Goal: Information Seeking & Learning: Learn about a topic

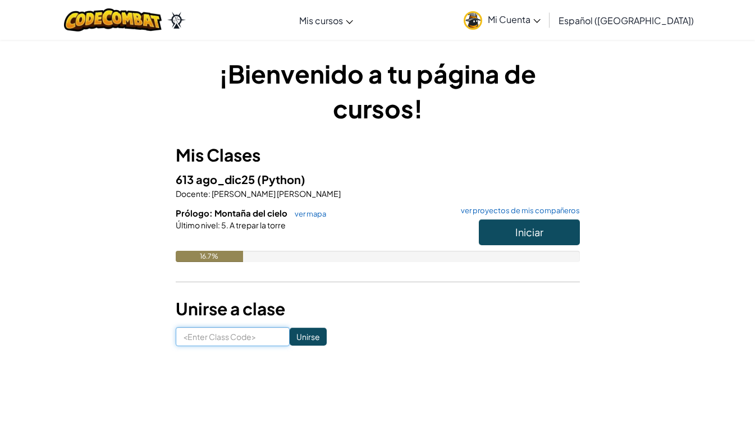
click at [248, 335] on input at bounding box center [233, 336] width 114 height 19
type input "SoftAngryMoon"
click at [293, 333] on input "Unirse" at bounding box center [308, 337] width 37 height 18
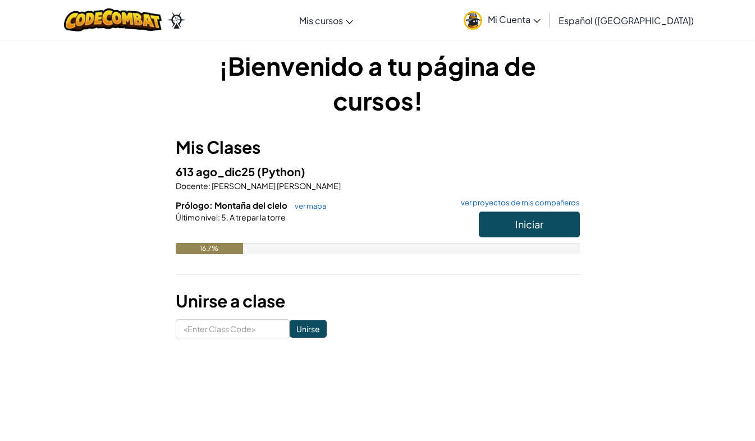
scroll to position [8, 0]
click at [520, 217] on span "Iniciar" at bounding box center [529, 223] width 28 height 13
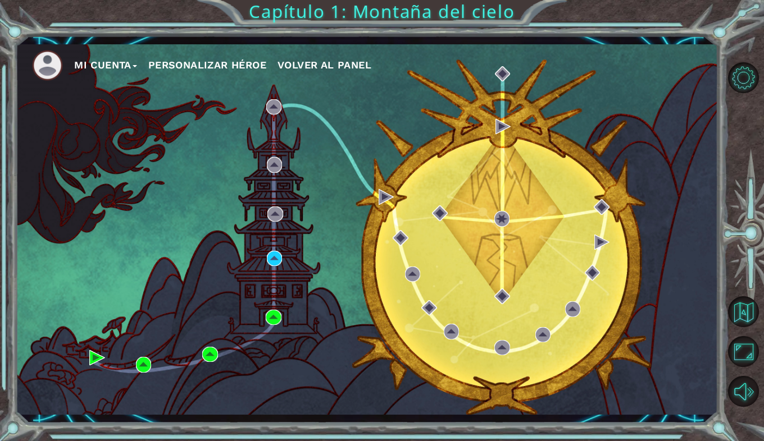
click at [124, 64] on button "Mi Cuenta" at bounding box center [105, 65] width 63 height 17
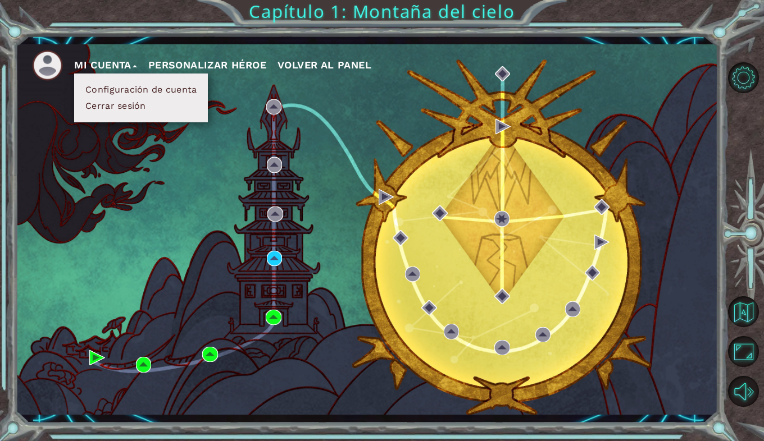
click at [172, 129] on div "Mi Cuenta Configuración de cuenta Cerrar sesión Personalizar héroe Volver al pa…" at bounding box center [366, 229] width 702 height 371
click at [357, 227] on div "Mi Cuenta Configuración de cuenta Cerrar sesión Personalizar héroe Volver al pa…" at bounding box center [366, 229] width 702 height 371
click at [357, 115] on div "Mi Cuenta Configuración de cuenta Cerrar sesión Personalizar héroe Volver al pa…" at bounding box center [366, 229] width 702 height 371
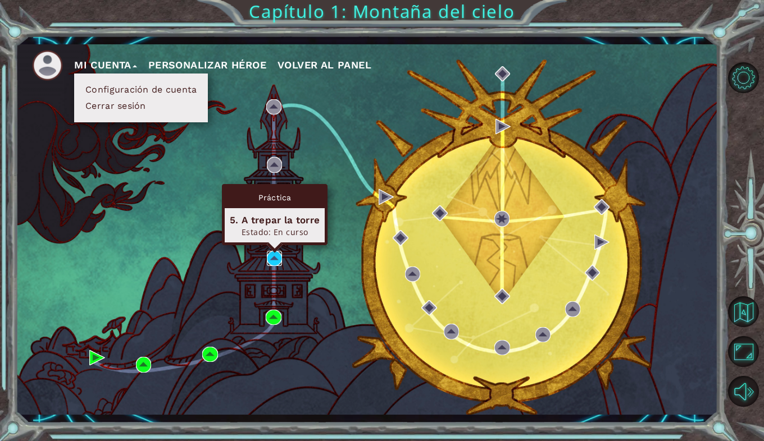
click at [273, 258] on img at bounding box center [275, 259] width 16 height 16
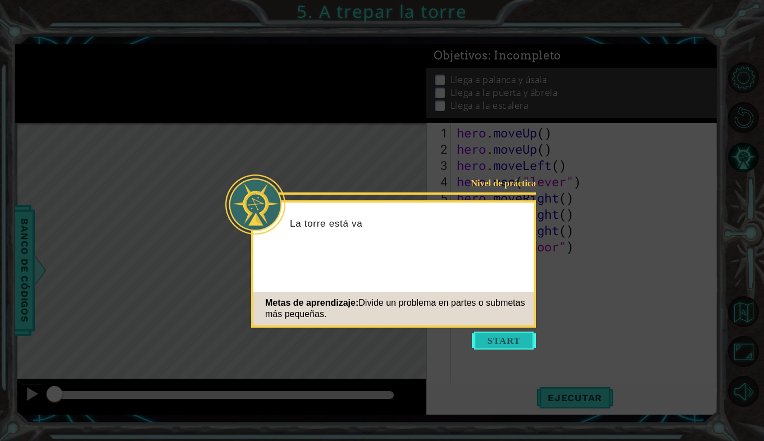
click at [499, 345] on button "Start" at bounding box center [504, 341] width 64 height 18
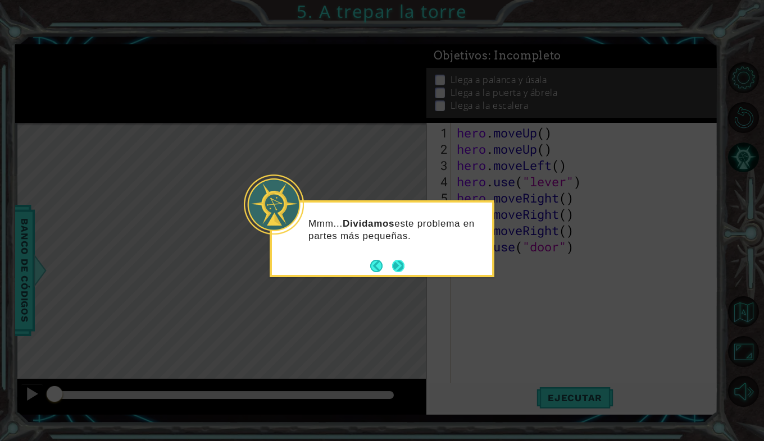
click at [401, 264] on button "Next" at bounding box center [398, 266] width 16 height 16
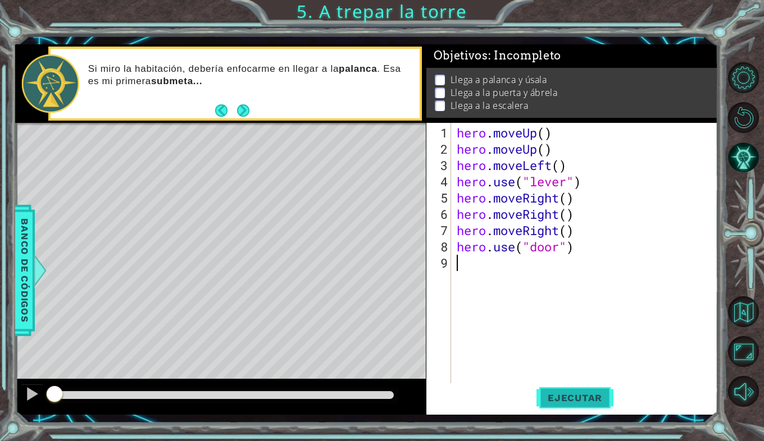
click at [595, 391] on button "Ejecutar" at bounding box center [574, 397] width 77 height 29
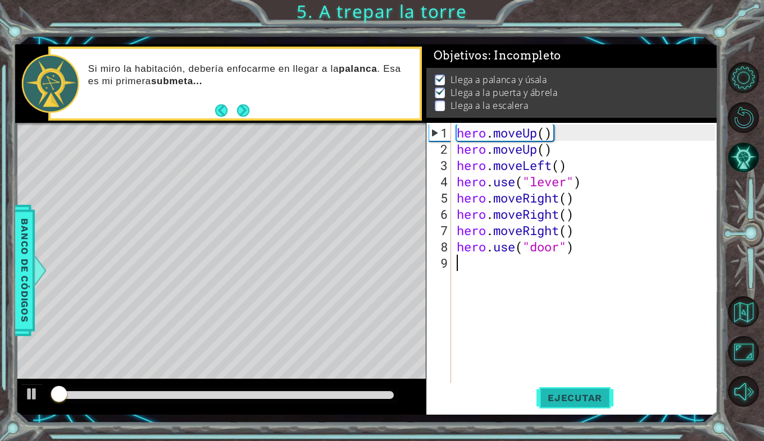
scroll to position [4, 0]
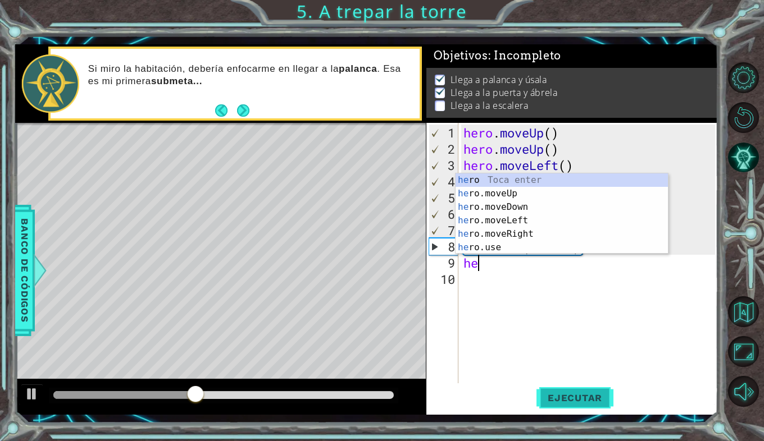
type textarea "her"
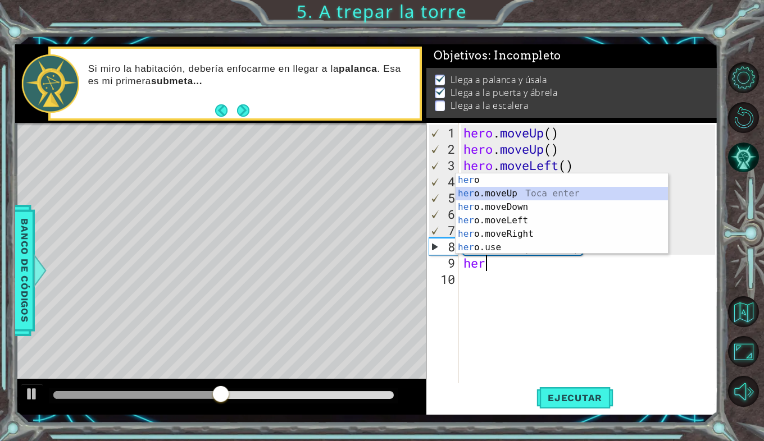
click at [500, 193] on div "her o Toca enter her o.moveUp Toca enter her o.moveDown Toca enter her o.moveLe…" at bounding box center [561, 227] width 212 height 108
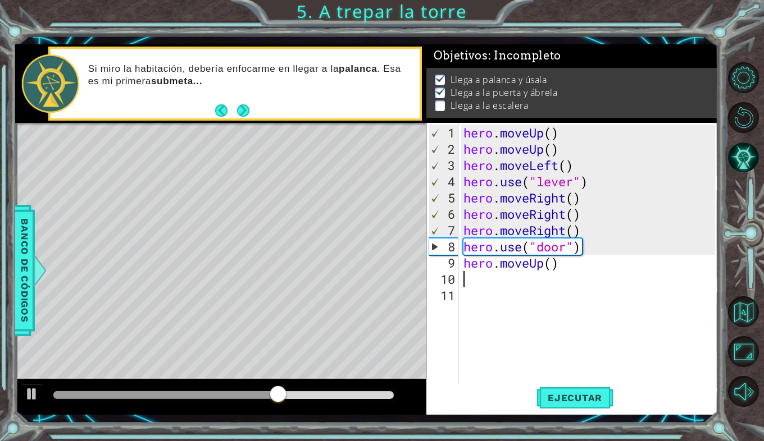
type textarea "he"
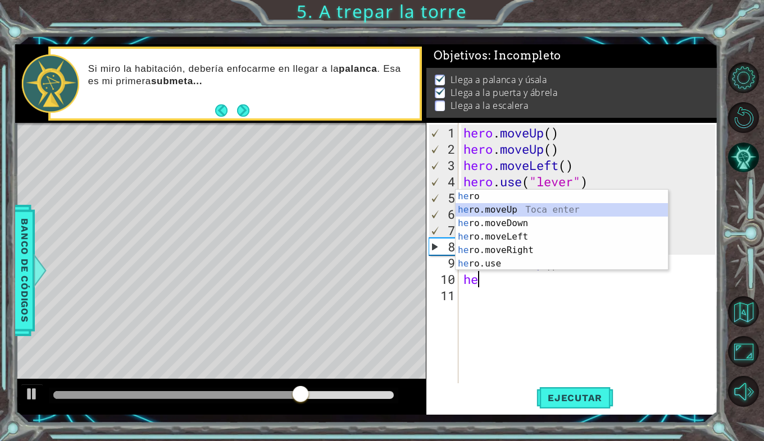
click at [508, 214] on div "he ro Toca enter he ro.moveUp Toca enter he ro.moveDown Toca enter he ro.moveLe…" at bounding box center [561, 244] width 212 height 108
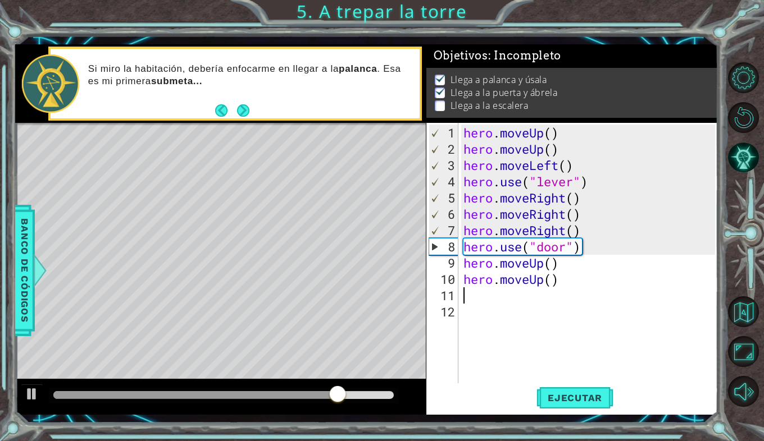
type textarea "he"
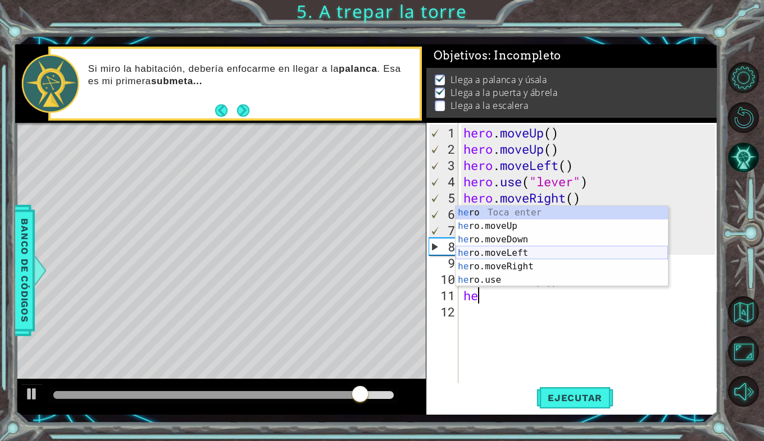
click at [513, 255] on div "he ro Toca enter he ro.moveUp Toca enter he ro.moveDown Toca enter he ro.moveLe…" at bounding box center [561, 260] width 212 height 108
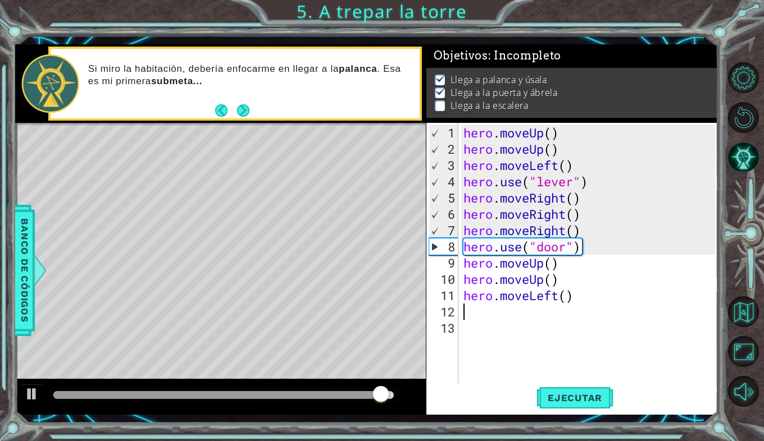
type textarea "he"
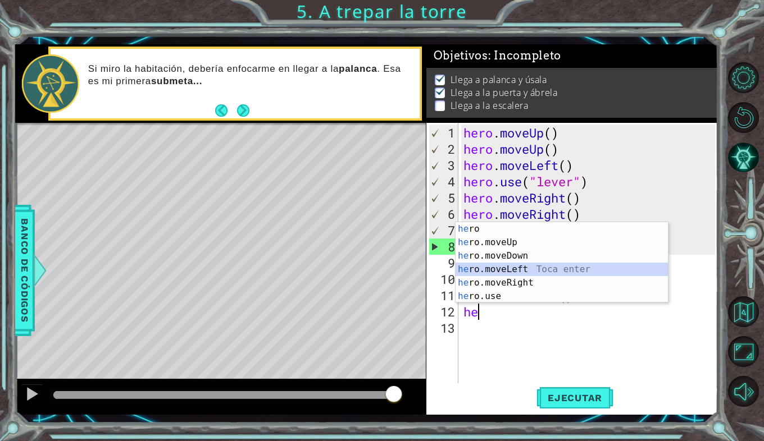
click at [513, 266] on div "he ro Toca enter he ro.moveUp Toca enter he ro.moveDown Toca enter he ro.moveLe…" at bounding box center [561, 276] width 212 height 108
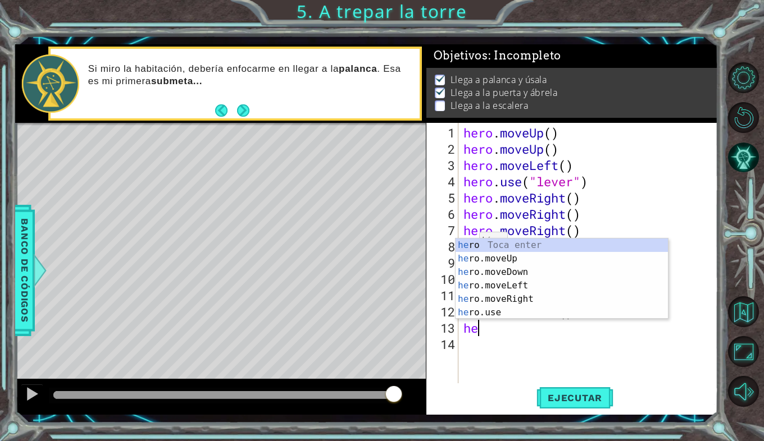
type textarea "hee"
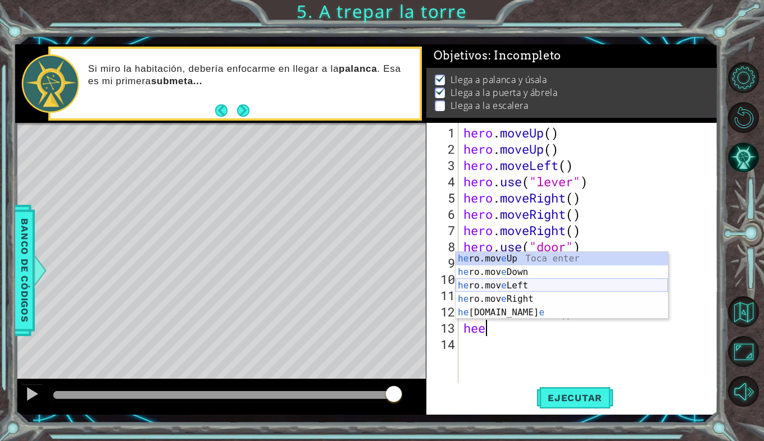
click at [501, 284] on div "he ro.mov e Up Toca enter he ro.mov e Down Toca enter he ro.mov e Left Toca ent…" at bounding box center [561, 299] width 212 height 94
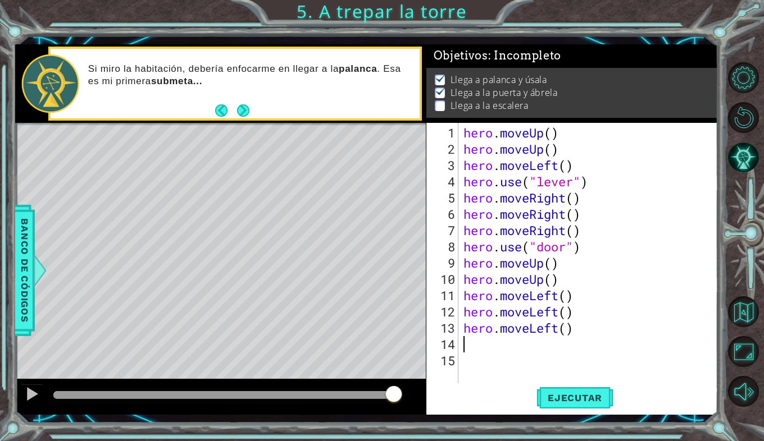
scroll to position [0, 0]
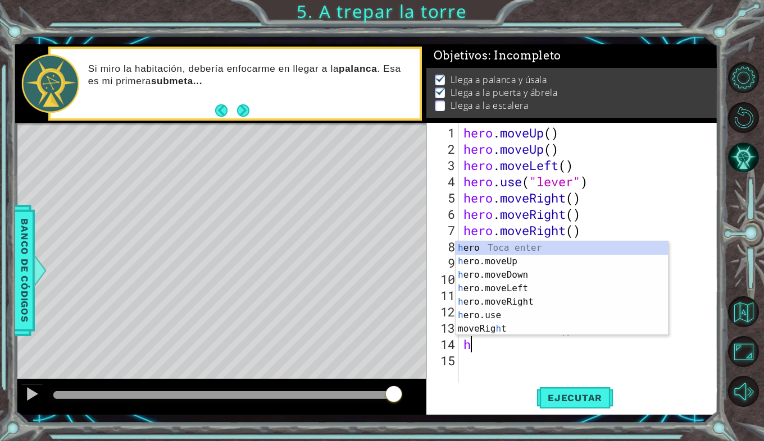
type textarea "he"
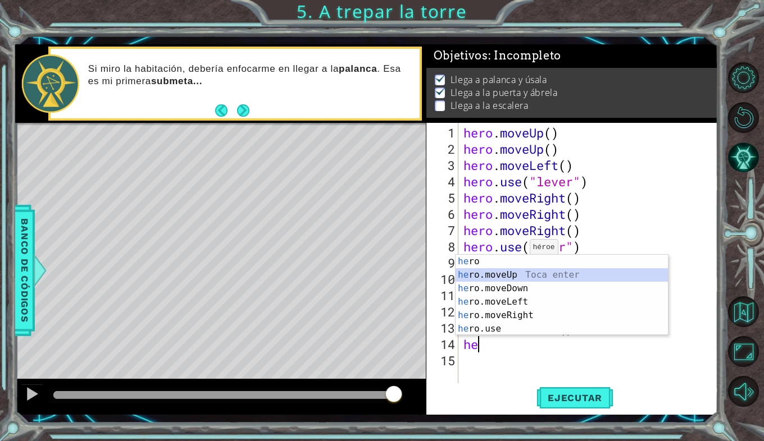
click at [511, 274] on div "he ro Toca enter he ro.moveUp Toca enter he ro.moveDown Toca enter he ro.moveLe…" at bounding box center [561, 309] width 212 height 108
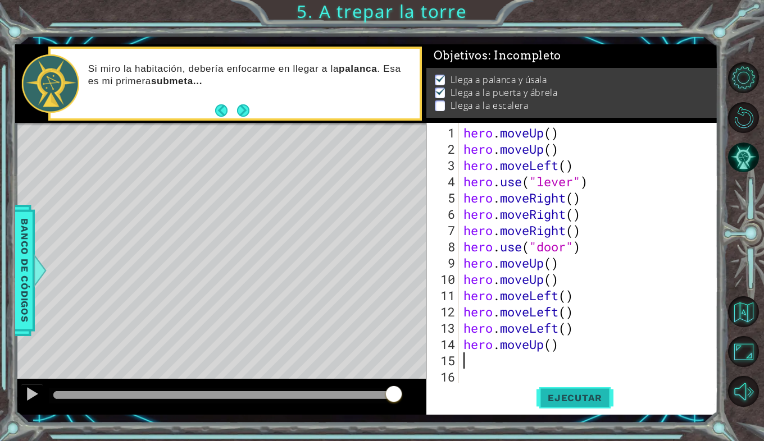
click at [571, 399] on span "Ejecutar" at bounding box center [574, 397] width 77 height 11
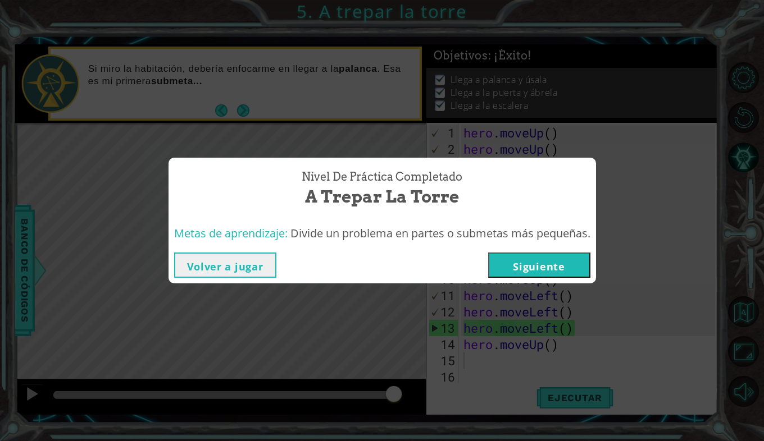
click at [527, 272] on button "Siguiente" at bounding box center [539, 265] width 102 height 25
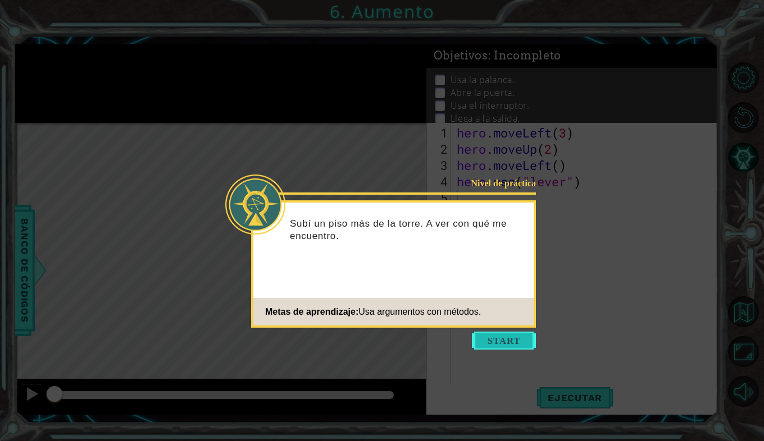
click at [511, 332] on button "Start" at bounding box center [504, 341] width 64 height 18
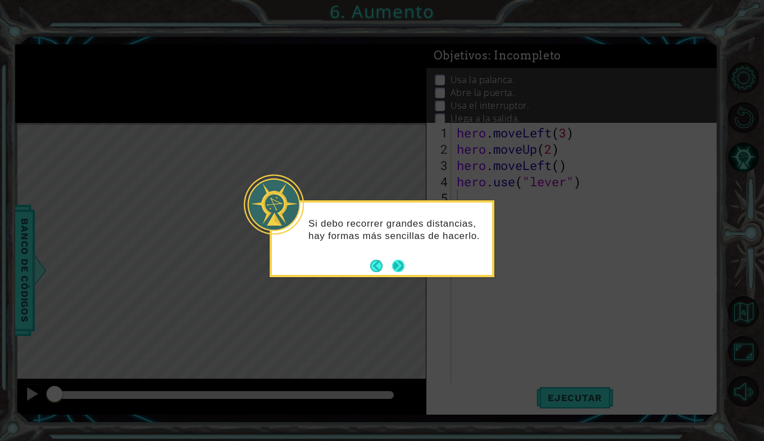
click at [401, 270] on button "Next" at bounding box center [397, 265] width 13 height 13
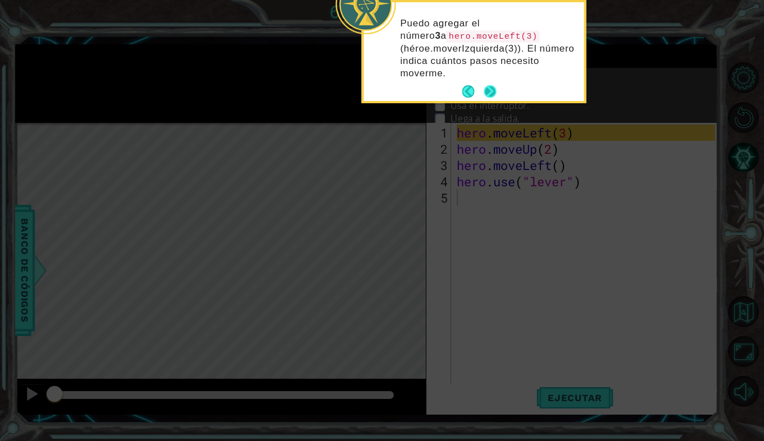
click at [491, 96] on button "Next" at bounding box center [490, 92] width 14 height 14
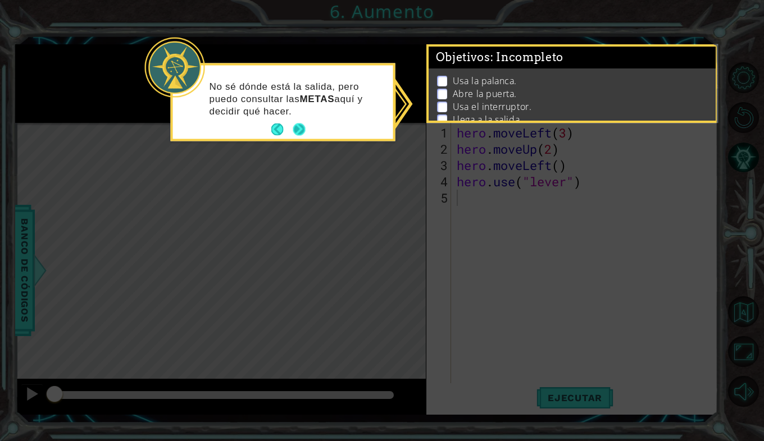
click at [303, 132] on button "Next" at bounding box center [299, 130] width 16 height 16
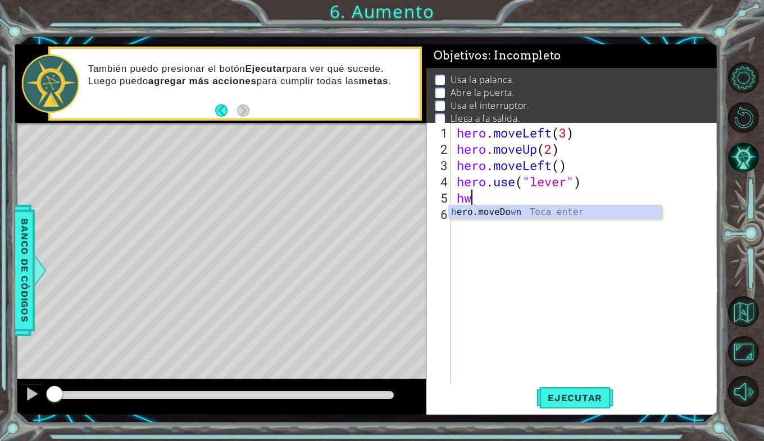
type textarea "h"
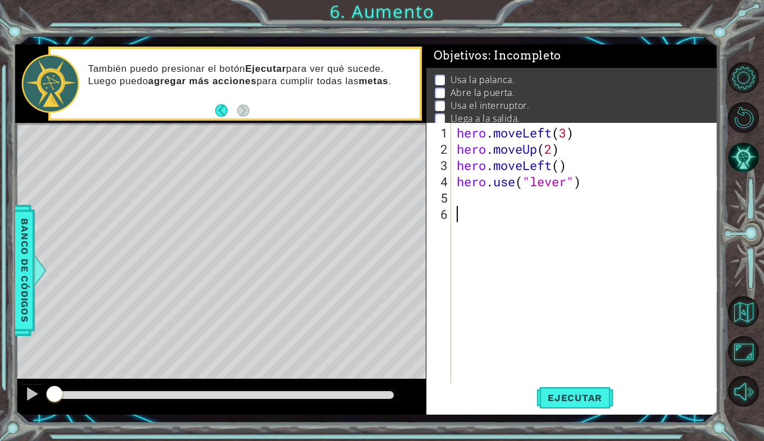
click at [475, 269] on div "hero . moveLeft ( 3 ) hero . moveUp ( 2 ) hero . moveLeft ( ) hero . use ( "lev…" at bounding box center [587, 271] width 267 height 293
click at [581, 400] on span "Ejecutar" at bounding box center [574, 397] width 77 height 11
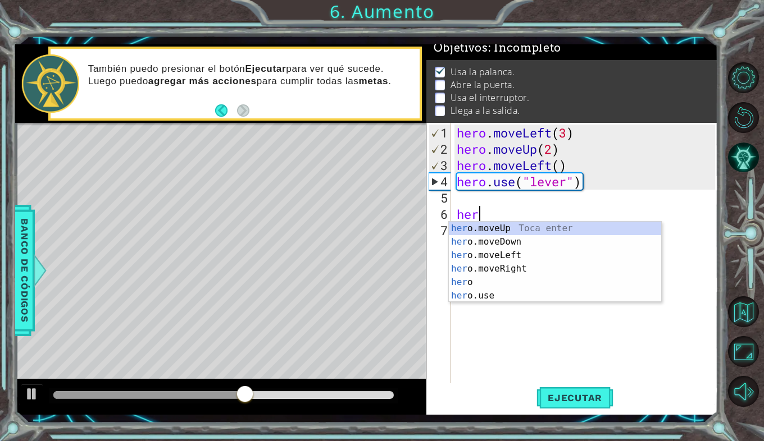
scroll to position [0, 1]
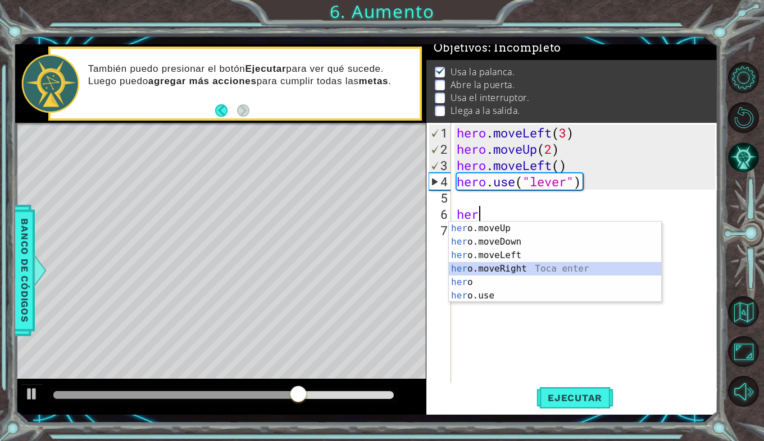
click at [502, 267] on div "her o.moveUp Toca enter her o.moveDown Toca enter her o.moveLeft Toca enter her…" at bounding box center [555, 276] width 212 height 108
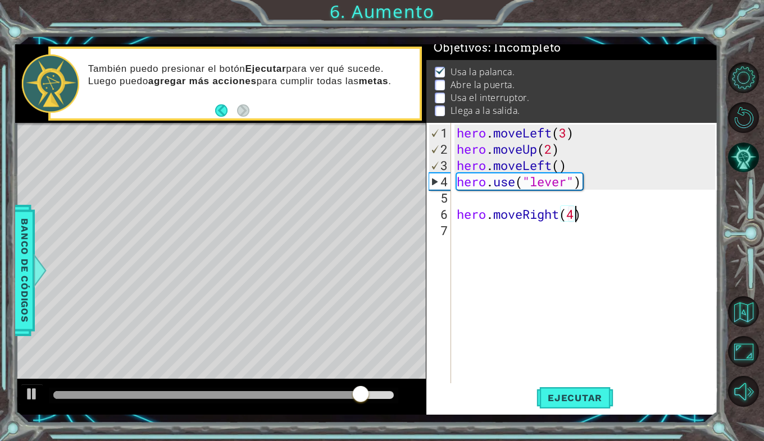
scroll to position [0, 5]
click at [590, 395] on span "Ejecutar" at bounding box center [574, 397] width 77 height 11
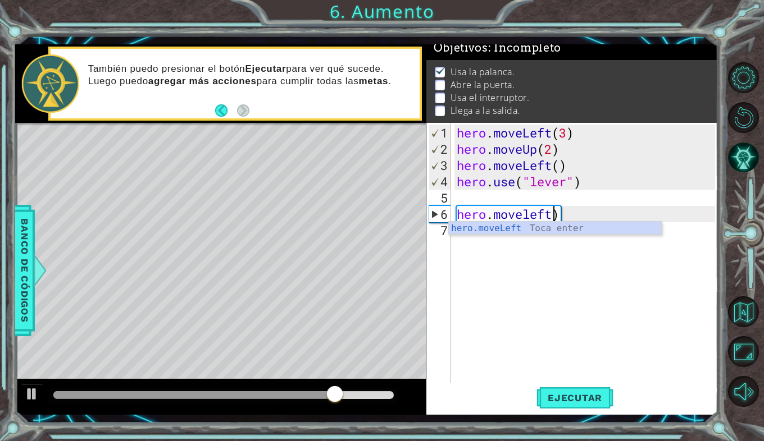
scroll to position [0, 4]
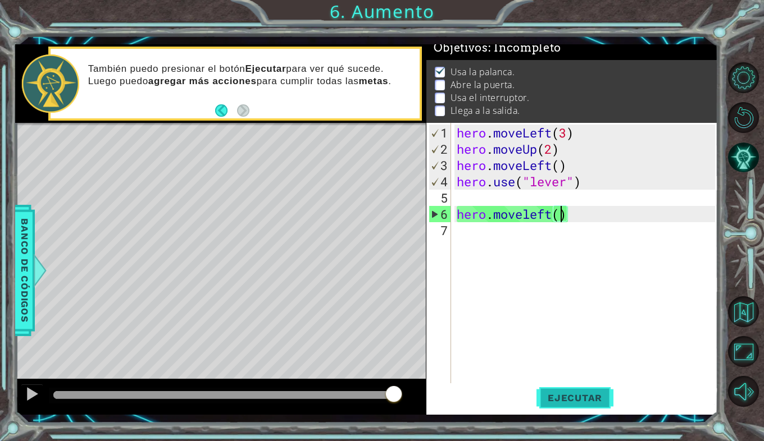
type textarea "hero.moveleft()"
click at [569, 394] on span "Ejecutar" at bounding box center [574, 397] width 77 height 11
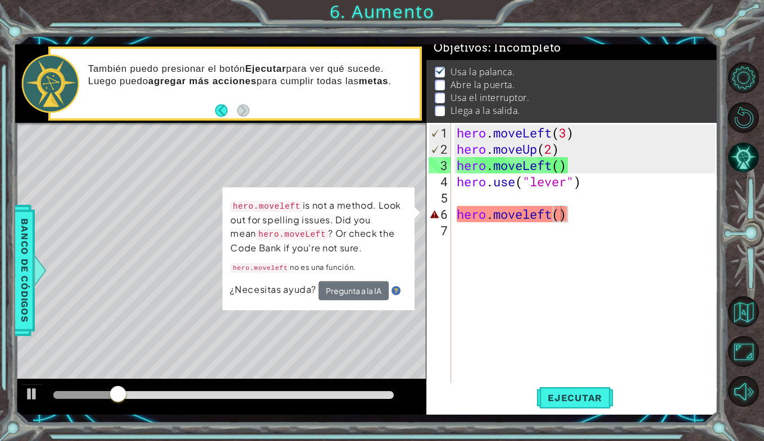
click at [303, 301] on div "hero.moveleft is not a method. Look out for spelling issues. Did you mean hero.…" at bounding box center [318, 249] width 192 height 123
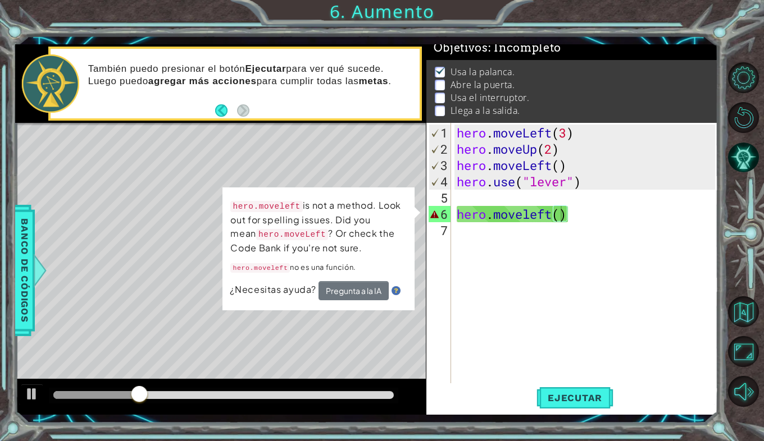
click at [451, 271] on div "hero.moveleft() 1 2 3 4 5 6 7 hero . moveLeft ( 3 ) hero . moveUp ( 2 ) hero . …" at bounding box center [570, 253] width 289 height 261
click at [361, 291] on button "Pregunta a la IA" at bounding box center [353, 290] width 70 height 19
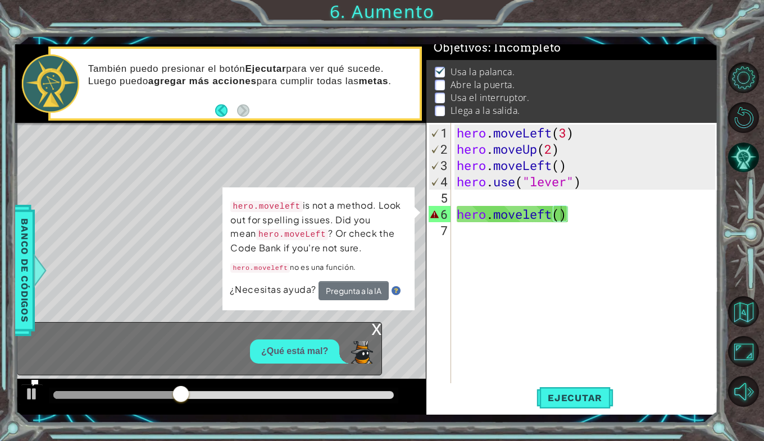
click at [375, 330] on div "x" at bounding box center [376, 328] width 10 height 11
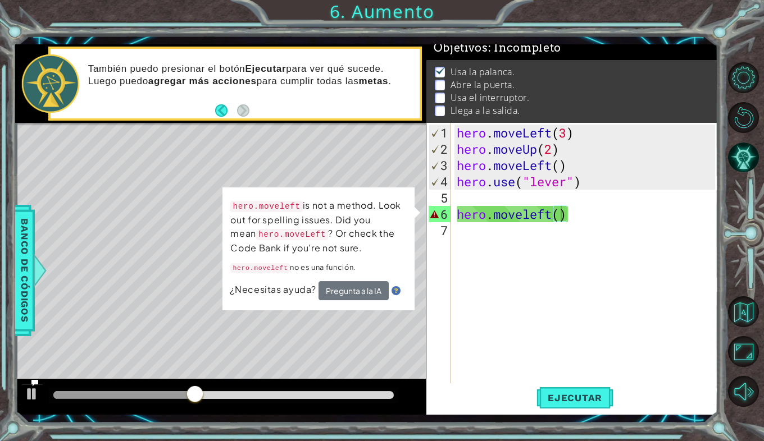
click at [406, 200] on td "hero.moveleft is not a method. Look out for spelling issues. Did you mean hero.…" at bounding box center [318, 239] width 177 height 83
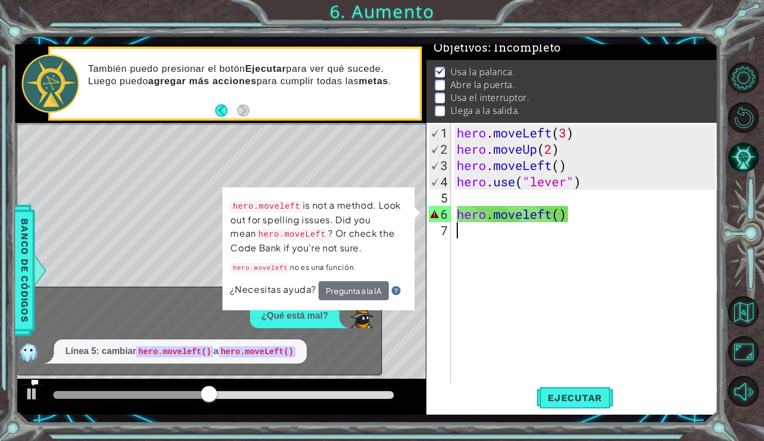
scroll to position [0, 0]
type textarea "hero.moveleft()"
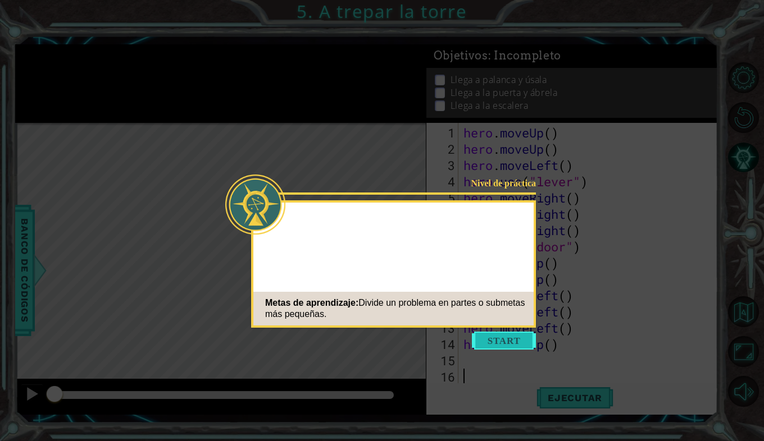
click at [506, 339] on button "Start" at bounding box center [504, 341] width 64 height 18
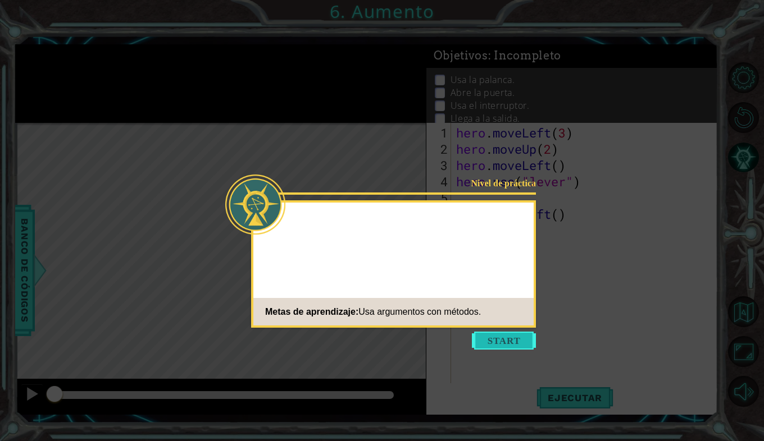
click at [502, 337] on button "Start" at bounding box center [504, 341] width 64 height 18
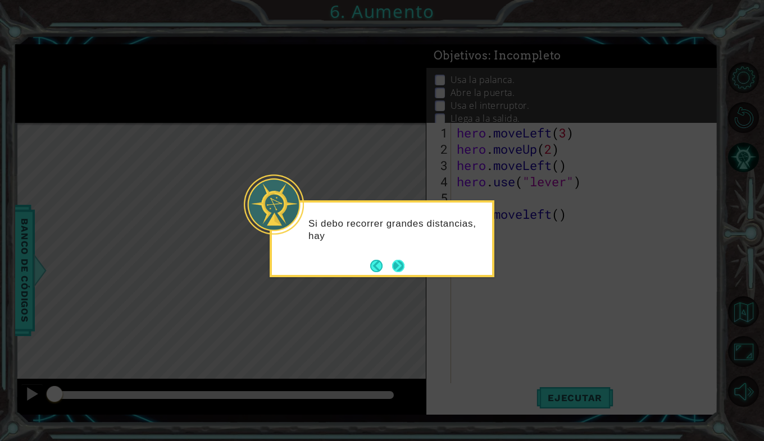
click at [404, 268] on button "Next" at bounding box center [398, 266] width 18 height 18
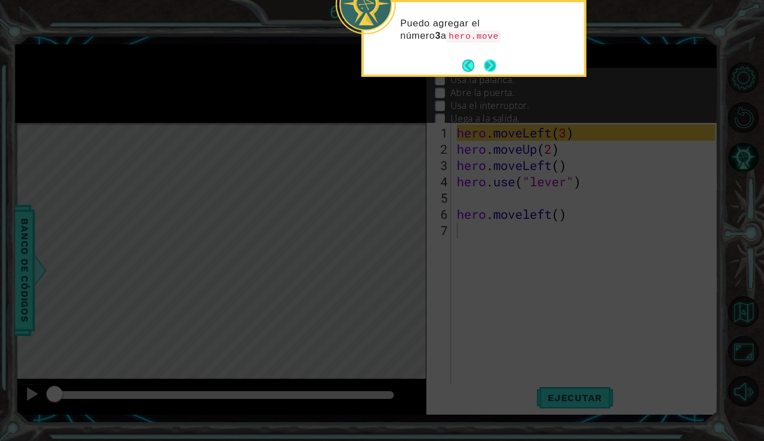
click at [494, 63] on button "Next" at bounding box center [489, 65] width 13 height 13
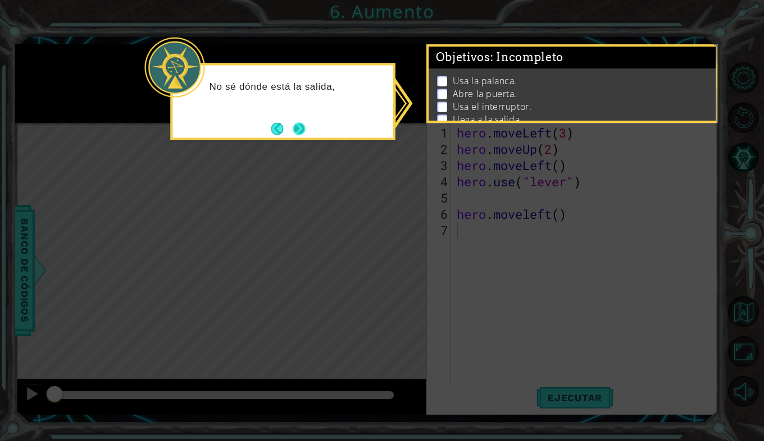
click at [303, 124] on button "Next" at bounding box center [299, 128] width 13 height 13
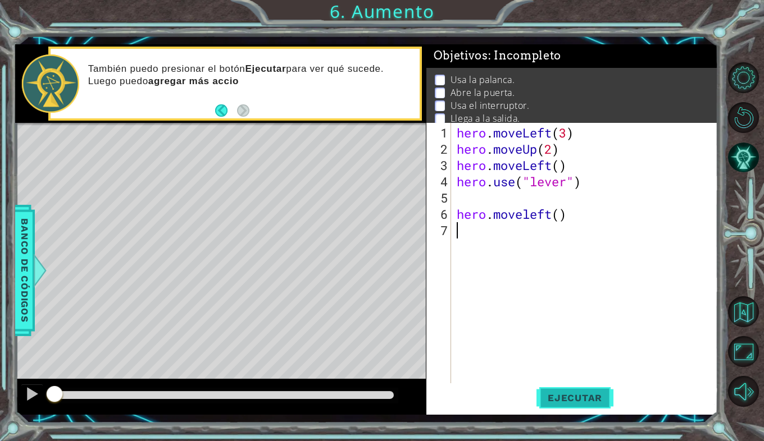
click at [587, 399] on span "Ejecutar" at bounding box center [574, 397] width 77 height 11
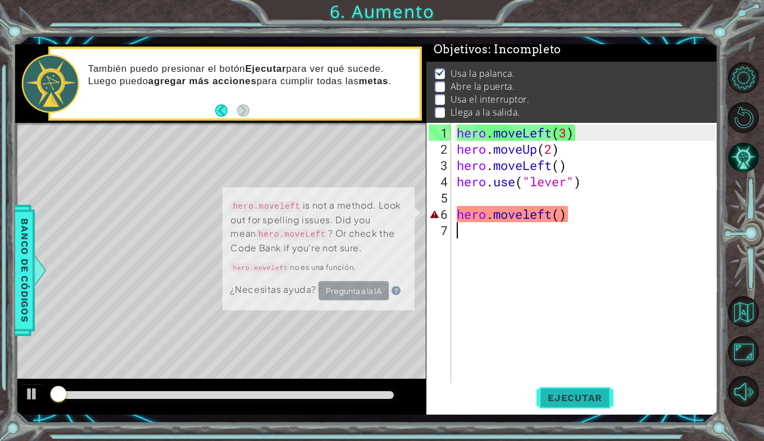
scroll to position [11, 0]
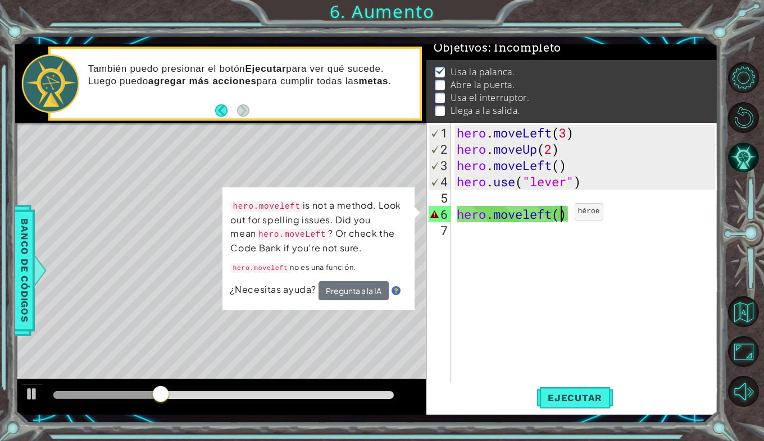
click at [557, 216] on div "hero . moveLeft ( 3 ) hero . moveUp ( 2 ) hero . moveLeft ( ) hero . use ( "lev…" at bounding box center [587, 271] width 267 height 293
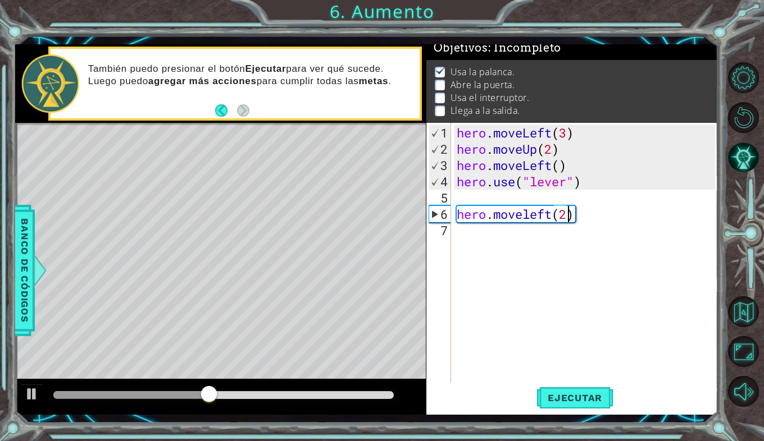
scroll to position [0, 4]
type textarea "hero.moveleft(2)"
click at [572, 400] on span "Ejecutar" at bounding box center [574, 397] width 77 height 11
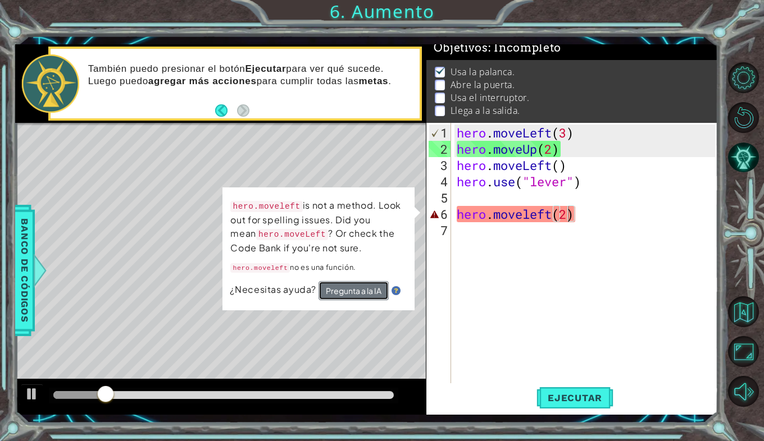
click at [363, 289] on button "Pregunta a la IA" at bounding box center [352, 291] width 71 height 20
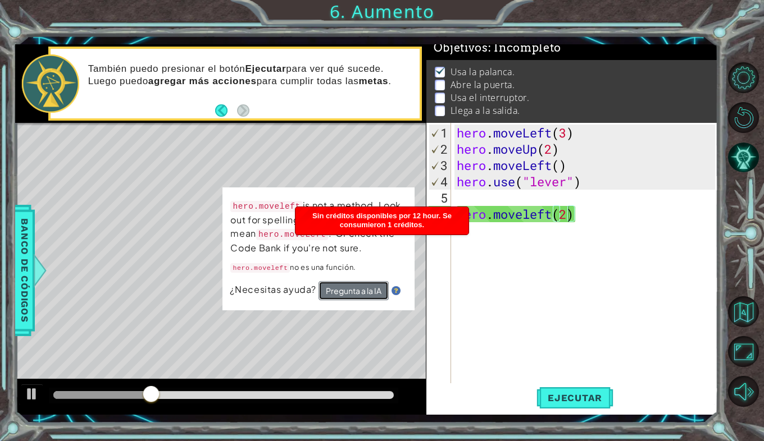
click at [371, 289] on button "Pregunta a la IA" at bounding box center [354, 290] width 71 height 20
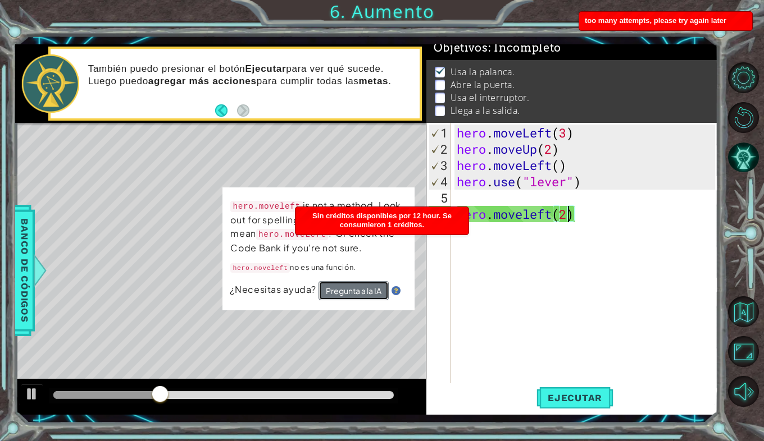
click at [364, 289] on button "Pregunta a la IA" at bounding box center [352, 291] width 71 height 20
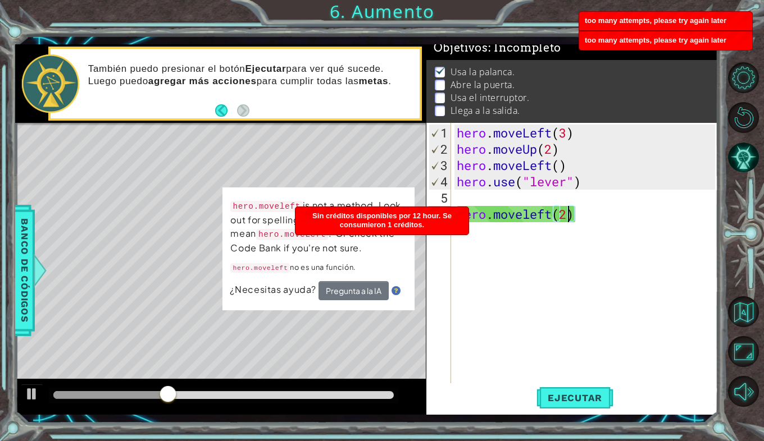
click at [501, 262] on div "hero . moveLeft ( 3 ) hero . moveUp ( 2 ) hero . moveLeft ( ) hero . use ( "lev…" at bounding box center [587, 271] width 267 height 293
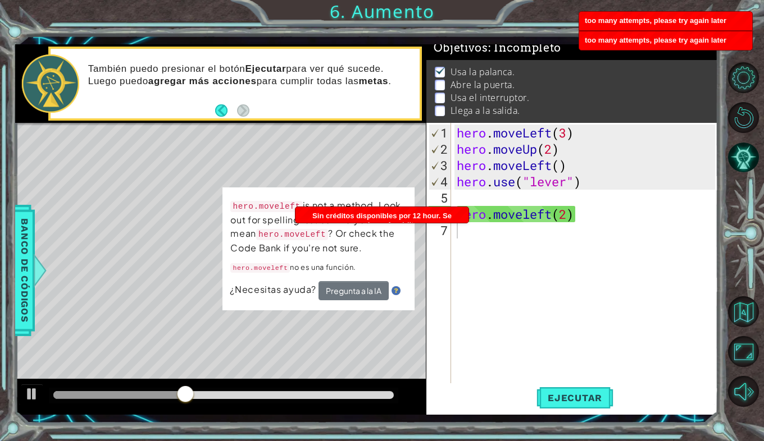
click at [452, 242] on div "1 2 3 4 5 6 7 hero . moveLeft ( 3 ) hero . moveUp ( 2 ) hero . moveLeft ( ) her…" at bounding box center [570, 253] width 289 height 261
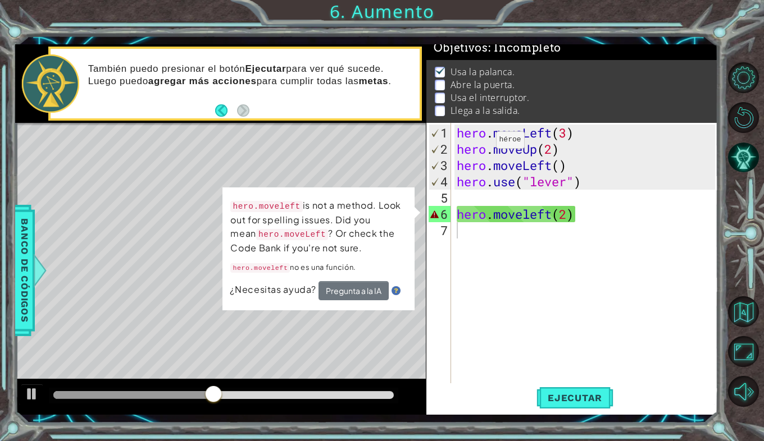
click at [409, 207] on div "hero.moveleft is not a method. Look out for spelling issues. Did you mean hero.…" at bounding box center [318, 249] width 193 height 125
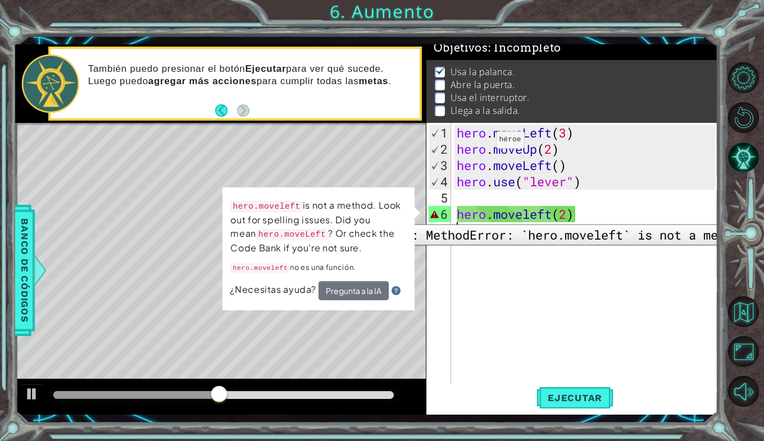
click at [441, 216] on div "6" at bounding box center [439, 214] width 22 height 16
click at [433, 214] on div "6" at bounding box center [439, 214] width 22 height 16
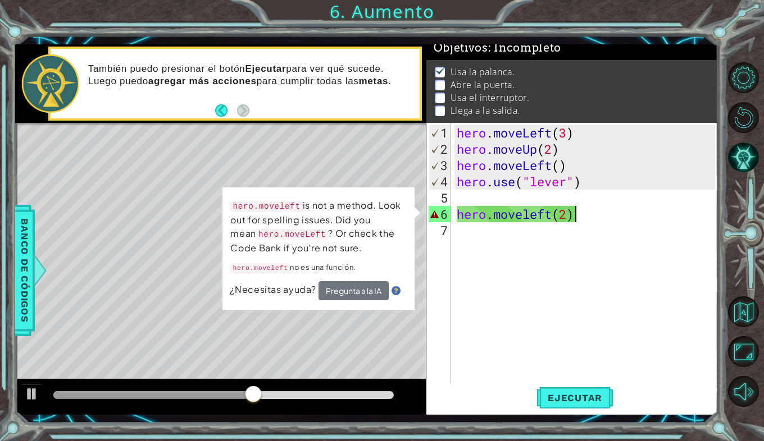
click at [576, 214] on div "hero . moveLeft ( 3 ) hero . moveUp ( 2 ) hero . moveLeft ( ) hero . use ( "lev…" at bounding box center [587, 271] width 267 height 293
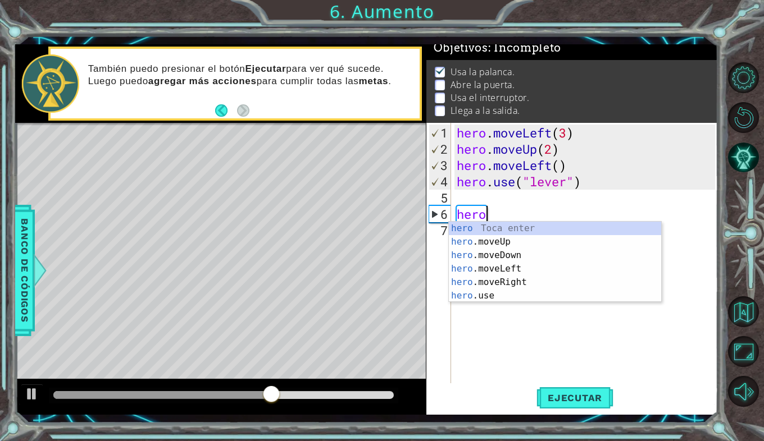
type textarea "h"
type textarea "hero.use("lever"
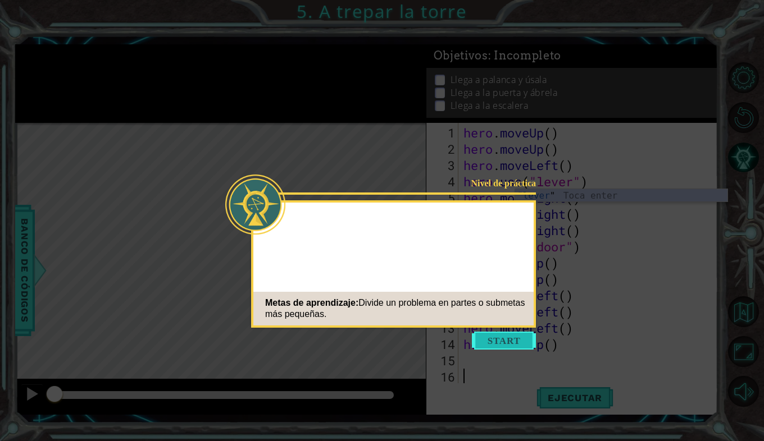
click at [496, 346] on button "Start" at bounding box center [504, 341] width 64 height 18
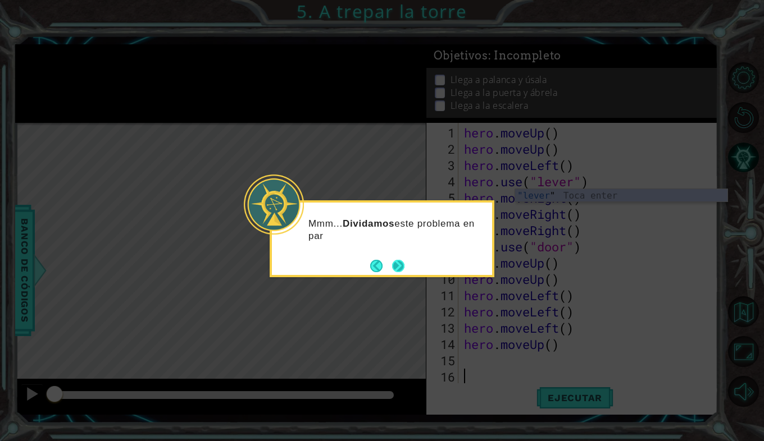
click at [396, 264] on button "Next" at bounding box center [398, 266] width 16 height 16
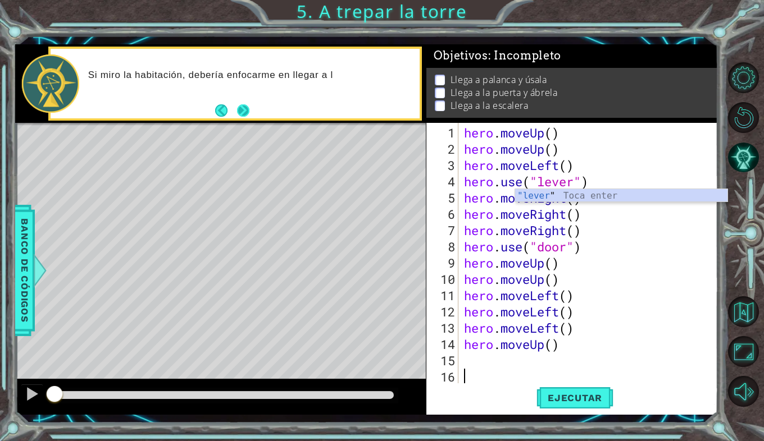
click at [240, 110] on button "Next" at bounding box center [243, 111] width 14 height 14
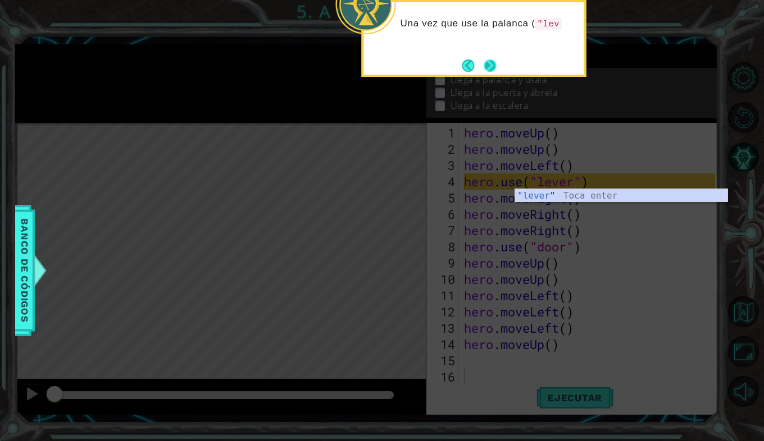
click at [487, 65] on button "Next" at bounding box center [489, 65] width 13 height 13
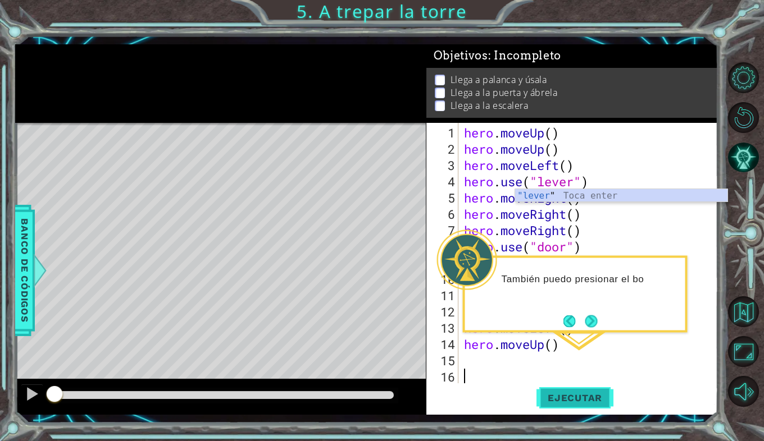
click at [583, 401] on span "Ejecutar" at bounding box center [574, 397] width 77 height 11
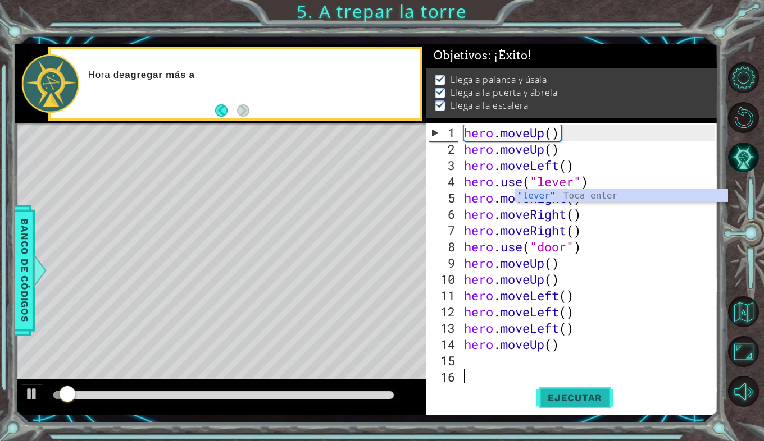
click at [559, 390] on button "Ejecutar" at bounding box center [574, 397] width 77 height 29
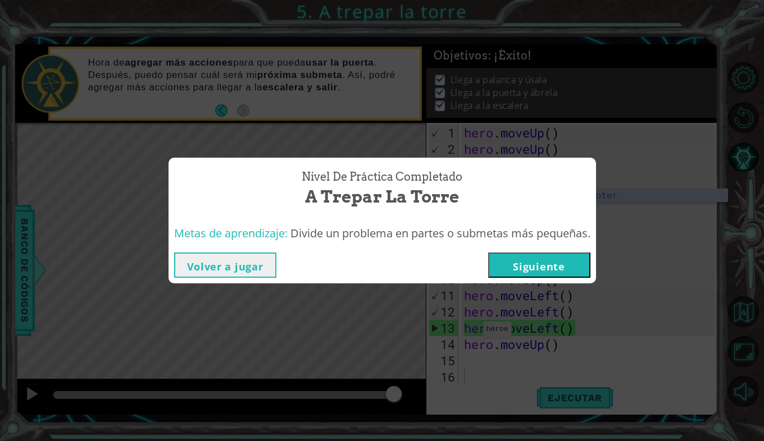
click at [536, 264] on button "Siguiente" at bounding box center [539, 265] width 102 height 25
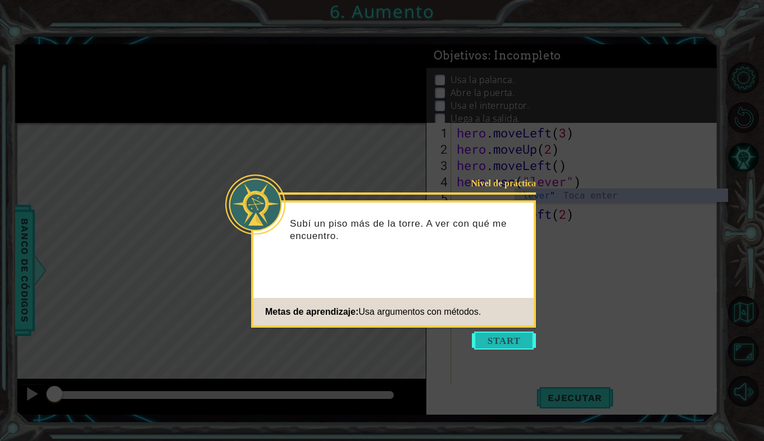
click at [502, 338] on button "Start" at bounding box center [504, 341] width 64 height 18
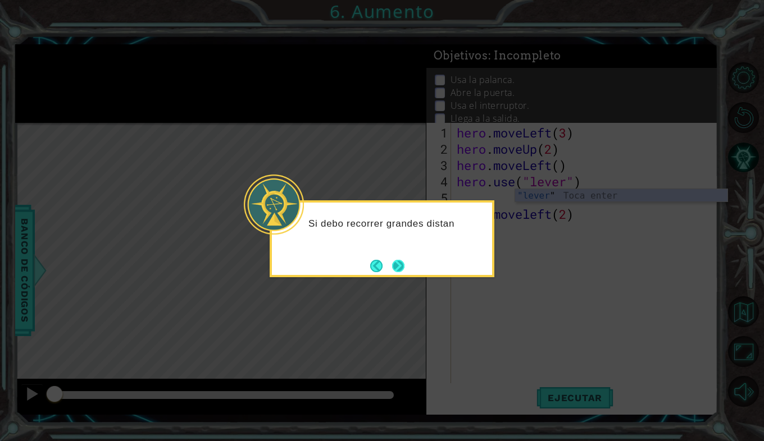
click at [395, 263] on button "Next" at bounding box center [397, 265] width 13 height 13
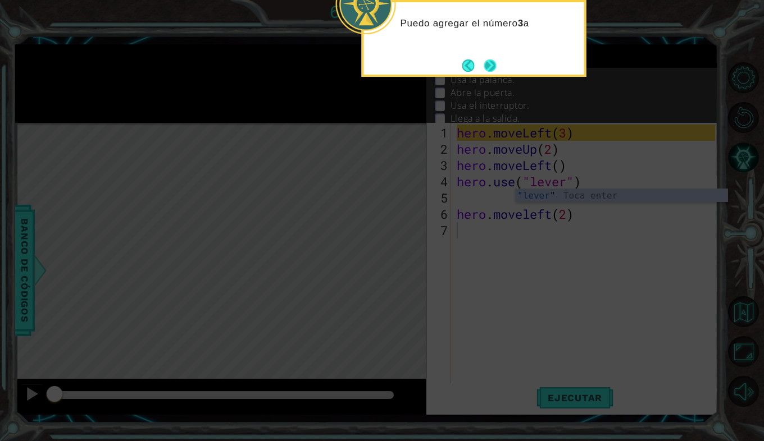
click at [485, 59] on button "Next" at bounding box center [489, 65] width 13 height 13
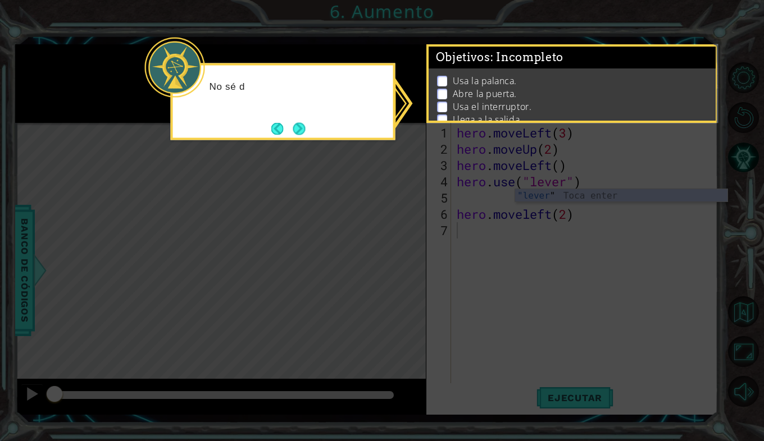
click at [382, 162] on icon at bounding box center [382, 220] width 764 height 441
click at [300, 131] on button "Next" at bounding box center [299, 128] width 12 height 12
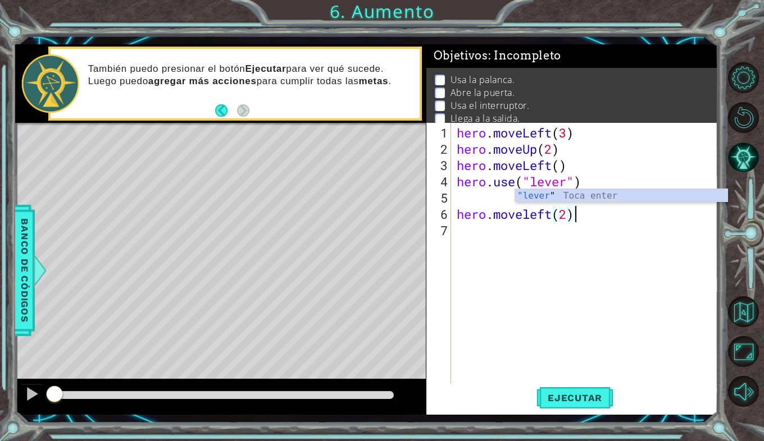
click at [577, 211] on div "hero . moveLeft ( 3 ) hero . moveUp ( 2 ) hero . moveLeft ( ) hero . use ( "lev…" at bounding box center [587, 271] width 267 height 293
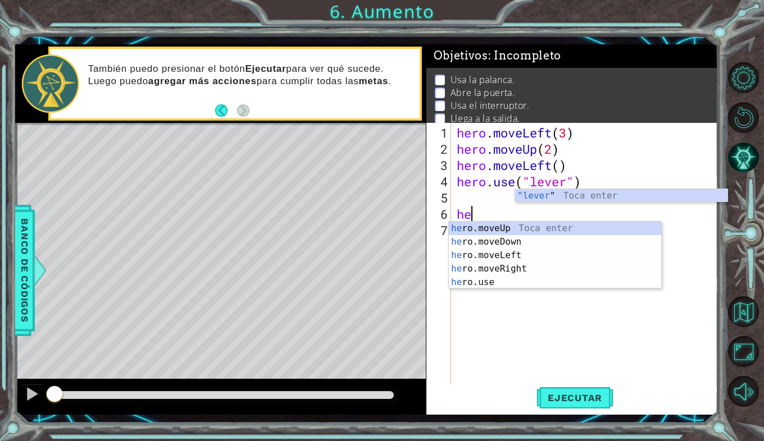
type textarea "h"
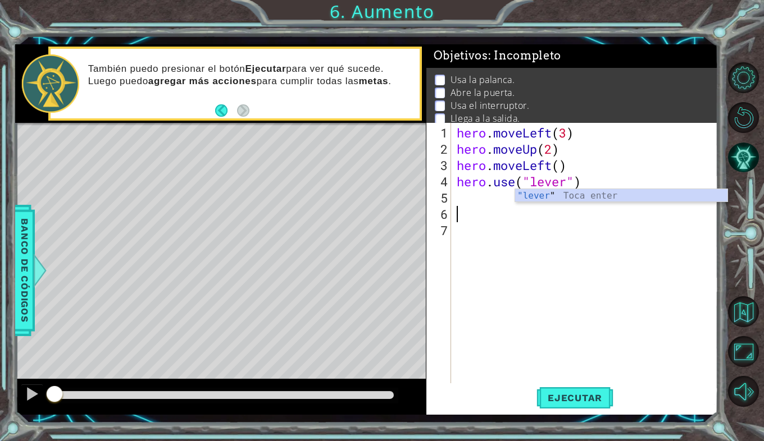
click at [466, 199] on div "hero . moveLeft ( 3 ) hero . moveUp ( 2 ) hero . moveLeft ( ) hero . use ( "lev…" at bounding box center [587, 271] width 267 height 293
click at [570, 393] on span "Ejecutar" at bounding box center [574, 397] width 77 height 11
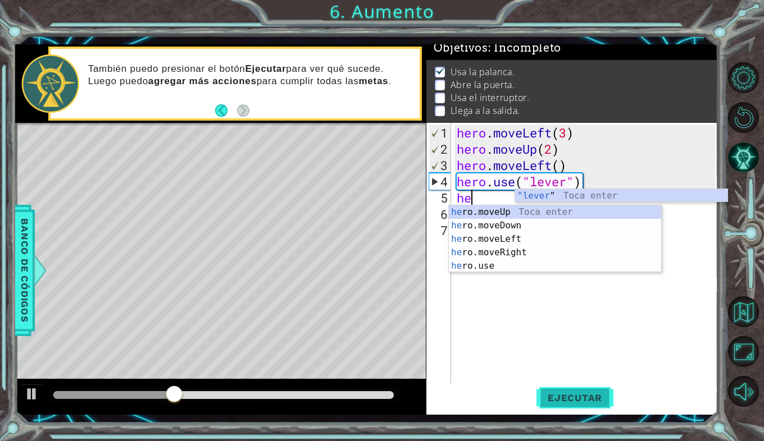
scroll to position [0, 1]
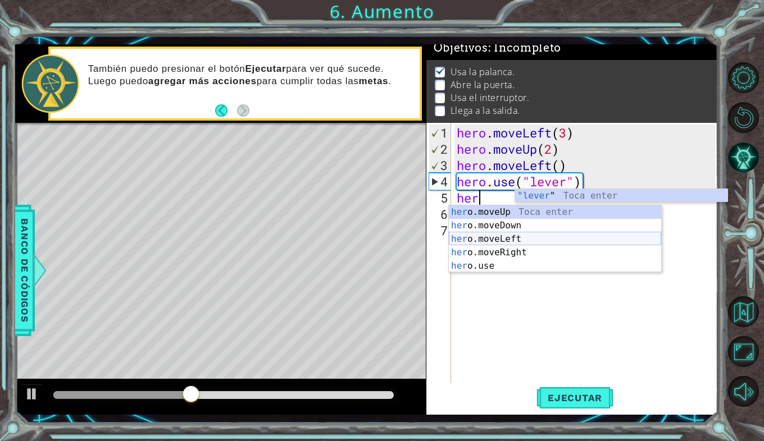
click at [486, 239] on div "her o.moveUp Toca enter her o.moveDown Toca enter her o.moveLeft Toca enter her…" at bounding box center [555, 252] width 212 height 94
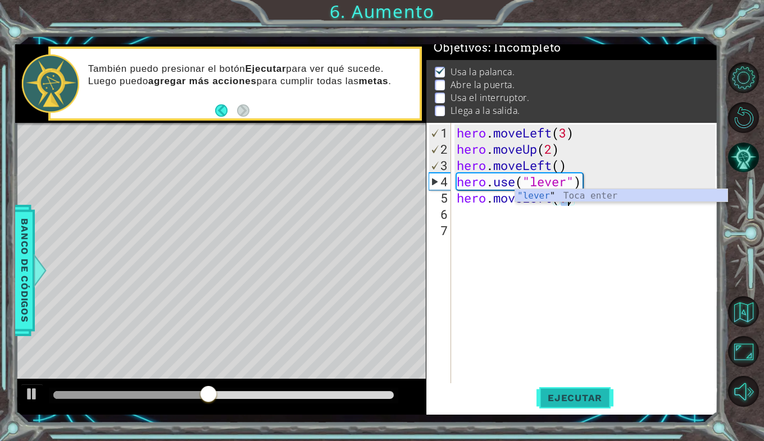
type textarea "hero.moveLeft(1)"
click at [574, 400] on span "Ejecutar" at bounding box center [574, 397] width 77 height 11
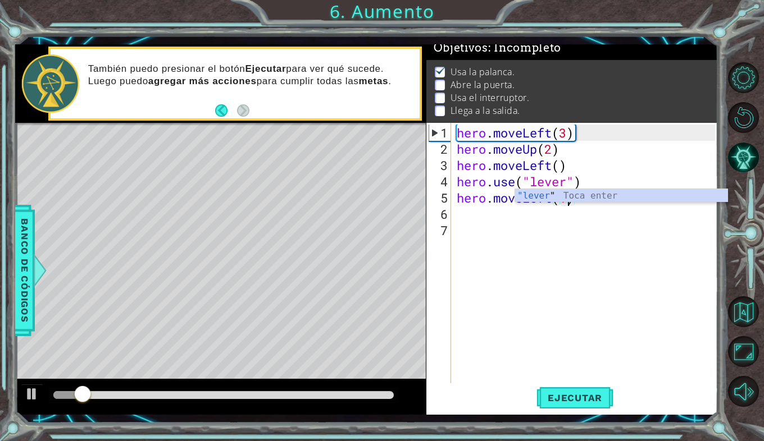
click at [467, 211] on div "hero . moveLeft ( 3 ) hero . moveUp ( 2 ) hero . moveLeft ( ) hero . use ( "lev…" at bounding box center [587, 271] width 267 height 293
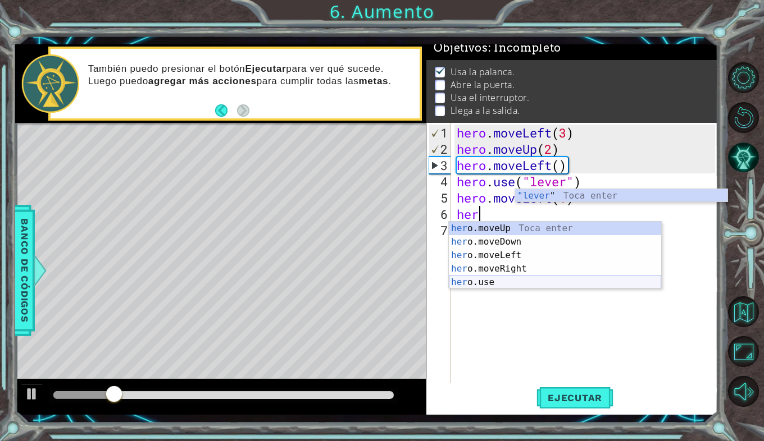
click at [483, 280] on div "her o.moveUp Toca enter her o.moveDown Toca enter her o.moveLeft Toca enter her…" at bounding box center [555, 269] width 212 height 94
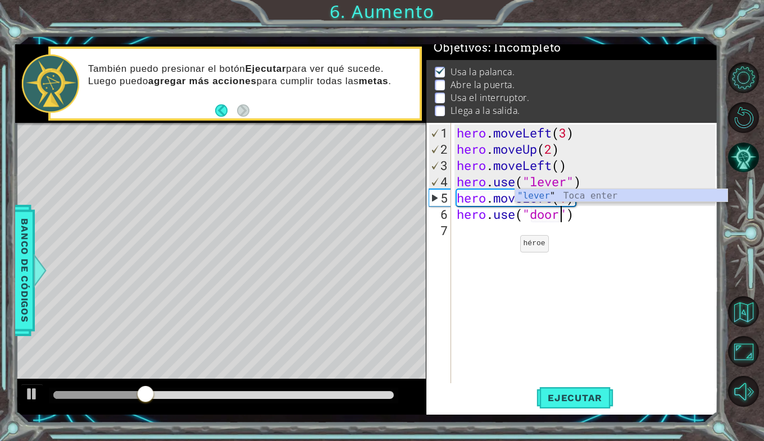
scroll to position [0, 4]
type textarea "hero.use("door")"
click at [555, 392] on span "Ejecutar" at bounding box center [574, 397] width 77 height 11
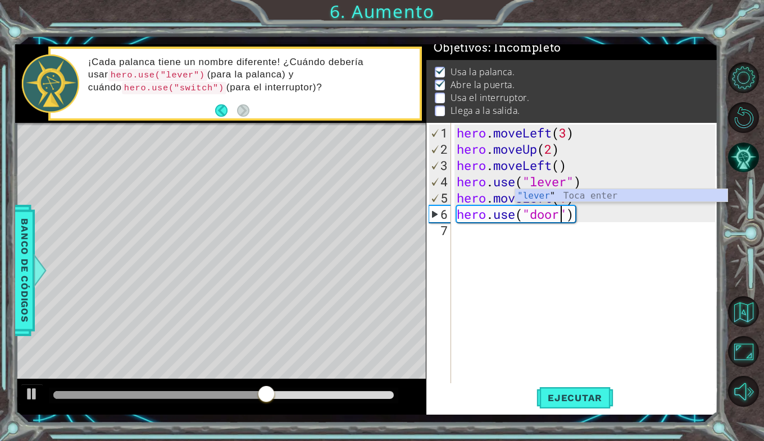
click at [467, 233] on div "hero . moveLeft ( 3 ) hero . moveUp ( 2 ) hero . moveLeft ( ) hero . use ( "lev…" at bounding box center [587, 271] width 267 height 293
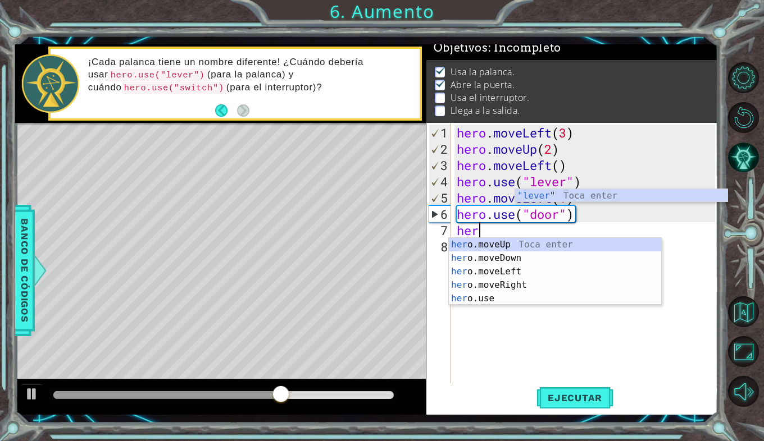
scroll to position [0, 1]
click at [488, 238] on div "her o.moveUp Toca enter her o.moveDown Toca enter her o.moveLeft Toca enter her…" at bounding box center [555, 285] width 212 height 94
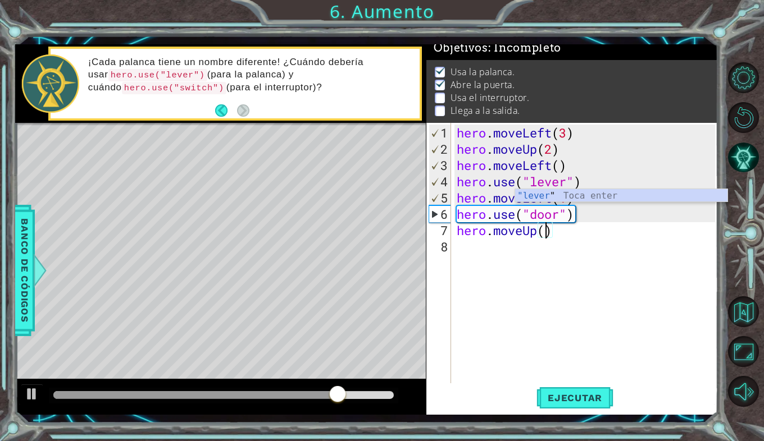
type textarea "hero.moveUp(2)"
click at [476, 248] on div "hero . moveLeft ( 3 ) hero . moveUp ( 2 ) hero . moveLeft ( ) hero . use ( "lev…" at bounding box center [587, 271] width 267 height 293
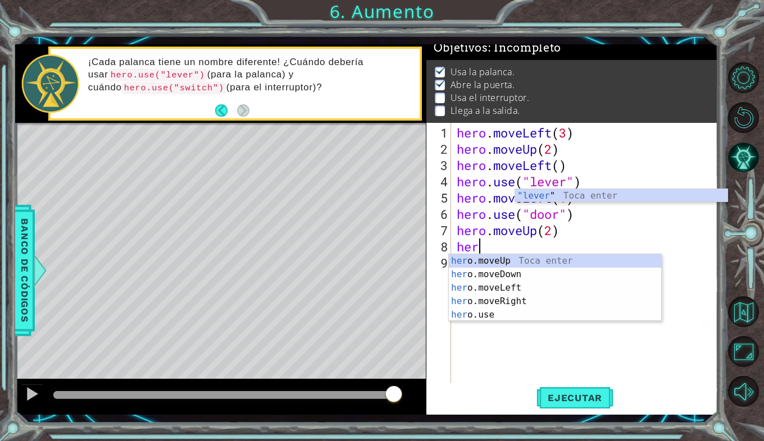
scroll to position [0, 1]
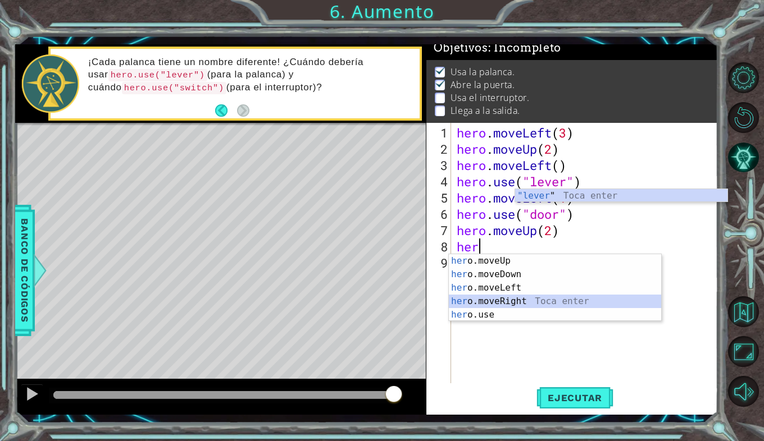
click at [495, 303] on div "her o.moveUp Toca enter her o.moveDown Toca enter her o.moveLeft Toca enter her…" at bounding box center [555, 301] width 212 height 94
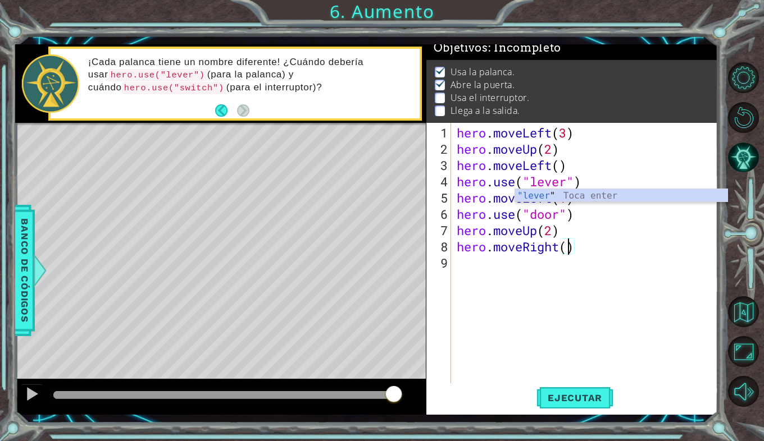
type textarea "hero.moveRight(2)"
click at [474, 272] on div "hero . moveLeft ( 3 ) hero . moveUp ( 2 ) hero . moveLeft ( ) hero . use ( "lev…" at bounding box center [587, 271] width 267 height 293
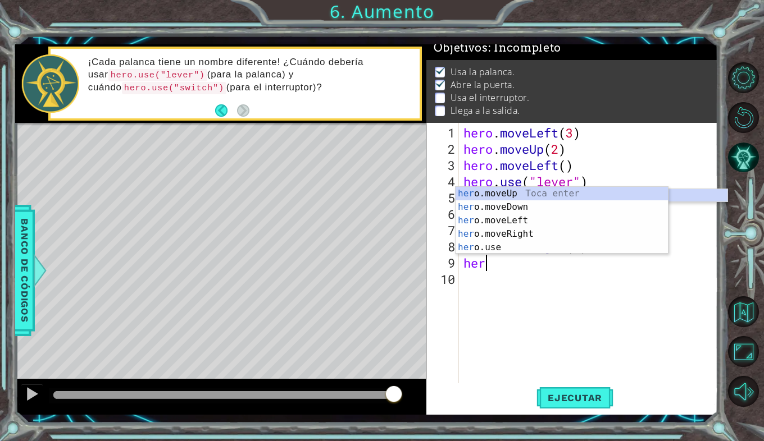
scroll to position [0, 1]
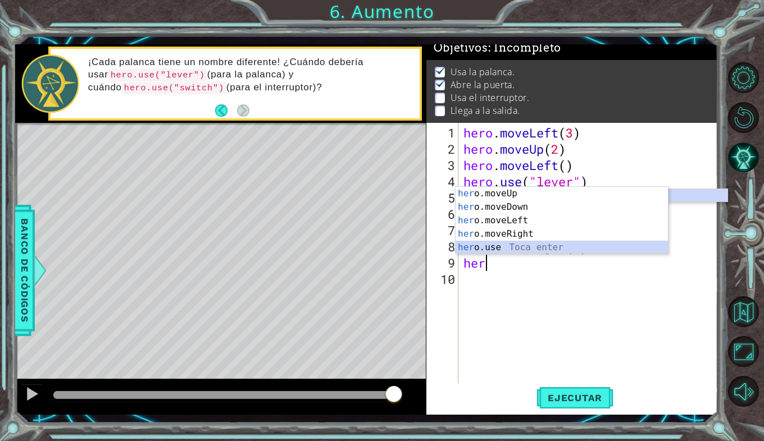
click at [486, 248] on div "her o.moveUp Toca enter her o.moveDown Toca enter her o.moveLeft Toca enter her…" at bounding box center [561, 234] width 212 height 94
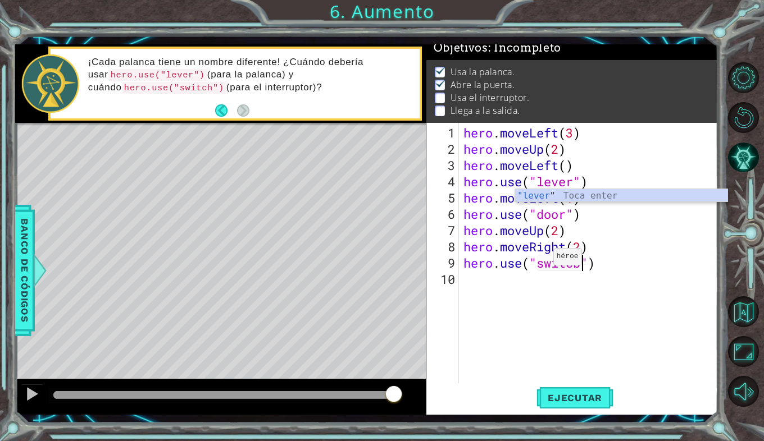
scroll to position [0, 5]
type textarea "hero.use("switch")"
click at [480, 281] on div "hero . moveLeft ( 3 ) hero . moveUp ( 2 ) hero . moveLeft ( ) hero . use ( "lev…" at bounding box center [591, 271] width 260 height 293
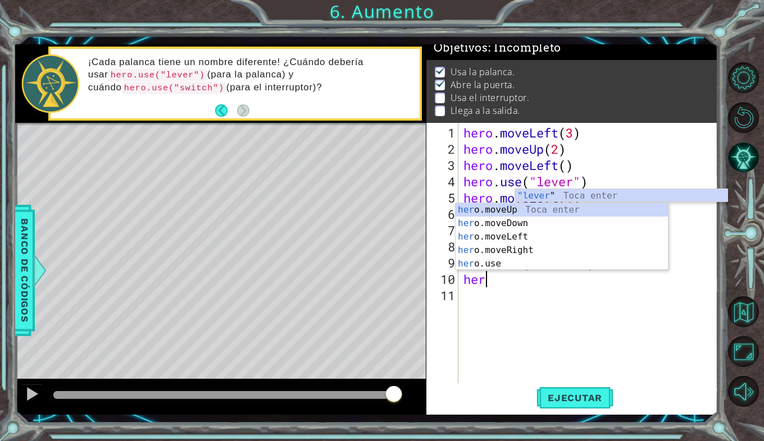
scroll to position [0, 1]
click at [510, 251] on div "hero .moveUp Toca enter hero .moveDown Toca enter hero .moveLeft Toca enter her…" at bounding box center [561, 250] width 212 height 94
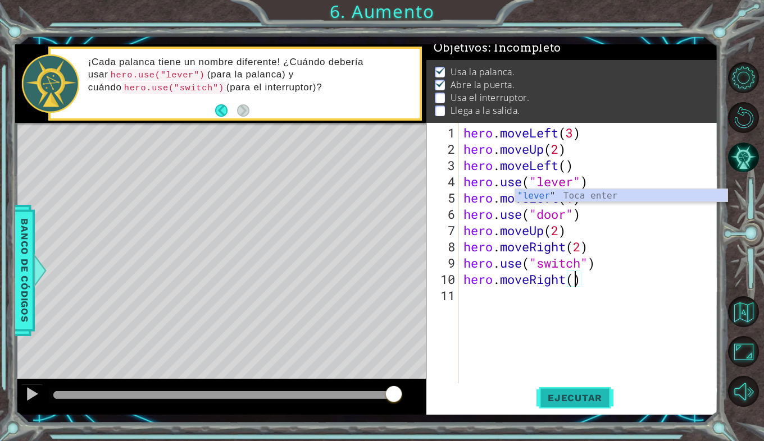
type textarea "hero.moveRight()"
click at [558, 400] on span "Ejecutar" at bounding box center [574, 397] width 77 height 11
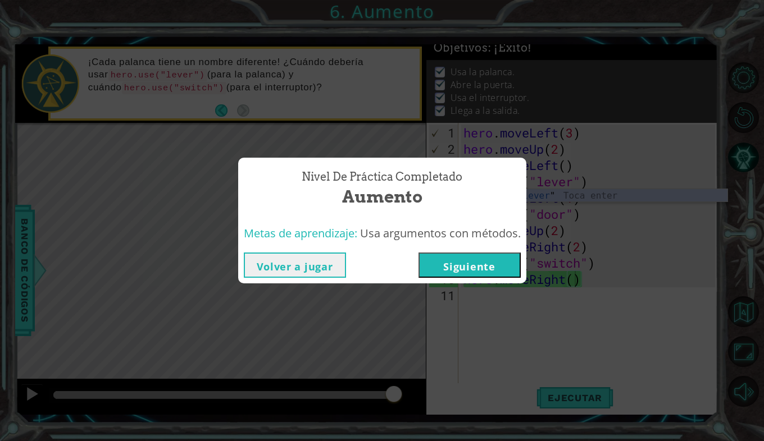
click at [485, 273] on button "Siguiente" at bounding box center [469, 265] width 102 height 25
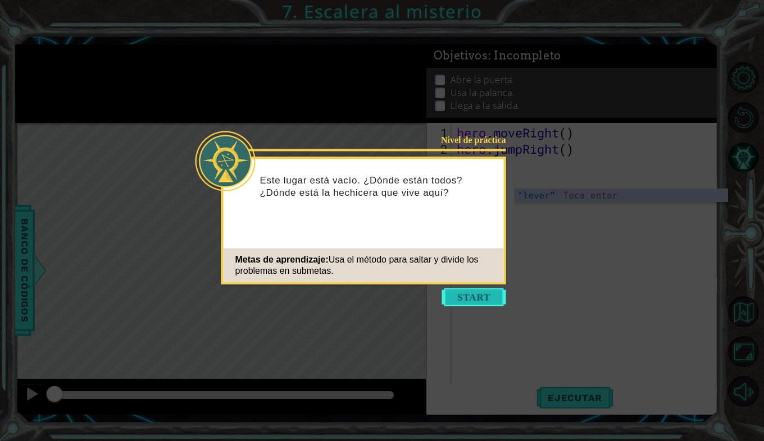
click at [469, 294] on button "Start" at bounding box center [474, 298] width 64 height 18
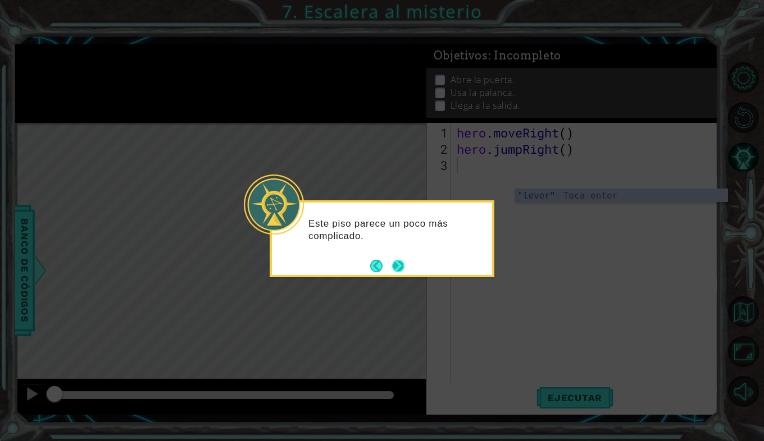
click at [395, 260] on button "Next" at bounding box center [398, 265] width 13 height 13
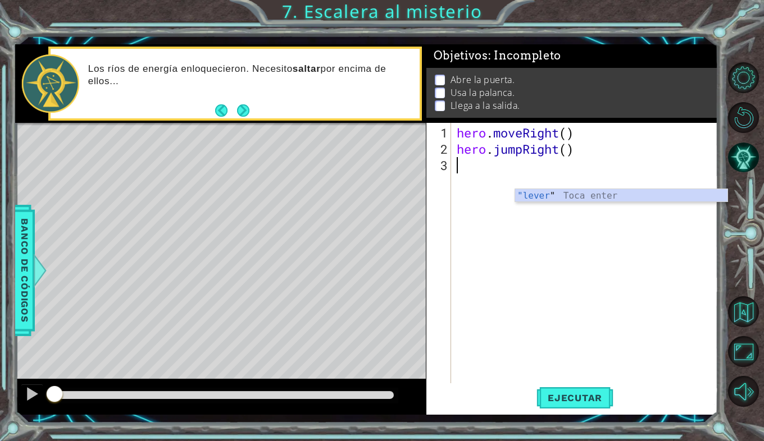
type textarea "h"
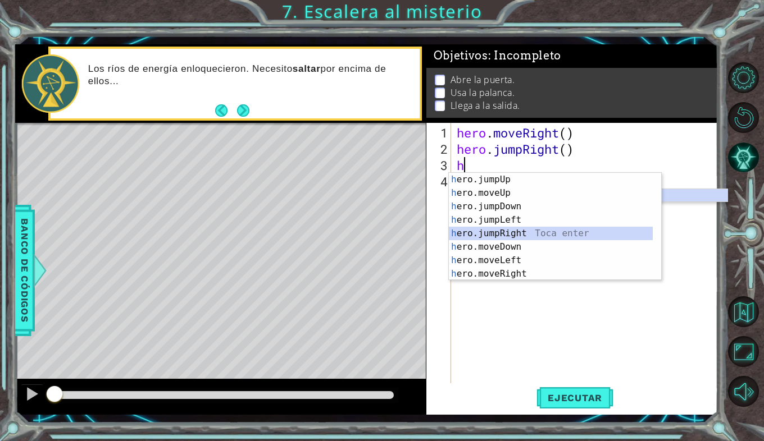
click at [499, 232] on div "h ero.jumpUp Toca enter h ero.moveUp Toca enter h ero.jumpDown Toca enter h ero…" at bounding box center [551, 240] width 204 height 135
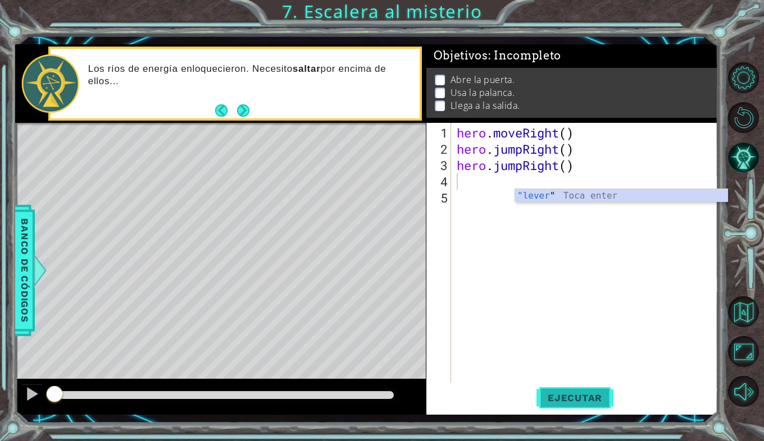
click at [556, 404] on button "Ejecutar" at bounding box center [574, 397] width 77 height 29
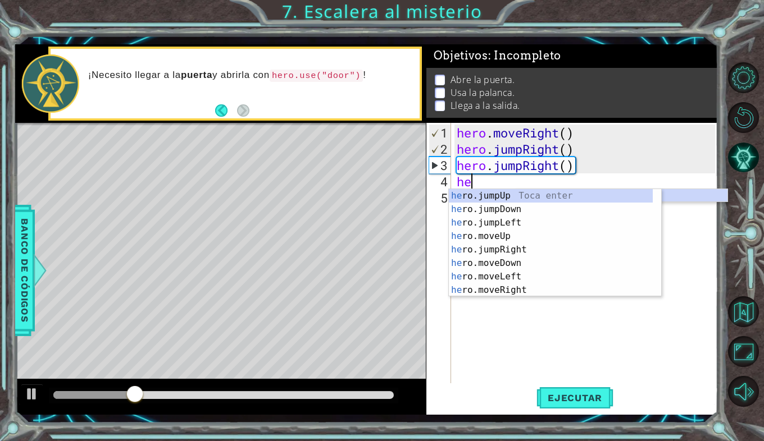
scroll to position [0, 1]
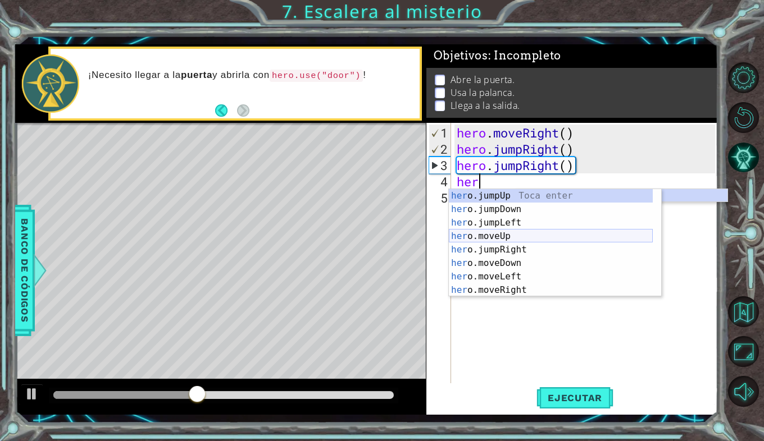
click at [495, 236] on div "her o.jumpUp Toca enter her o.jumpDown Toca enter her o.jumpLeft Toca enter her…" at bounding box center [551, 256] width 204 height 135
type textarea "hero.moveUp(1)"
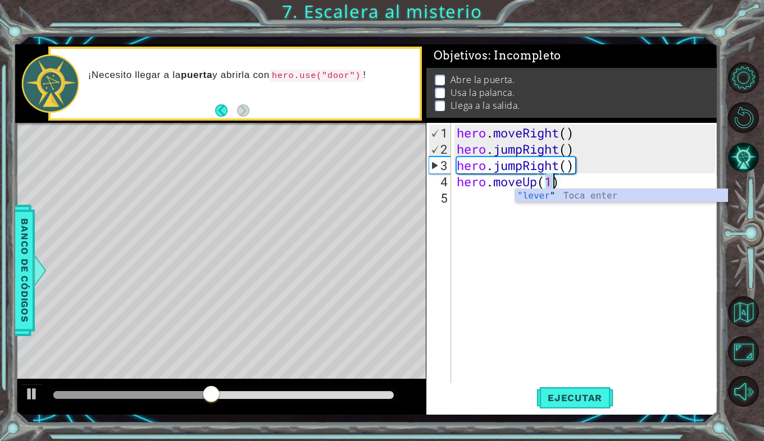
click at [471, 205] on div "hero . moveRight ( ) hero . jumpRight ( ) hero . jumpRight ( ) hero . moveUp ( …" at bounding box center [587, 271] width 267 height 293
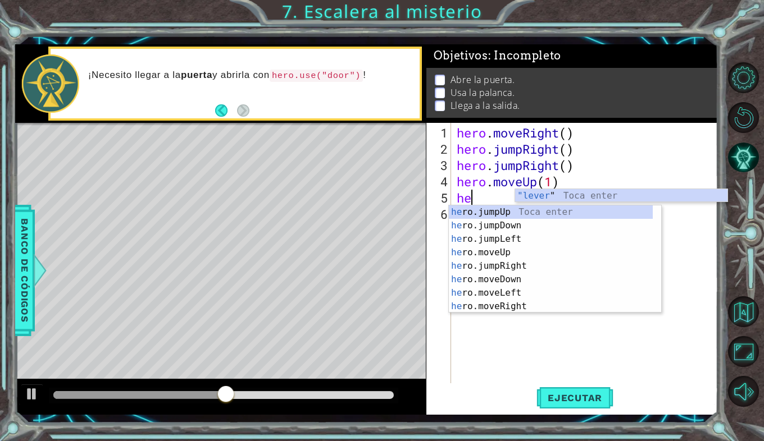
type textarea "her"
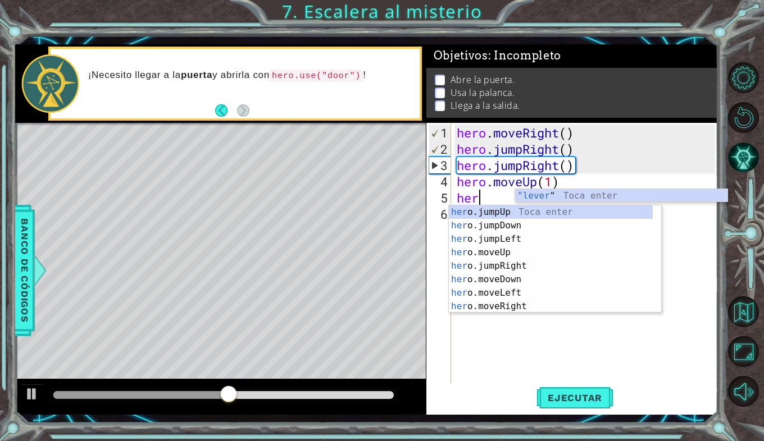
scroll to position [0, 1]
click at [488, 235] on div "her o.jumpUp Toca enter her o.jumpDown Toca enter her o.jumpLeft Toca enter her…" at bounding box center [551, 272] width 204 height 135
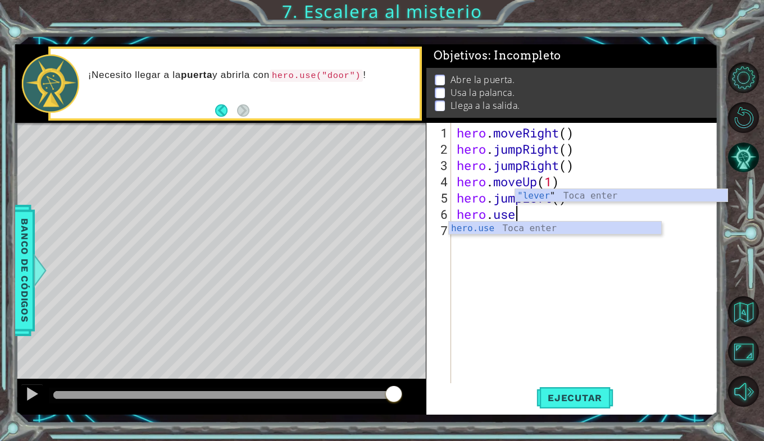
scroll to position [0, 2]
type textarea "hero.use"
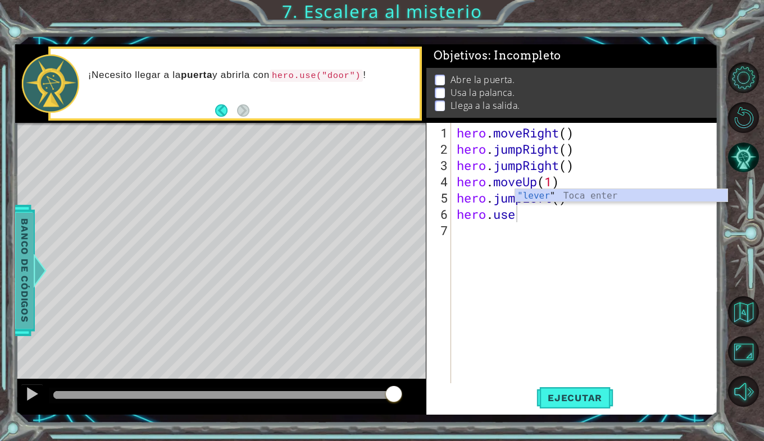
click at [20, 295] on span "Banco de códigos" at bounding box center [25, 270] width 18 height 116
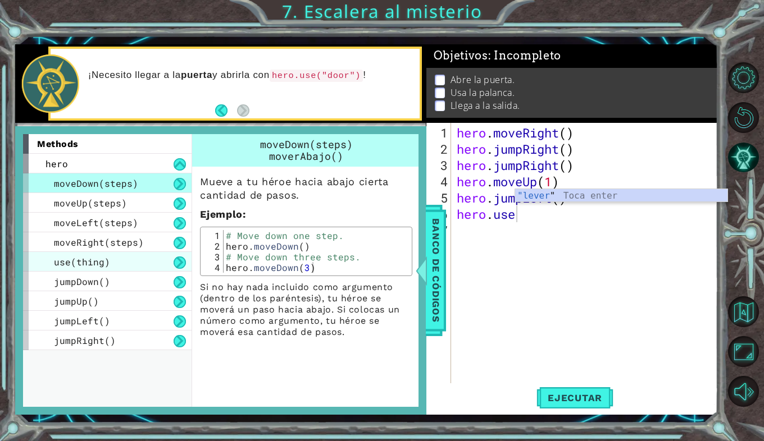
click at [71, 258] on span "use(thing)" at bounding box center [82, 262] width 56 height 12
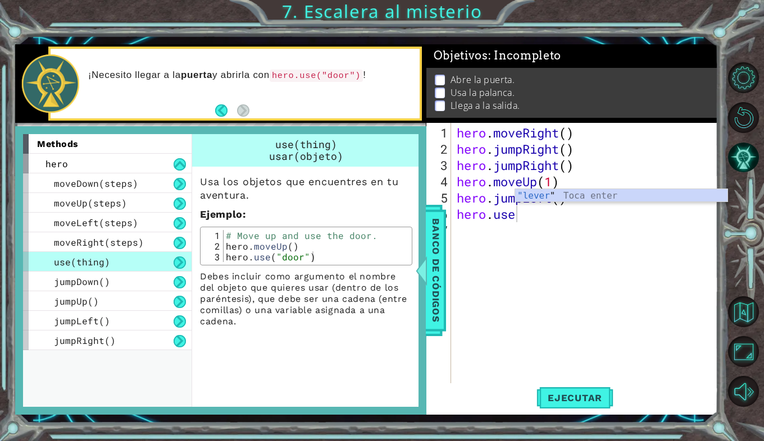
scroll to position [0, 0]
click at [461, 279] on div "hero . moveRight ( ) hero . jumpRight ( ) hero . jumpRight ( ) hero . moveUp ( …" at bounding box center [587, 271] width 267 height 293
click at [518, 217] on div "hero . moveRight ( ) hero . jumpRight ( ) hero . jumpRight ( ) hero . moveUp ( …" at bounding box center [587, 271] width 267 height 293
type textarea "hero.use"
click at [425, 262] on div at bounding box center [421, 271] width 14 height 34
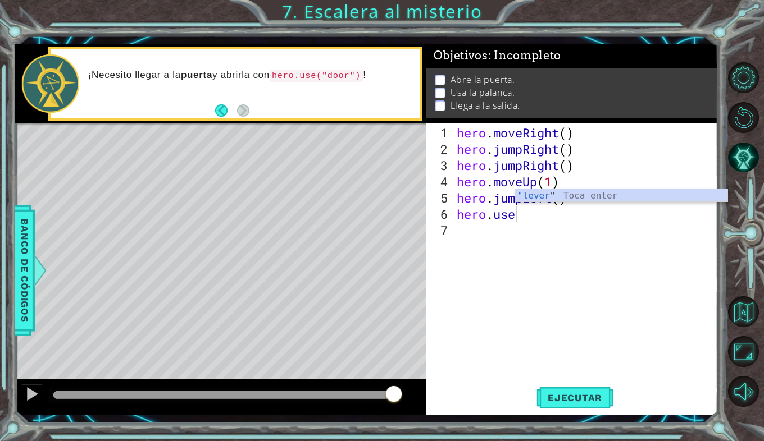
click at [587, 234] on div "hero . moveRight ( ) hero . jumpRight ( ) hero . jumpRight ( ) hero . moveUp ( …" at bounding box center [587, 271] width 267 height 293
click at [598, 175] on div "hero . moveRight ( ) hero . jumpRight ( ) hero . jumpRight ( ) hero . moveUp ( …" at bounding box center [587, 271] width 267 height 293
type textarea "hero.moveUp(1)"
click at [634, 198] on div ""lever " Toca enter" at bounding box center [621, 209] width 212 height 40
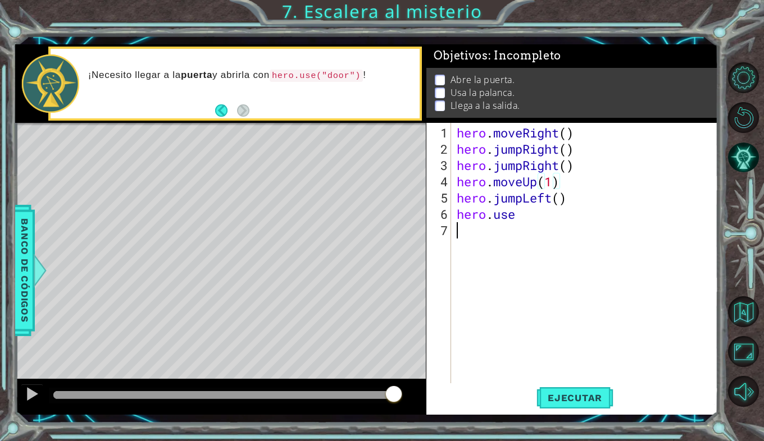
click at [531, 223] on div "hero . moveRight ( ) hero . jumpRight ( ) hero . jumpRight ( ) hero . moveUp ( …" at bounding box center [587, 271] width 267 height 293
click at [524, 218] on div "hero . moveRight ( ) hero . jumpRight ( ) hero . jumpRight ( ) hero . moveUp ( …" at bounding box center [587, 271] width 267 height 293
type textarea "hero.use(door)"
click at [566, 398] on span "Ejecutar" at bounding box center [574, 397] width 77 height 11
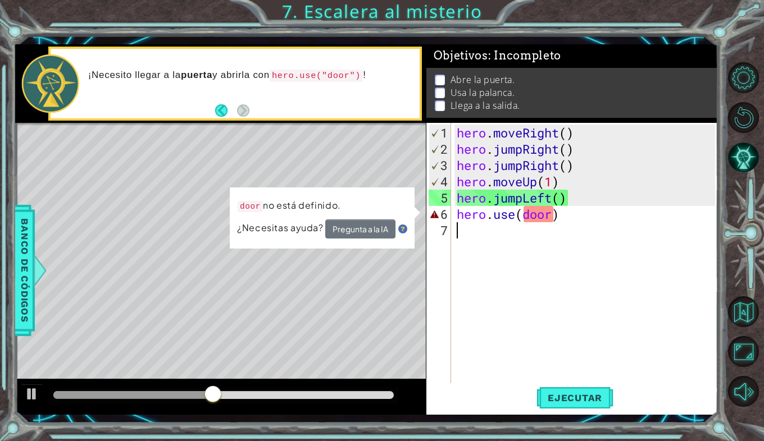
click at [574, 223] on div "hero . moveRight ( ) hero . jumpRight ( ) hero . jumpRight ( ) hero . moveUp ( …" at bounding box center [587, 271] width 267 height 293
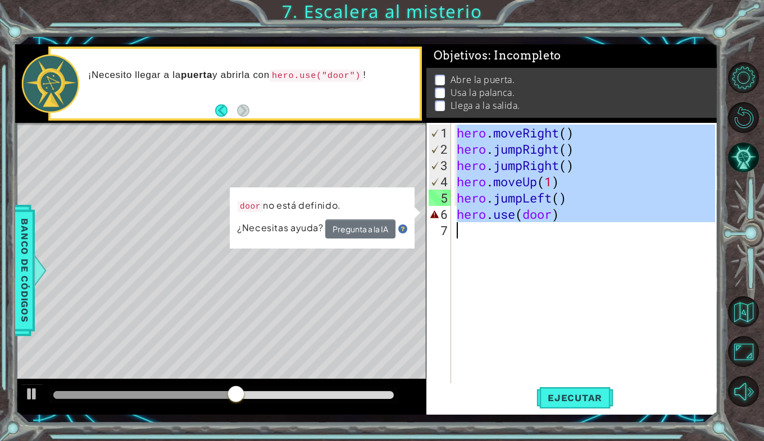
drag, startPoint x: 458, startPoint y: 129, endPoint x: 620, endPoint y: 266, distance: 212.4
click at [620, 266] on div "hero . moveRight ( ) hero . jumpRight ( ) hero . jumpRight ( ) hero . moveUp ( …" at bounding box center [587, 271] width 267 height 293
type textarea "hero.use(door)"
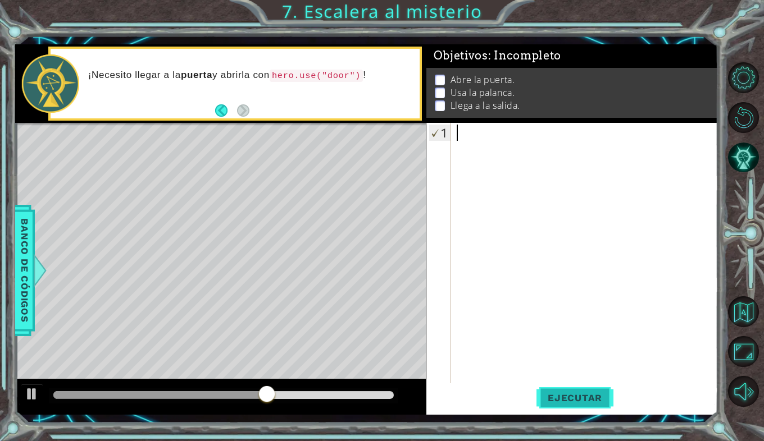
click at [591, 393] on span "Ejecutar" at bounding box center [574, 397] width 77 height 11
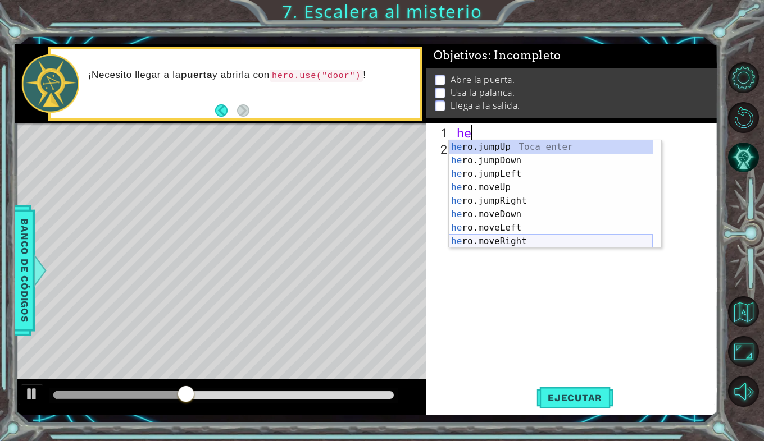
click at [514, 240] on div "he ro.jumpUp Toca enter he ro.jumpDown Toca enter he ro.jumpLeft Toca enter he …" at bounding box center [551, 207] width 204 height 135
type textarea "hero.moveRight(1)"
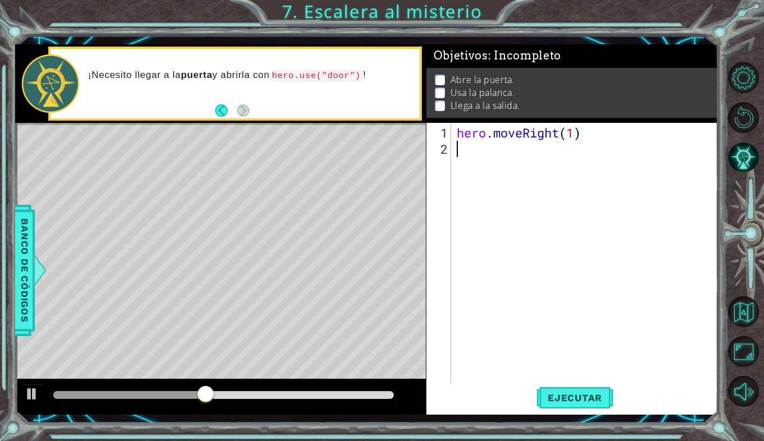
click at [479, 173] on div "hero . moveRight ( 1 )" at bounding box center [587, 271] width 267 height 293
type textarea "he"
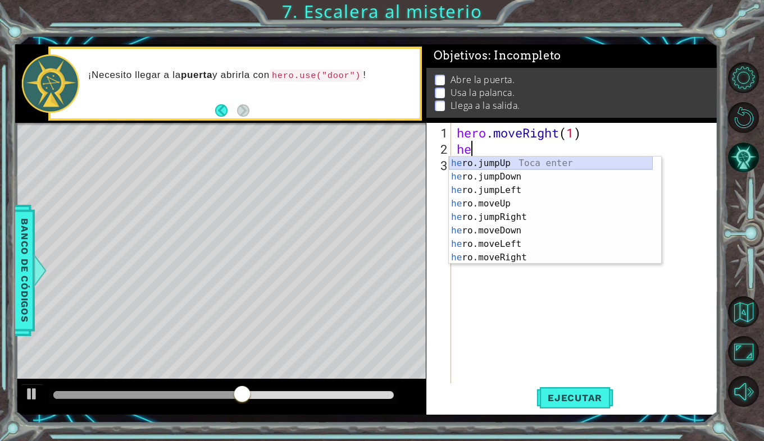
click at [501, 163] on div "he ro.jumpUp Toca enter he ro.jumpDown Toca enter he ro.jumpLeft Toca enter he …" at bounding box center [551, 224] width 204 height 135
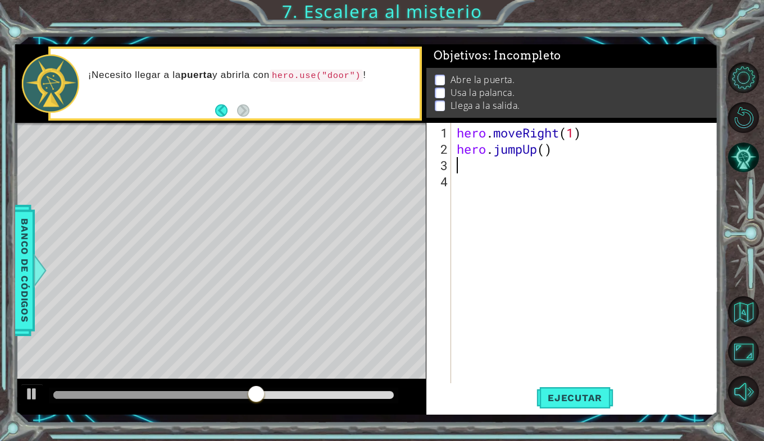
click at [307, 369] on div "Level Map" at bounding box center [274, 288] width 519 height 331
click at [467, 168] on div "hero . moveRight ( 1 ) hero . jumpUp ( )" at bounding box center [587, 271] width 267 height 293
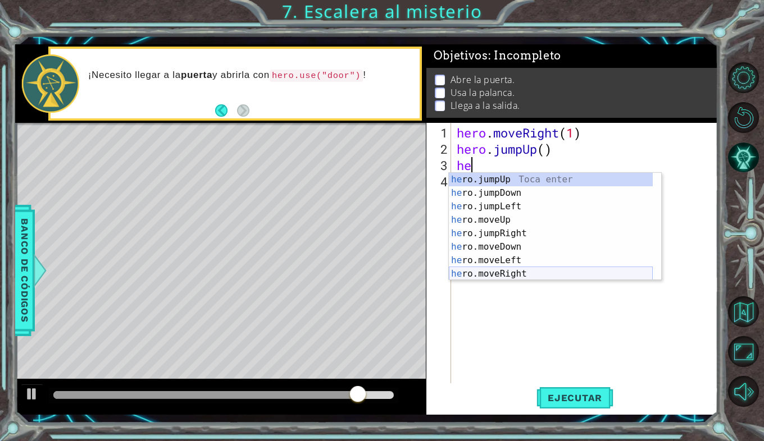
click at [497, 272] on div "he ro.jumpUp Toca enter he ro.jumpDown Toca enter he ro.jumpLeft Toca enter he …" at bounding box center [551, 240] width 204 height 135
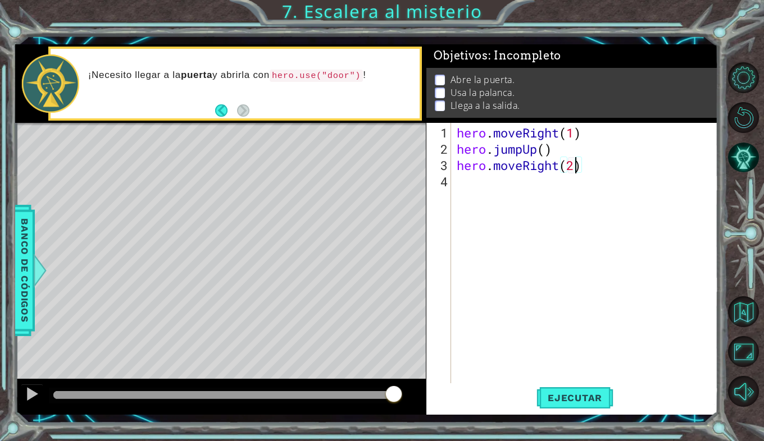
type textarea "hero.moveRight()"
click at [470, 186] on div "hero . moveRight ( 1 ) hero . jumpUp ( ) hero . moveRight ( )" at bounding box center [587, 271] width 267 height 293
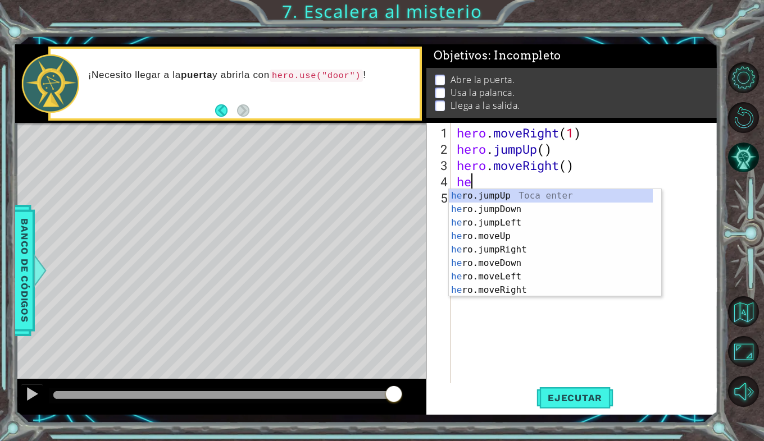
scroll to position [0, 1]
click at [508, 238] on div "her o.jumpUp Toca enter her o.jumpDown Toca enter her o.jumpLeft Toca enter her…" at bounding box center [551, 256] width 204 height 135
type textarea "hero.moveUp(1)"
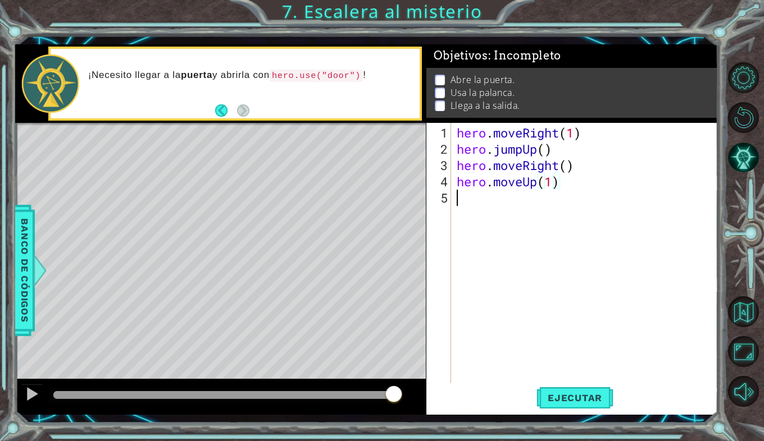
click at [462, 202] on div "hero . moveRight ( 1 ) hero . jumpUp ( ) hero . moveRight ( ) hero . moveUp ( 1…" at bounding box center [587, 271] width 267 height 293
click at [558, 400] on span "Ejecutar" at bounding box center [574, 397] width 77 height 11
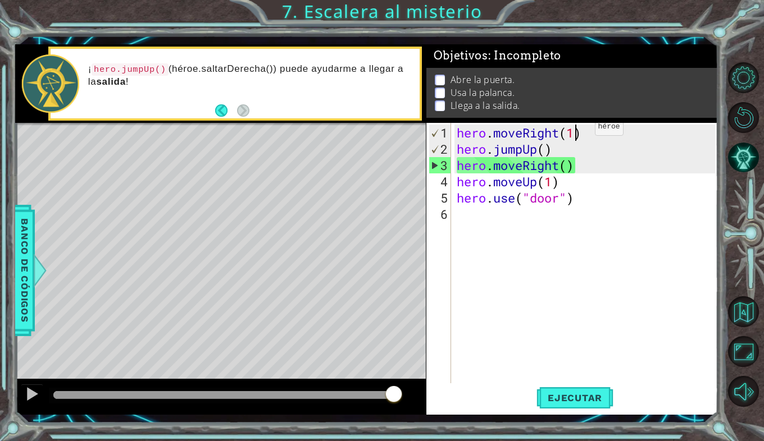
click at [577, 131] on div "hero . moveRight ( 1 ) hero . jumpUp ( ) hero . moveRight ( ) hero . moveUp ( 1…" at bounding box center [587, 271] width 267 height 293
type textarea "hero.moveRight()"
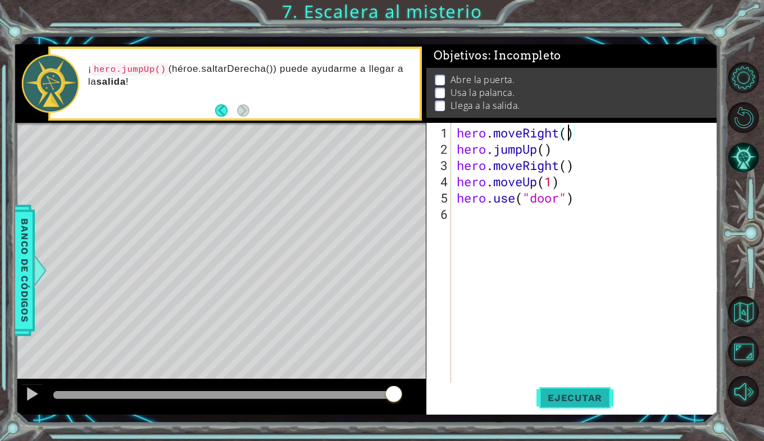
click at [561, 397] on span "Ejecutar" at bounding box center [574, 397] width 77 height 11
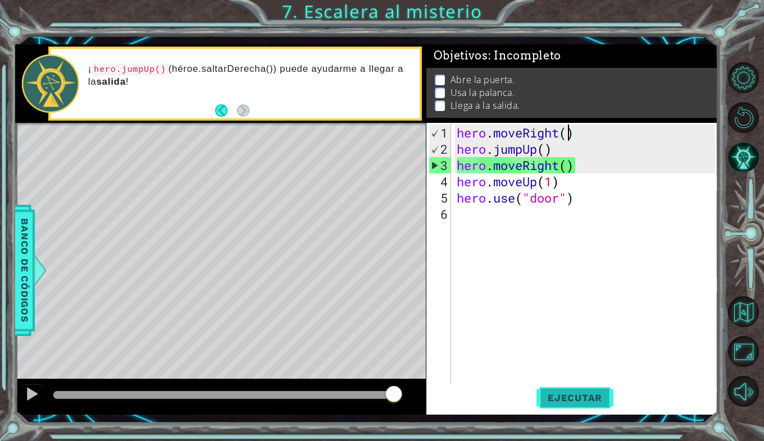
click at [575, 399] on span "Ejecutar" at bounding box center [574, 397] width 77 height 11
click at [531, 253] on div "hero . moveRight ( ) hero . jumpUp ( ) hero . moveRight ( ) hero . moveUp ( 1 )…" at bounding box center [587, 271] width 267 height 293
click at [551, 148] on div "hero . moveRight ( ) hero . jumpUp ( ) hero . moveRight ( ) hero . moveUp ( 1 )…" at bounding box center [587, 271] width 267 height 293
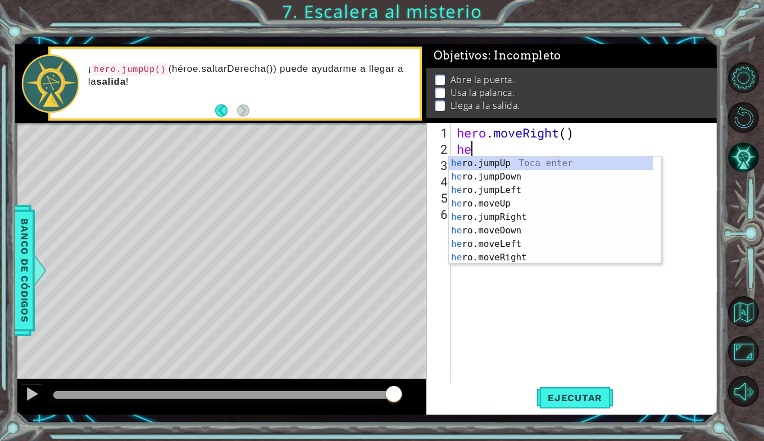
type textarea "h"
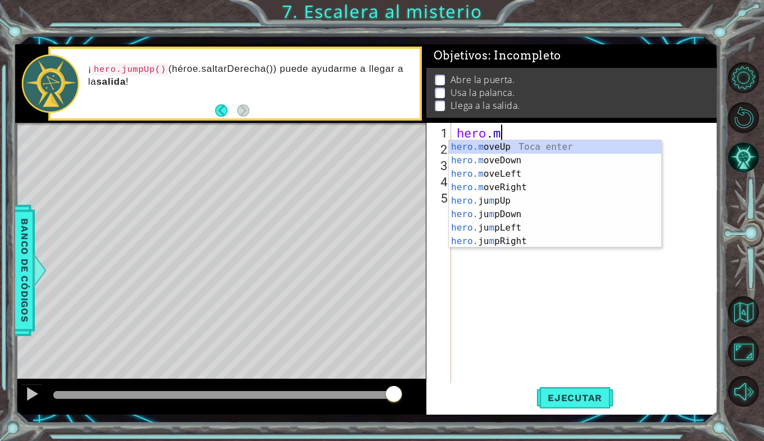
type textarea "hero."
click at [526, 143] on div "hero. jumpUp Toca enter hero. jumpDown Toca enter hero. jumpLeft Toca enter her…" at bounding box center [551, 207] width 204 height 135
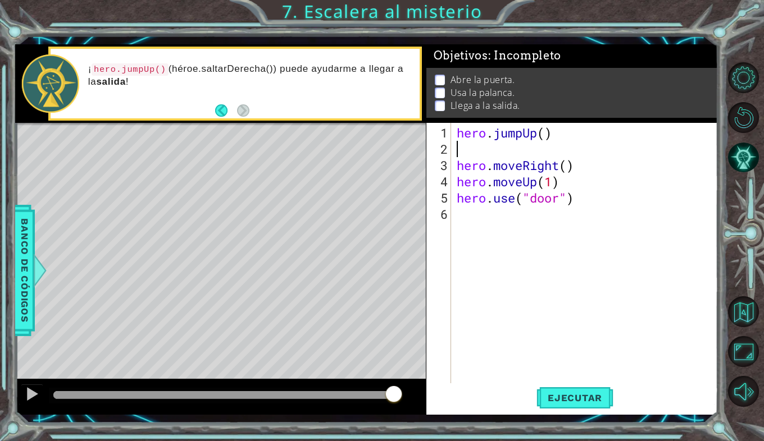
click at [521, 144] on div "hero . jumpUp ( ) hero . moveRight ( ) hero . moveUp ( 1 ) hero . use ( "door" )" at bounding box center [587, 271] width 267 height 293
type textarea "hero.jumpUp()"
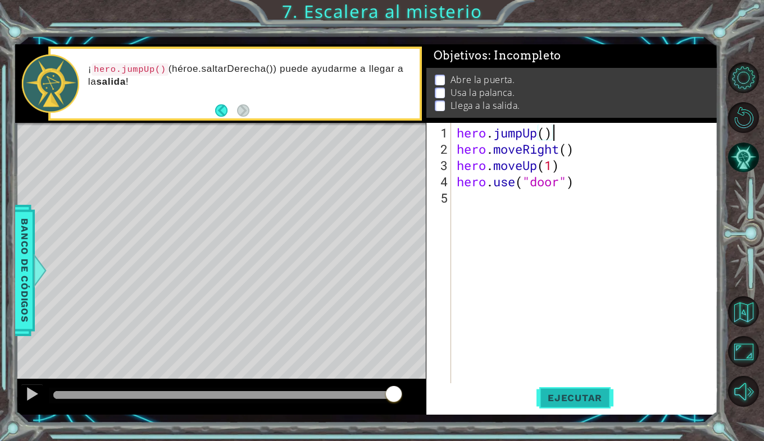
click at [565, 398] on span "Ejecutar" at bounding box center [574, 397] width 77 height 11
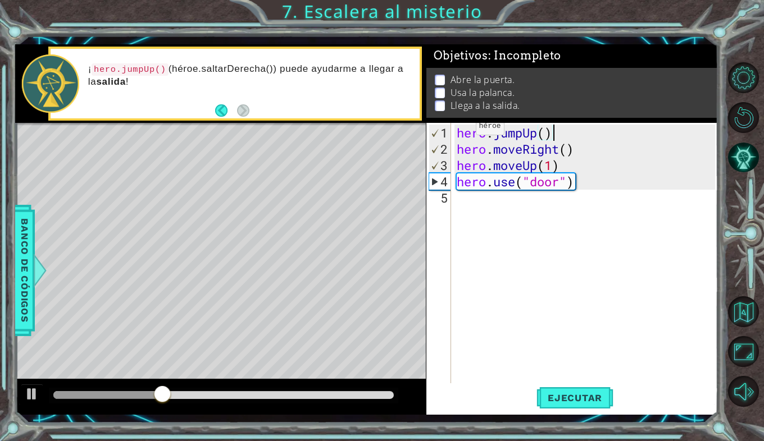
click at [459, 131] on div "hero . jumpUp ( ) hero . moveRight ( ) hero . moveUp ( 1 ) hero . use ( "door" )" at bounding box center [587, 271] width 267 height 293
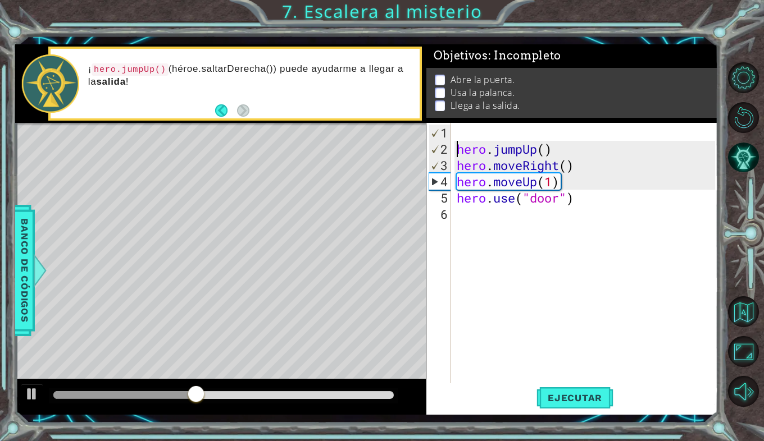
click at [460, 132] on div "hero . jumpUp ( ) hero . moveRight ( ) hero . moveUp ( 1 ) hero . use ( "door" )" at bounding box center [587, 271] width 267 height 293
click at [542, 145] on div "hero . jumpUp ( ) hero . moveRight ( ) hero . moveUp ( 1 ) hero . use ( "door" )" at bounding box center [587, 271] width 267 height 293
type textarea "hero.jumpUp(2)"
click at [464, 135] on div "hero . jumpUp ( 2 ) hero . moveRight ( ) hero . moveUp ( 1 ) hero . use ( "door…" at bounding box center [587, 271] width 267 height 293
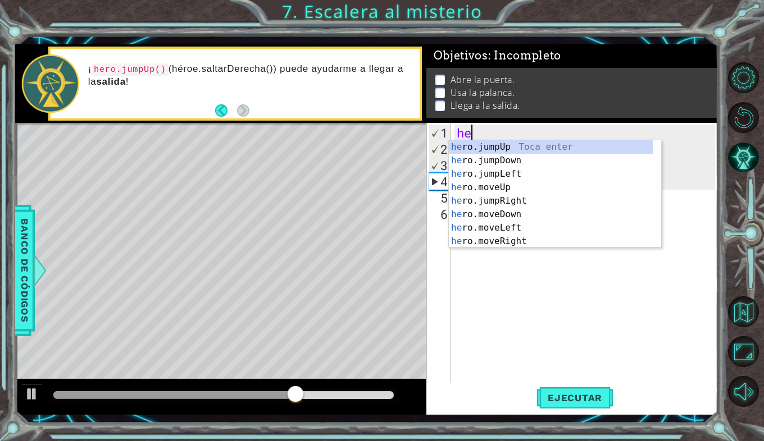
scroll to position [0, 1]
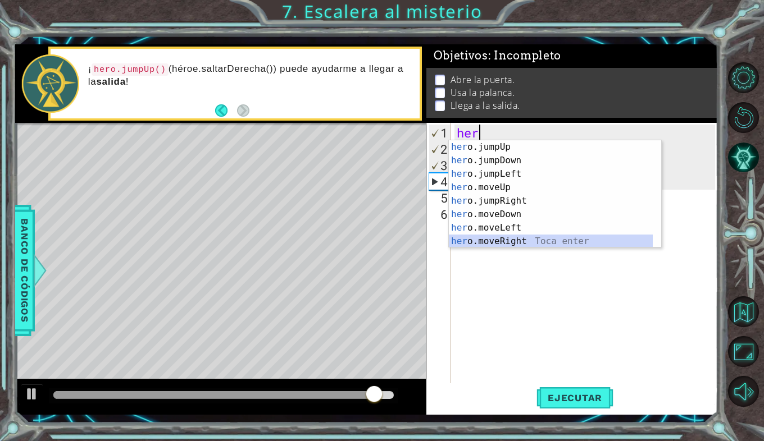
click at [490, 242] on div "her o.jumpUp Toca enter her o.jumpDown Toca enter her o.jumpLeft Toca enter her…" at bounding box center [551, 207] width 204 height 135
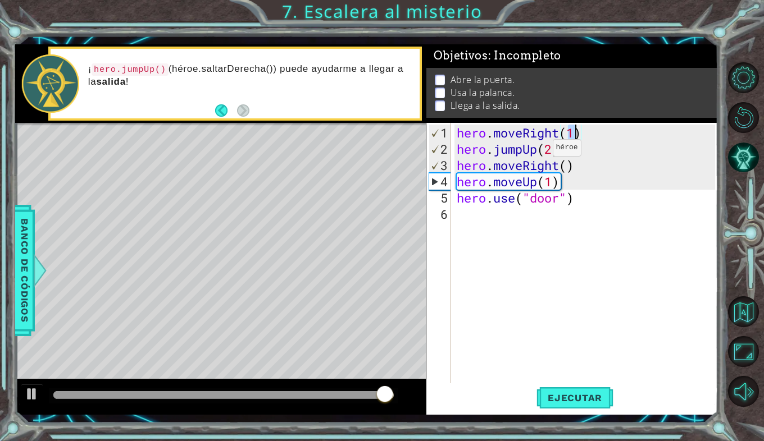
click at [537, 153] on div "hero . moveRight ( 1 ) hero . jumpUp ( 2 ) hero . moveRight ( ) hero . moveUp (…" at bounding box center [587, 271] width 267 height 293
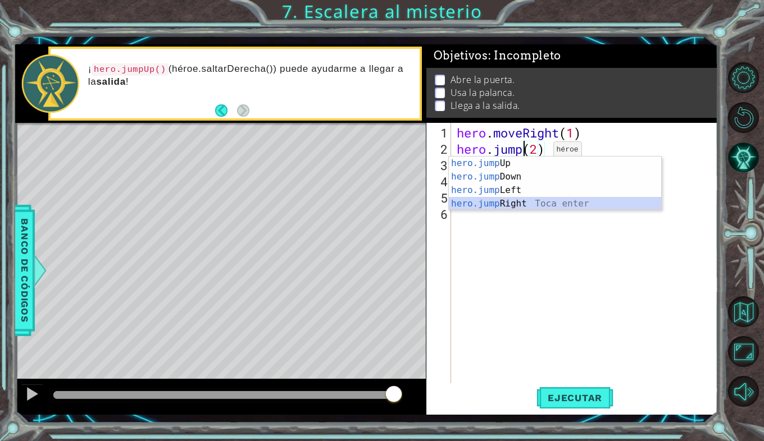
click at [508, 200] on div "hero.jump Up Toca enter hero.jump Down Toca enter hero.jump Left Toca enter her…" at bounding box center [555, 197] width 212 height 81
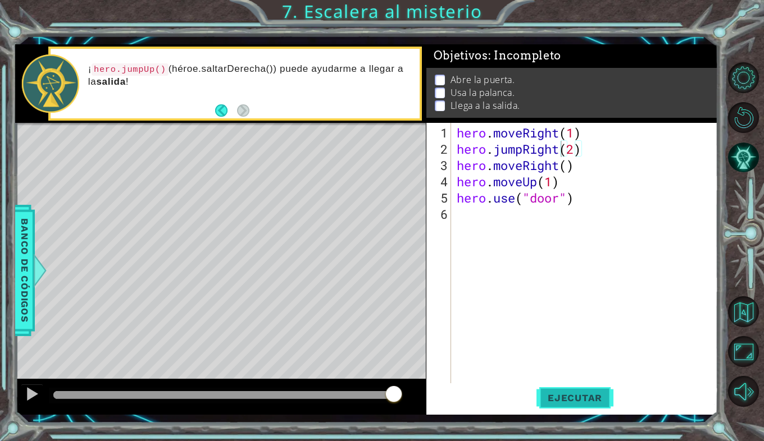
click at [577, 397] on span "Ejecutar" at bounding box center [574, 397] width 77 height 11
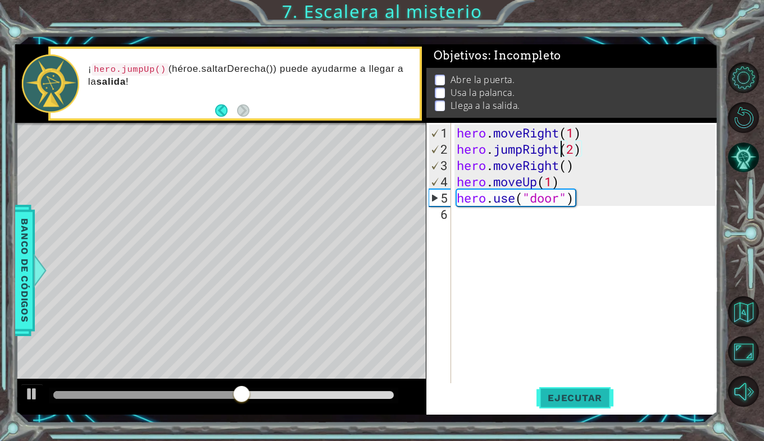
click at [577, 396] on span "Ejecutar" at bounding box center [574, 397] width 77 height 11
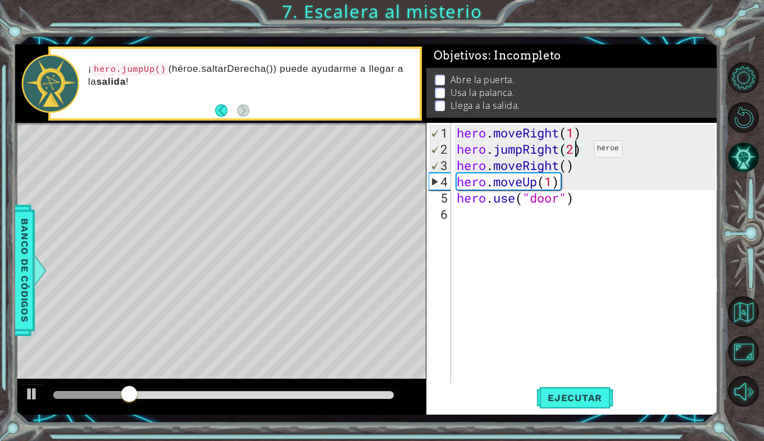
click at [576, 153] on div "hero . moveRight ( 1 ) hero . jumpRight ( 2 ) hero . moveRight ( ) hero . moveU…" at bounding box center [587, 271] width 267 height 293
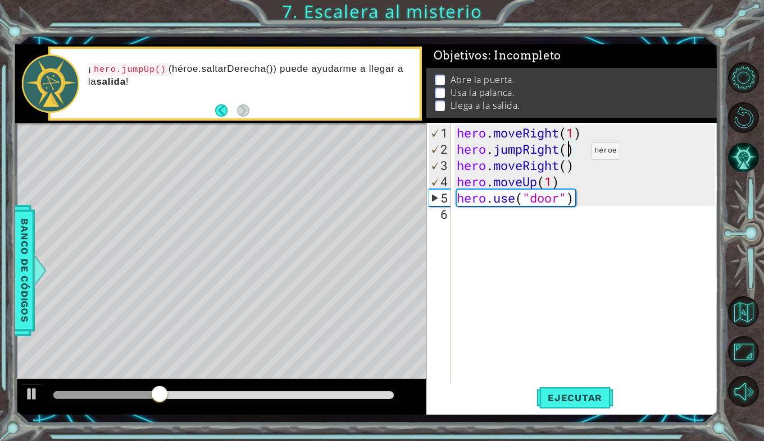
scroll to position [0, 5]
click at [572, 171] on div "hero . moveRight ( 1 ) hero . jumpRight ( 1 ) hero . moveRight ( ) hero . moveU…" at bounding box center [587, 271] width 267 height 293
type textarea "hero.moveRight()"
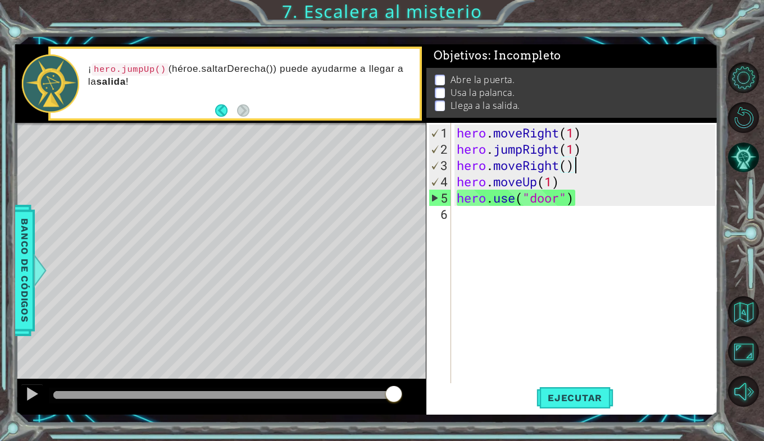
click at [507, 290] on div "hero . moveRight ( 1 ) hero . jumpRight ( 1 ) hero . moveRight ( ) hero . moveU…" at bounding box center [587, 271] width 267 height 293
click at [570, 401] on span "Ejecutar" at bounding box center [574, 397] width 77 height 11
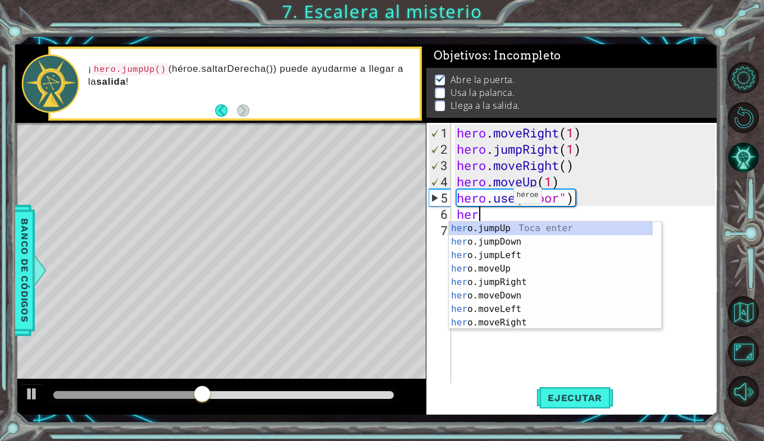
scroll to position [0, 1]
click at [497, 267] on div "her o.jumpUp Toca enter her o.jumpDown Toca enter her o.jumpLeft Toca enter her…" at bounding box center [551, 289] width 204 height 135
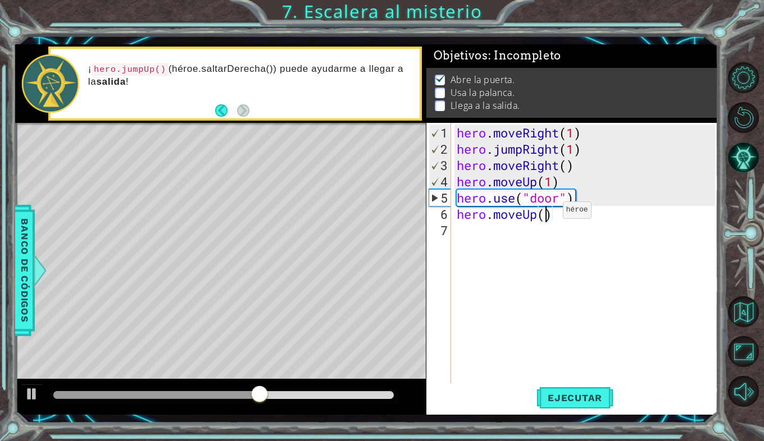
type textarea "hero.moveUp(2)"
click at [481, 226] on div "hero . moveRight ( 1 ) hero . jumpRight ( 1 ) hero . moveRight ( ) hero . moveU…" at bounding box center [587, 271] width 267 height 293
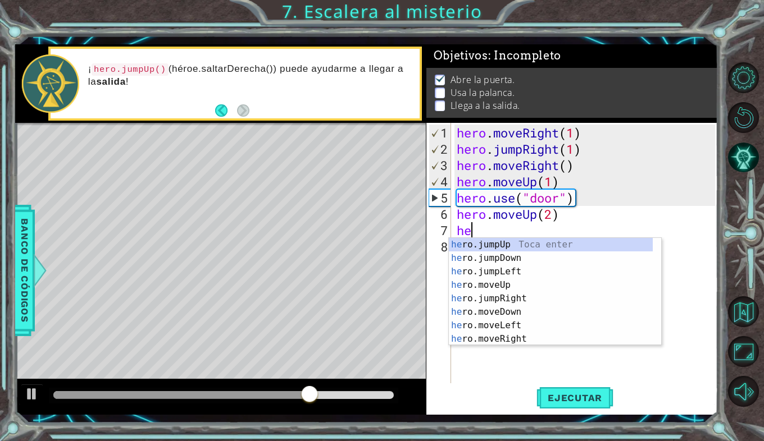
type textarea "her"
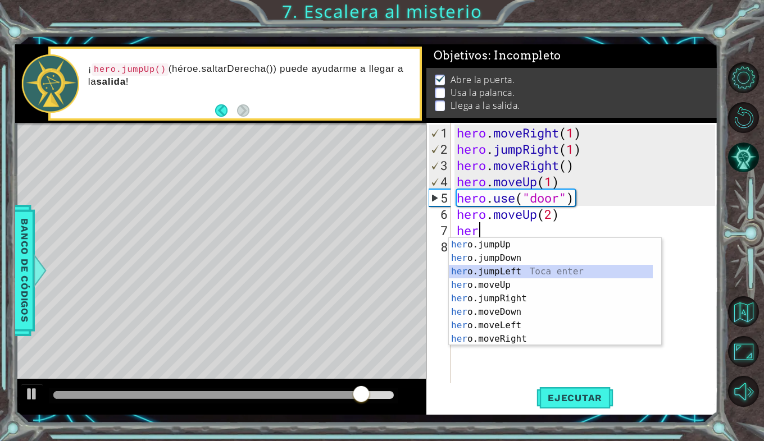
click at [493, 269] on div "her o.jumpUp Toca enter her o.jumpDown Toca enter her o.jumpLeft Toca enter her…" at bounding box center [551, 305] width 204 height 135
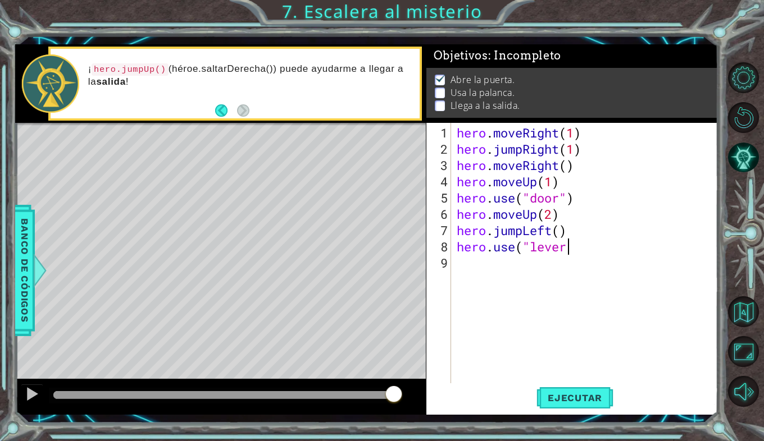
scroll to position [0, 4]
type textarea "hero.use("lever")"
click at [471, 262] on div "hero . moveRight ( 1 ) hero . jumpRight ( 1 ) hero . moveRight ( ) hero . moveU…" at bounding box center [587, 271] width 267 height 293
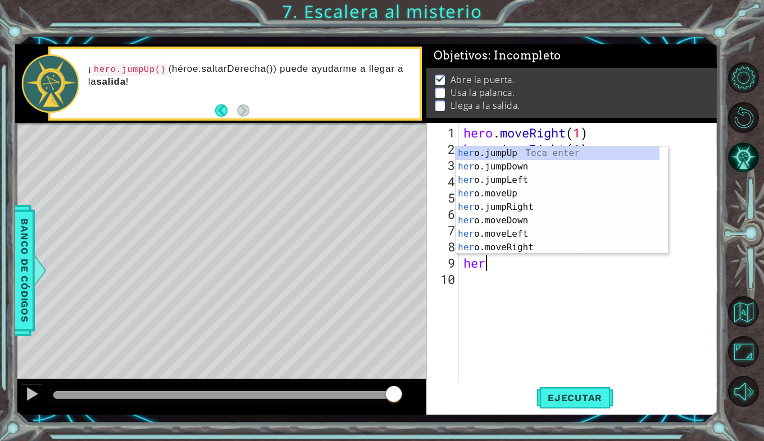
scroll to position [0, 1]
click at [510, 231] on div "her o.jumpUp Toca enter her o.jumpDown Toca enter her o.jumpLeft Toca enter her…" at bounding box center [557, 214] width 204 height 135
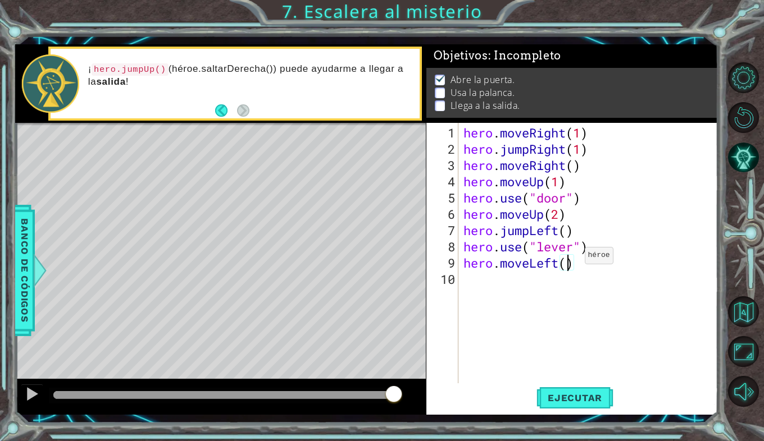
type textarea "hero.moveLeft(2)"
click at [469, 284] on div "hero . moveRight ( 1 ) hero . jumpRight ( 1 ) hero . moveRight ( ) hero . moveU…" at bounding box center [591, 271] width 260 height 293
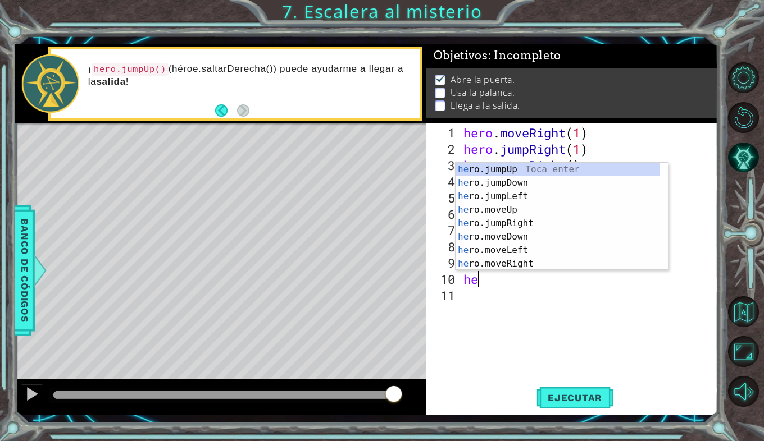
type textarea "her"
click at [499, 170] on div "her o.jumpUp Toca enter her o.jumpDown Toca enter her o.jumpLeft Toca enter her…" at bounding box center [557, 230] width 204 height 135
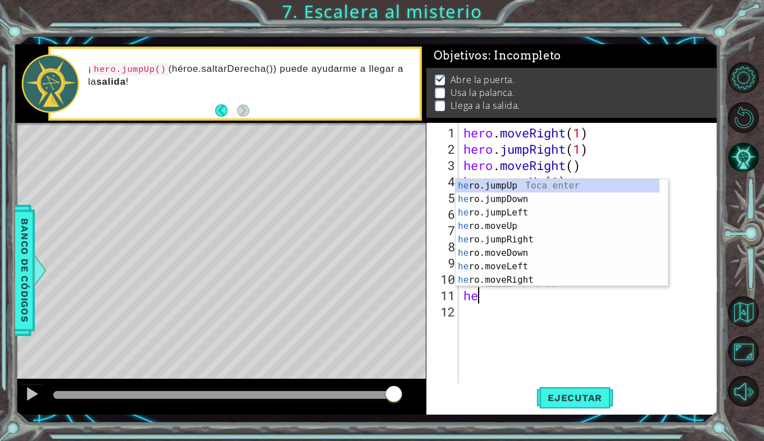
type textarea "her"
click at [506, 239] on div "her o.jumpUp Toca enter her o.jumpDown Toca enter her o.jumpLeft Toca enter her…" at bounding box center [557, 246] width 204 height 135
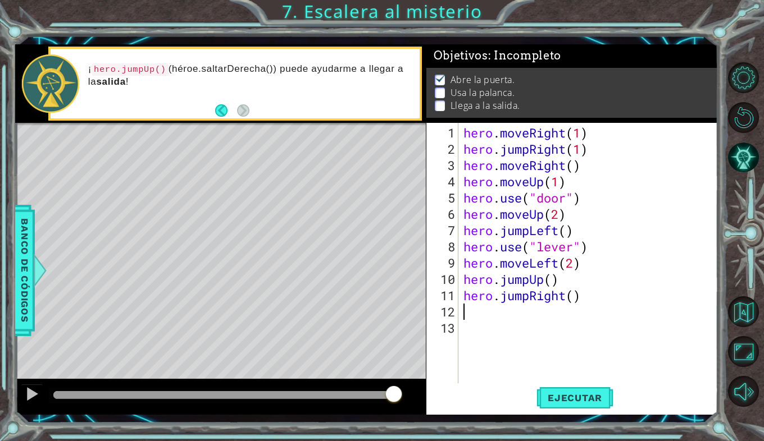
scroll to position [0, 0]
click at [575, 296] on div "hero . moveRight ( 1 ) hero . jumpRight ( 1 ) hero . moveRight ( ) hero . moveU…" at bounding box center [591, 271] width 260 height 293
click at [567, 394] on span "Ejecutar" at bounding box center [574, 397] width 77 height 11
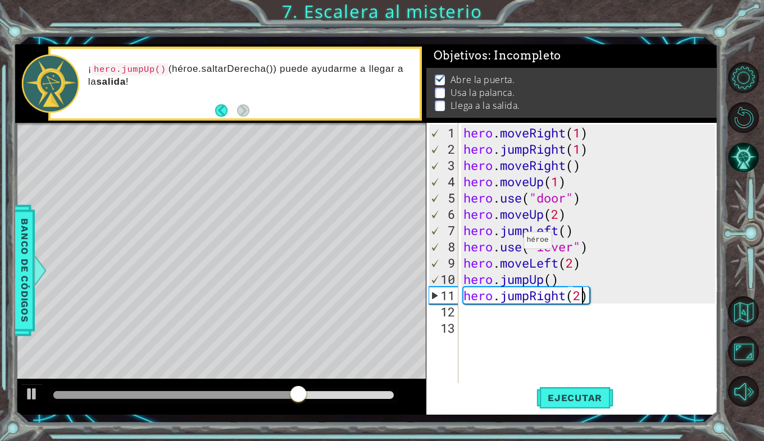
click at [511, 246] on div "hero . moveRight ( 1 ) hero . jumpRight ( 1 ) hero . moveRight ( ) hero . moveU…" at bounding box center [591, 271] width 260 height 293
click at [577, 397] on span "Ejecutar" at bounding box center [574, 397] width 77 height 11
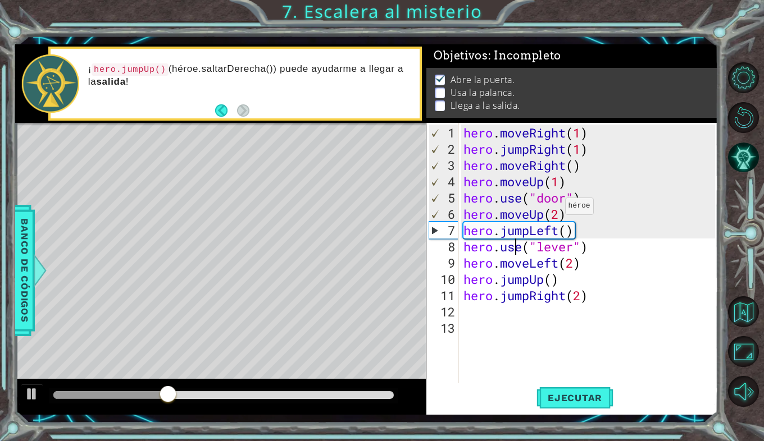
click at [557, 211] on div "hero . moveRight ( 1 ) hero . jumpRight ( 1 ) hero . moveRight ( ) hero . moveU…" at bounding box center [591, 271] width 260 height 293
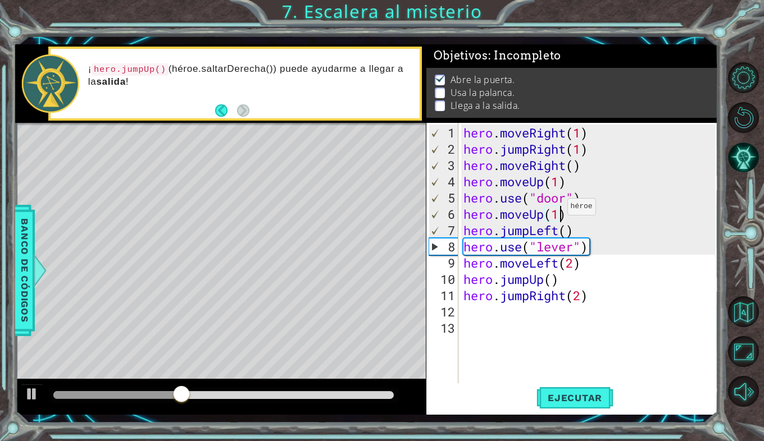
scroll to position [0, 4]
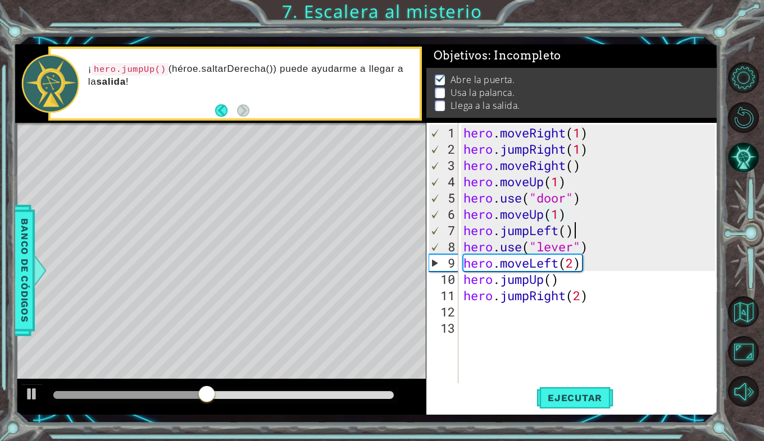
click at [582, 234] on div "hero . moveRight ( 1 ) hero . jumpRight ( 1 ) hero . moveRight ( ) hero . moveU…" at bounding box center [591, 271] width 260 height 293
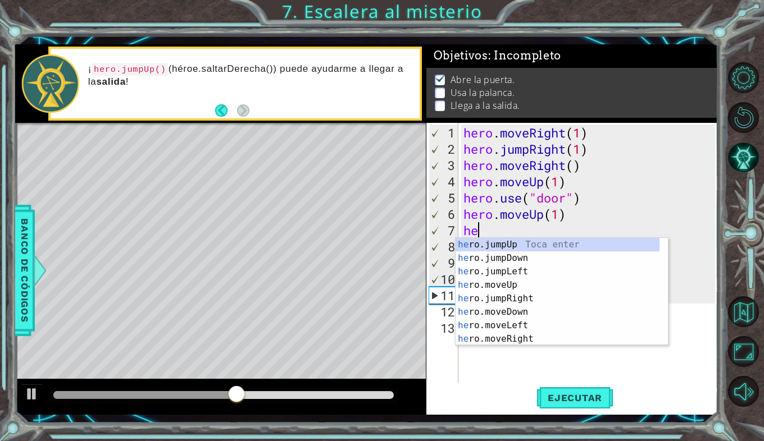
scroll to position [0, 0]
type textarea "h"
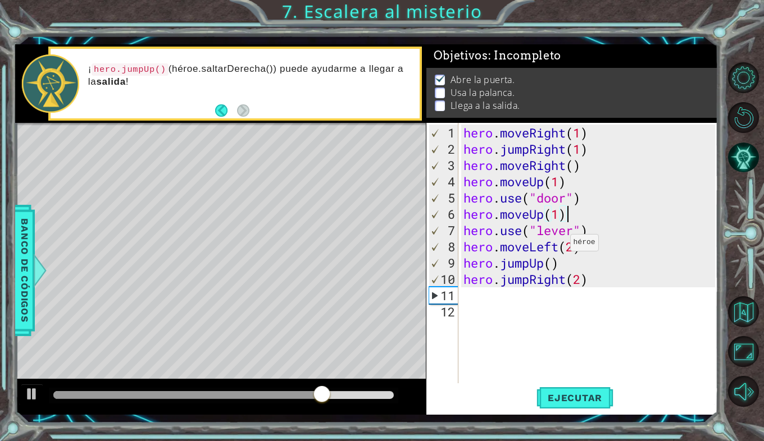
click at [559, 248] on div "hero . moveRight ( 1 ) hero . jumpRight ( 1 ) hero . moveRight ( ) hero . moveU…" at bounding box center [591, 271] width 260 height 293
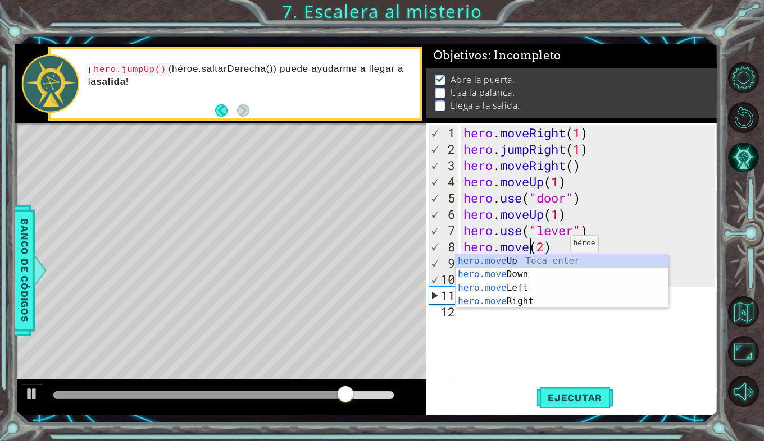
scroll to position [0, 3]
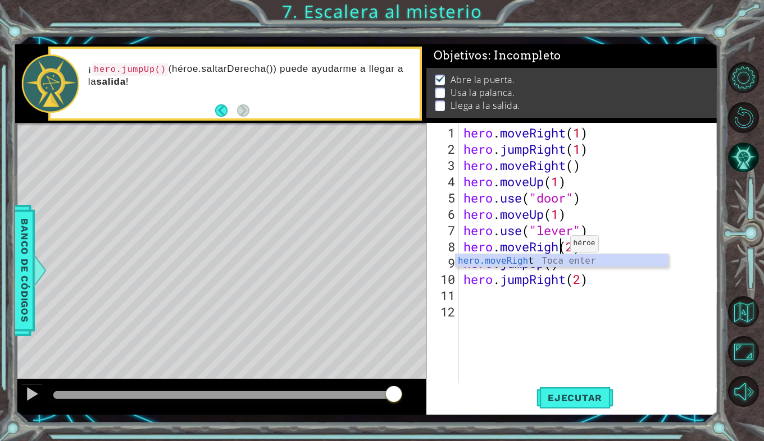
type textarea "hero.moveRight(2)"
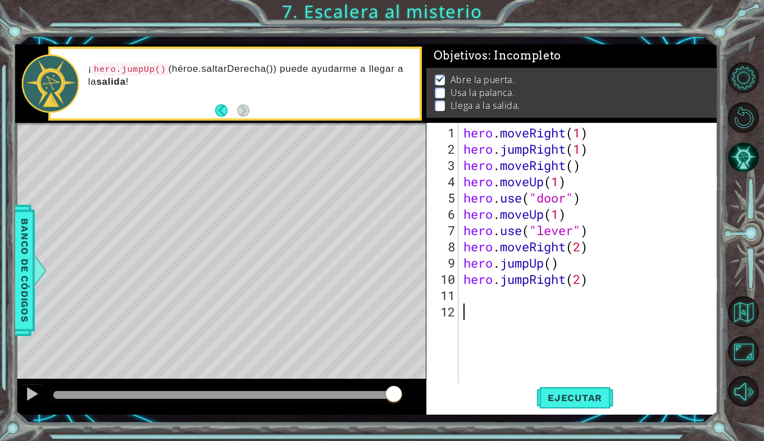
click at [659, 325] on div "hero . moveRight ( 1 ) hero . jumpRight ( 1 ) hero . moveRight ( ) hero . moveU…" at bounding box center [591, 271] width 260 height 293
click at [564, 248] on div "hero . moveRight ( 1 ) hero . jumpRight ( 1 ) hero . moveRight ( ) hero . moveU…" at bounding box center [591, 271] width 260 height 293
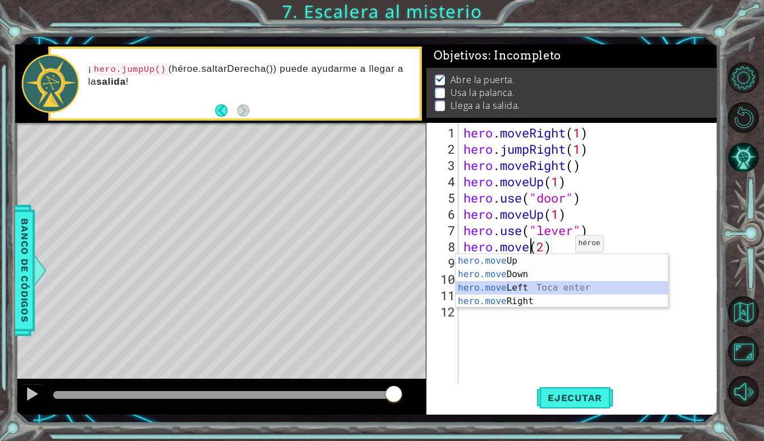
click at [522, 293] on div "hero.move Up Toca enter hero.move Down Toca enter hero.move Left Toca enter her…" at bounding box center [561, 294] width 212 height 81
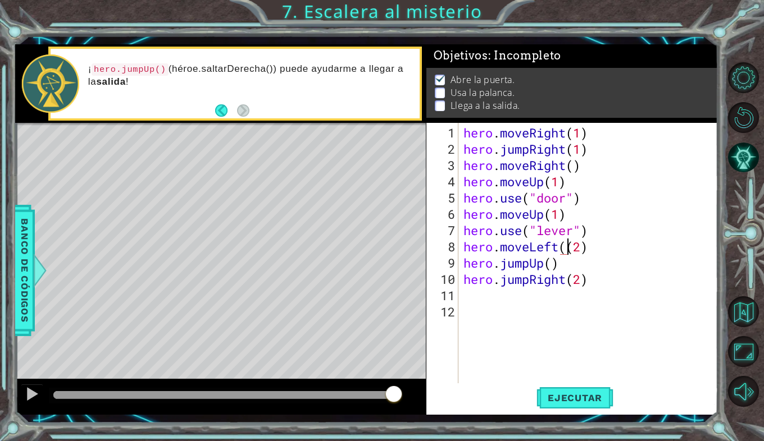
type textarea "hero.moveLeft(2)"
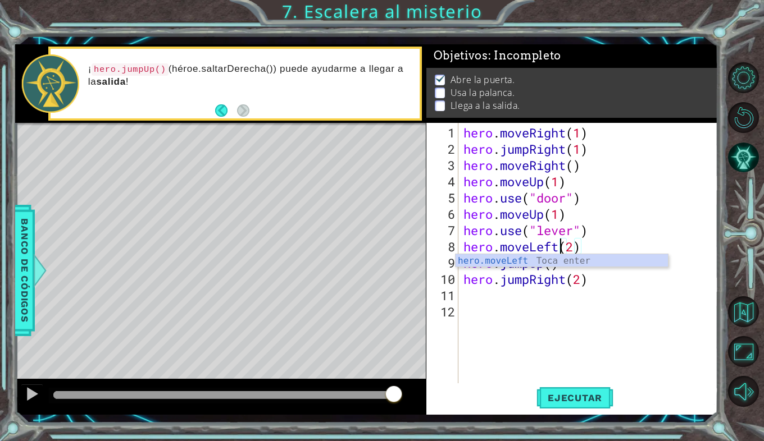
click at [511, 321] on div "hero . moveRight ( 1 ) hero . jumpRight ( 1 ) hero . moveRight ( ) hero . moveU…" at bounding box center [591, 271] width 260 height 293
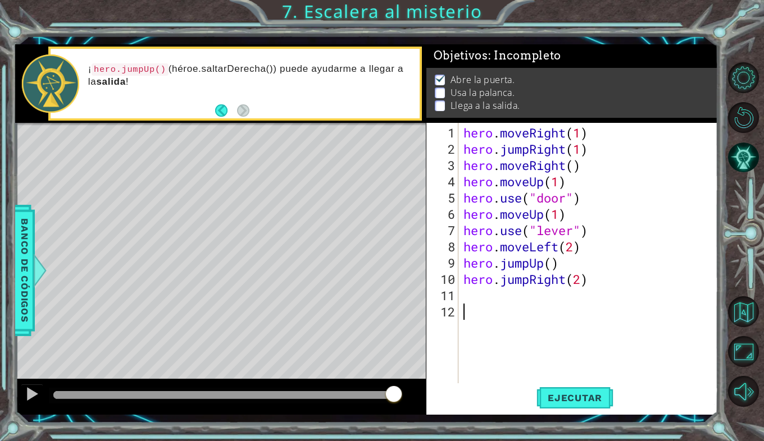
click at [591, 285] on div "hero . moveRight ( 1 ) hero . jumpRight ( 1 ) hero . moveRight ( ) hero . moveU…" at bounding box center [591, 271] width 260 height 293
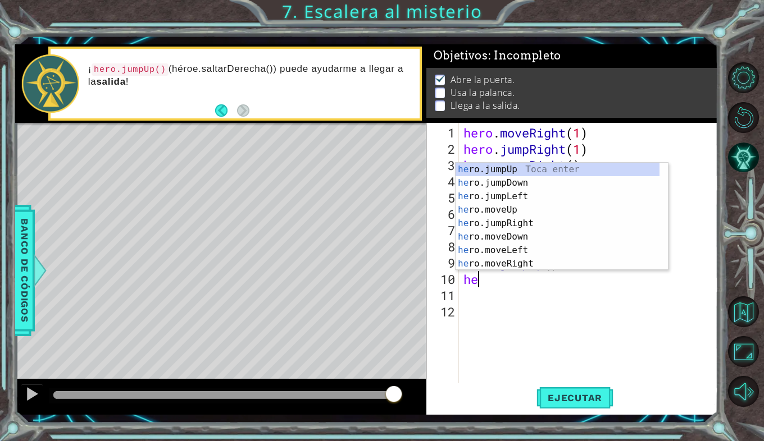
type textarea "h"
click at [509, 261] on div "her o.jumpUp Toca enter her o.jumpDown Toca enter her o.jumpLeft Toca enter her…" at bounding box center [557, 230] width 204 height 135
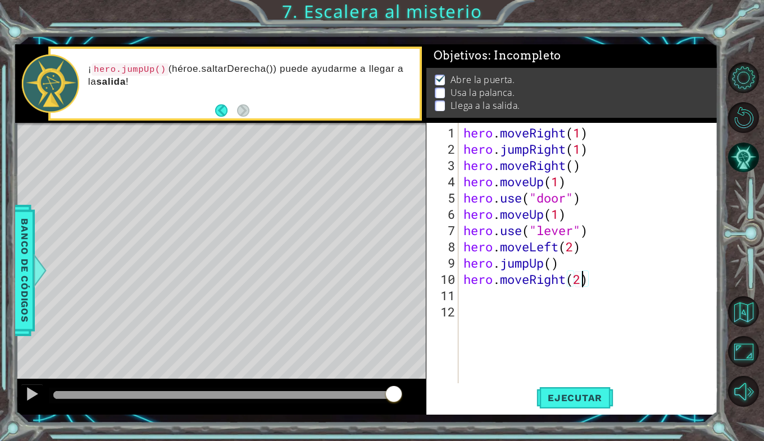
scroll to position [0, 5]
click at [581, 390] on button "Ejecutar" at bounding box center [574, 397] width 77 height 29
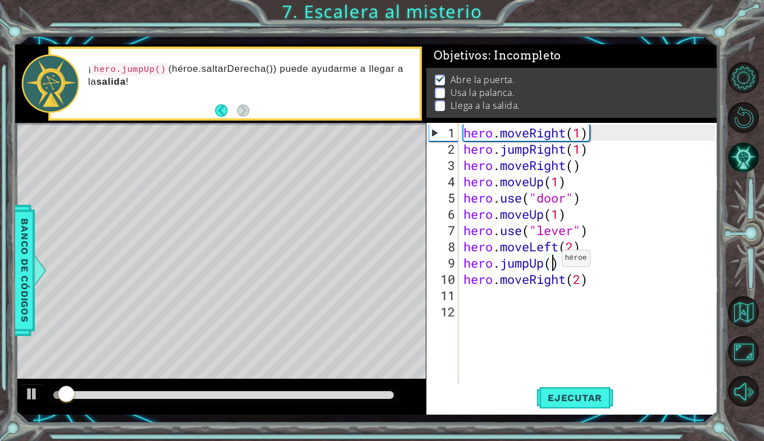
click at [551, 263] on div "hero . moveRight ( 1 ) hero . jumpRight ( 1 ) hero . moveRight ( ) hero . moveU…" at bounding box center [591, 271] width 260 height 293
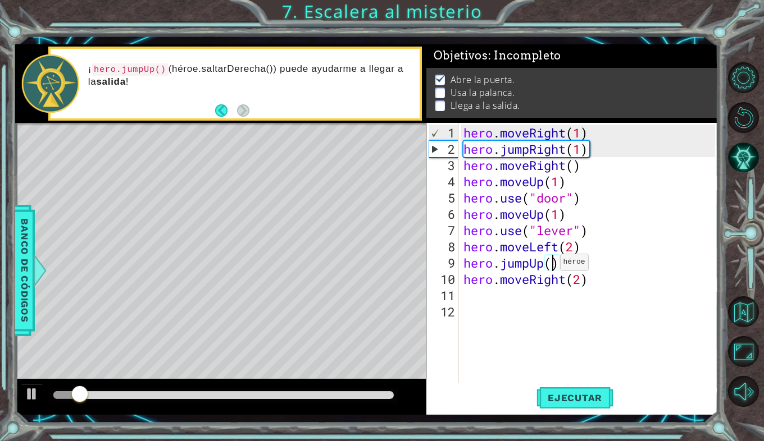
scroll to position [0, 4]
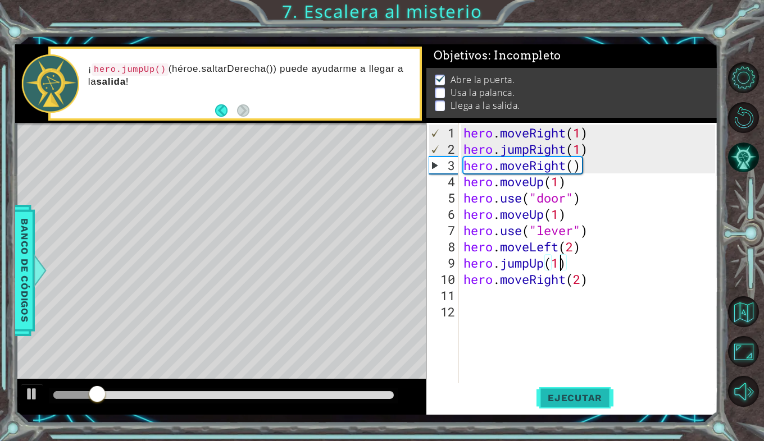
click at [562, 397] on span "Ejecutar" at bounding box center [574, 397] width 77 height 11
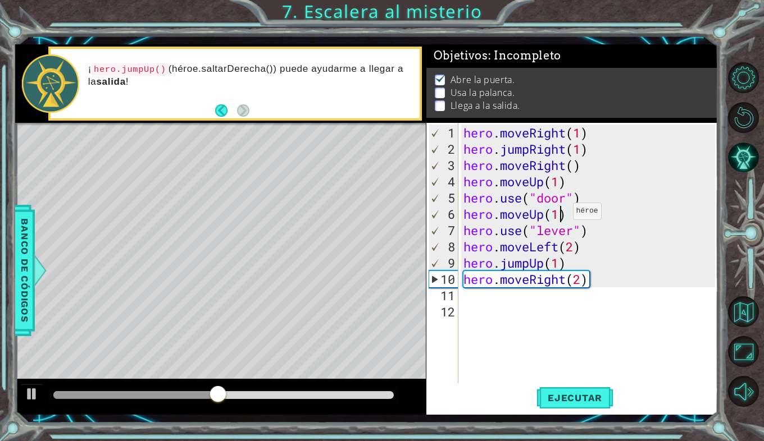
click at [562, 216] on div "hero . moveRight ( 1 ) hero . jumpRight ( 1 ) hero . moveRight ( ) hero . moveU…" at bounding box center [591, 271] width 260 height 293
type textarea "hero.moveUp(2)"
click at [559, 395] on span "Ejecutar" at bounding box center [574, 397] width 77 height 11
click at [572, 214] on div "hero . moveRight ( 1 ) hero . jumpRight ( 1 ) hero . moveRight ( ) hero . moveU…" at bounding box center [591, 271] width 260 height 293
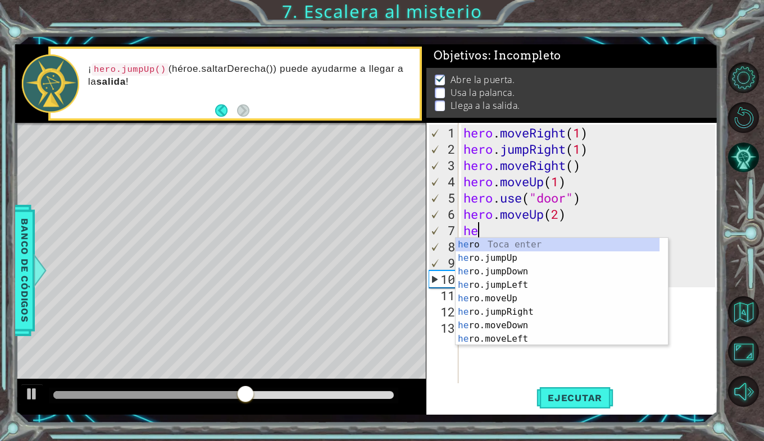
scroll to position [0, 1]
click at [504, 341] on div "her o Toca enter her o.jumpUp Toca enter her o.jumpDown Toca enter her o.jumpLe…" at bounding box center [557, 305] width 204 height 135
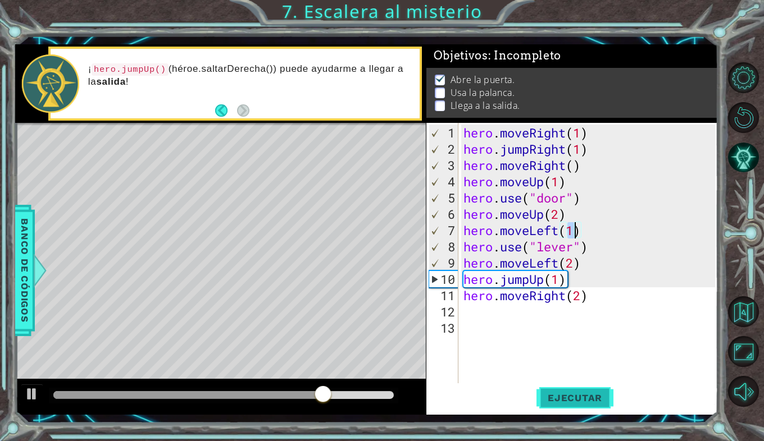
type textarea "hero.moveLeft(1)"
click at [561, 394] on span "Ejecutar" at bounding box center [574, 397] width 77 height 11
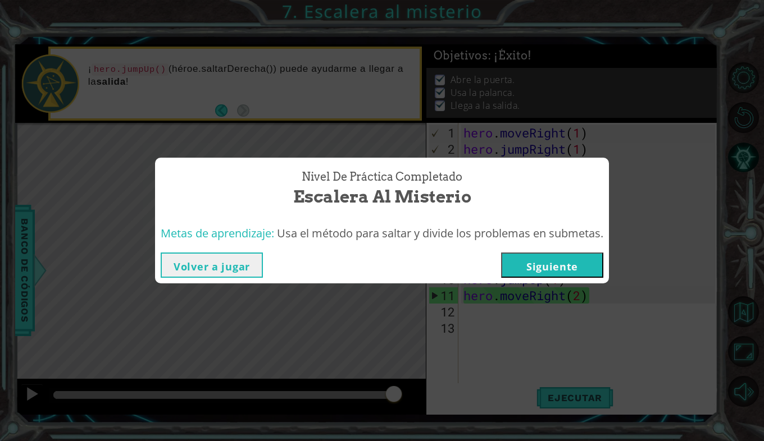
click at [571, 271] on button "Siguiente" at bounding box center [552, 265] width 102 height 25
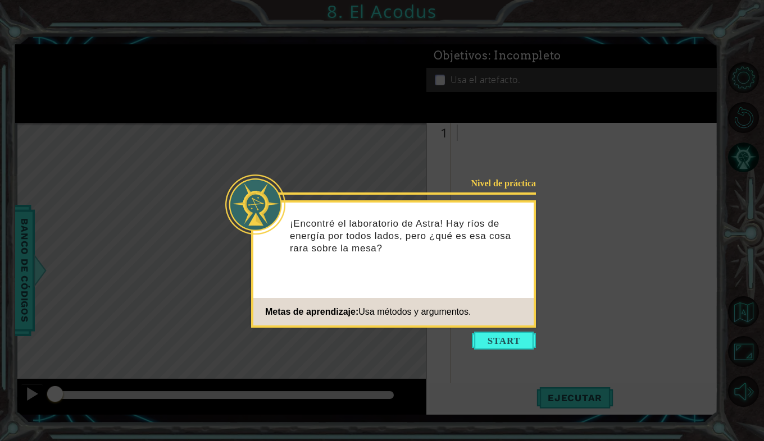
drag, startPoint x: 499, startPoint y: 341, endPoint x: 479, endPoint y: 339, distance: 20.4
click at [479, 339] on button "Start" at bounding box center [504, 341] width 64 height 18
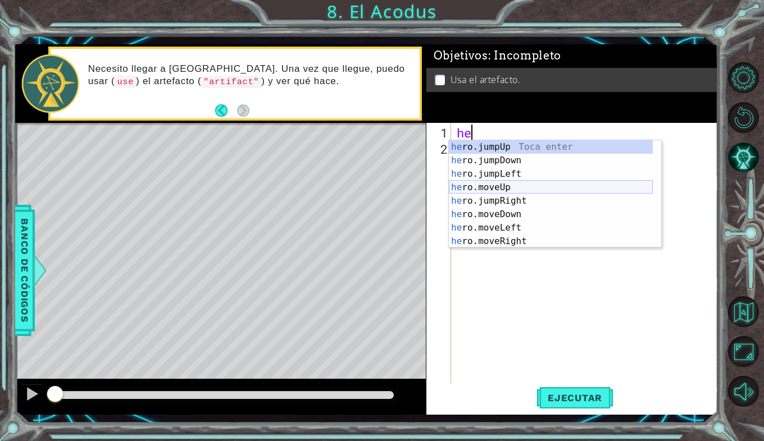
click at [500, 188] on div "he ro.jumpUp Toca enter he ro.jumpDown Toca enter he ro.jumpLeft Toca enter he …" at bounding box center [551, 207] width 204 height 135
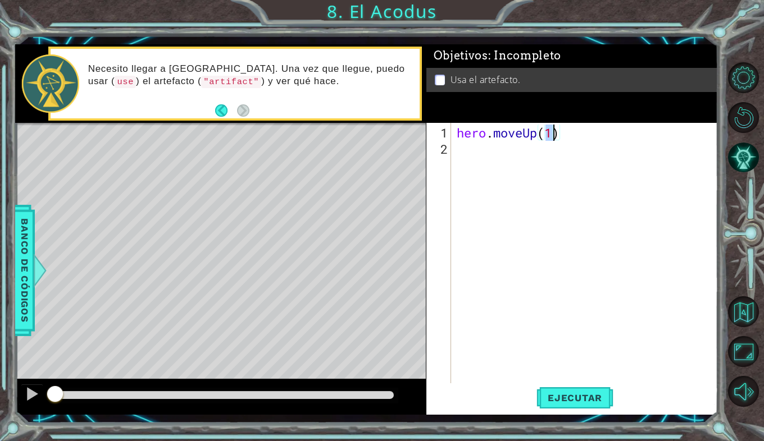
type textarea "hero.moveUp(2)"
click at [456, 157] on div "hero . moveUp ( 2 )" at bounding box center [587, 271] width 267 height 293
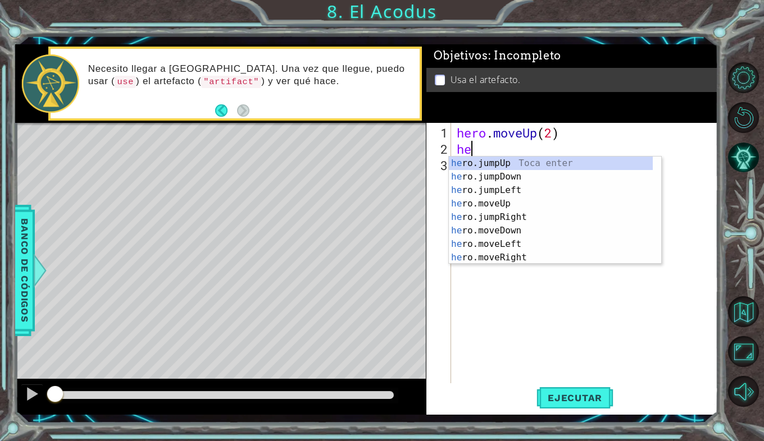
scroll to position [0, 1]
click at [490, 243] on div "her o.jumpUp Toca enter her o.jumpDown Toca enter her o.jumpLeft Toca enter her…" at bounding box center [551, 224] width 204 height 135
type textarea "hero.moveLeft(1)"
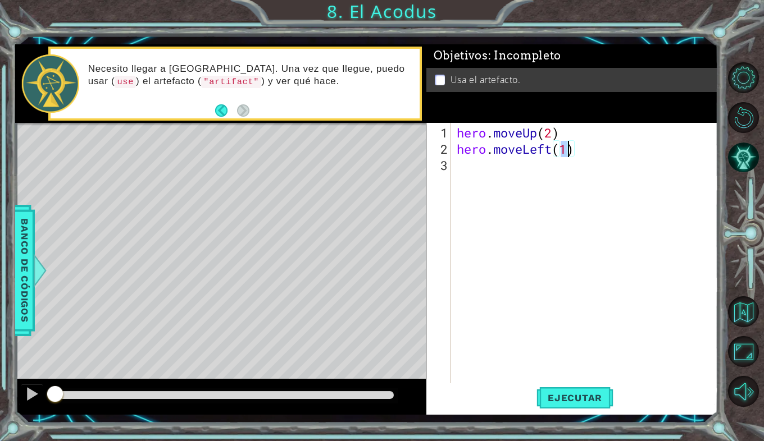
click at [474, 157] on div "hero . moveUp ( 2 ) hero . moveLeft ( 1 )" at bounding box center [587, 271] width 267 height 293
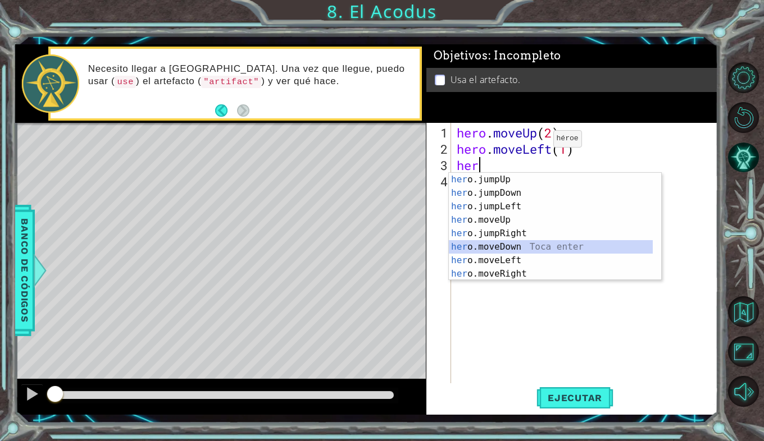
click at [470, 244] on div "her o.jumpUp Toca enter her o.jumpDown Toca enter her o.jumpLeft Toca enter her…" at bounding box center [551, 240] width 204 height 135
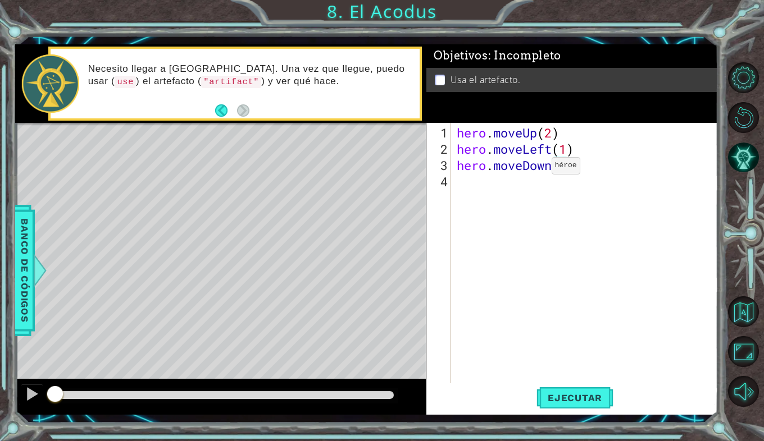
type textarea "hero.moveDown(2)"
click at [482, 197] on div "hero . moveUp ( 2 ) hero . moveLeft ( 1 ) hero . moveDown ( 2 )" at bounding box center [587, 271] width 267 height 293
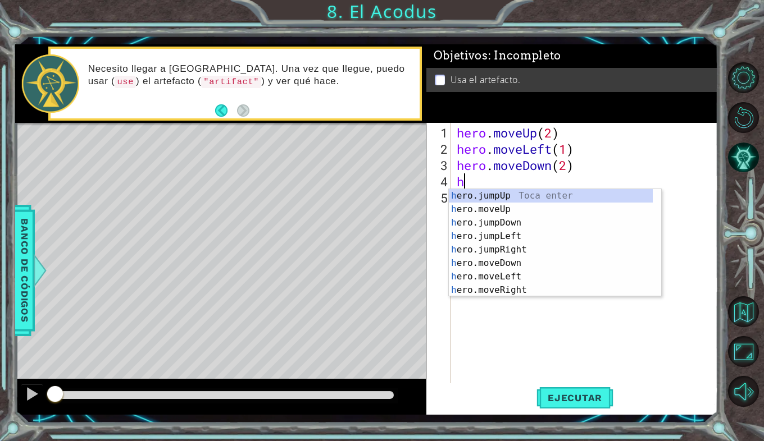
type textarea "he"
click at [506, 226] on div "he ro.jumpUp Toca enter he ro.jumpDown Toca enter he ro.jumpLeft Toca enter he …" at bounding box center [551, 256] width 204 height 135
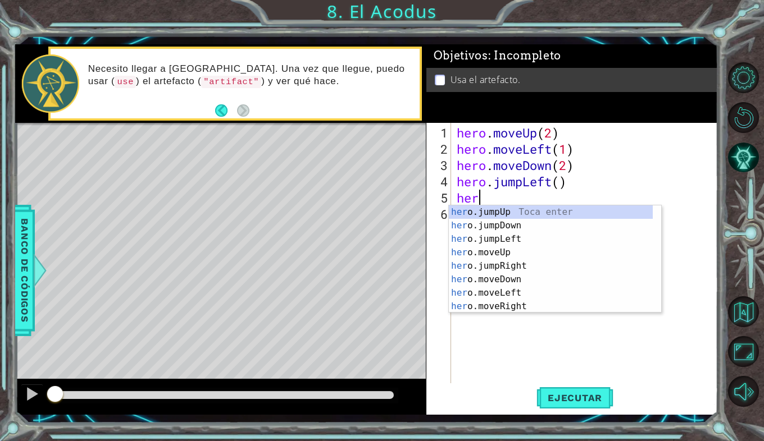
scroll to position [0, 1]
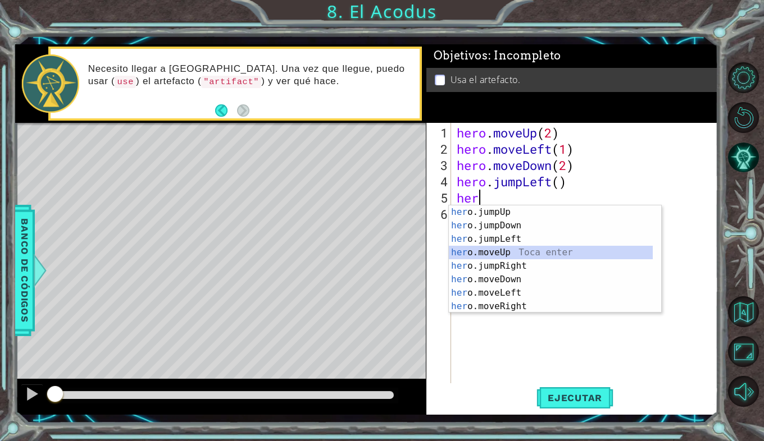
click at [478, 252] on div "her o.jumpUp Toca enter her o.jumpDown Toca enter her o.jumpLeft Toca enter her…" at bounding box center [551, 272] width 204 height 135
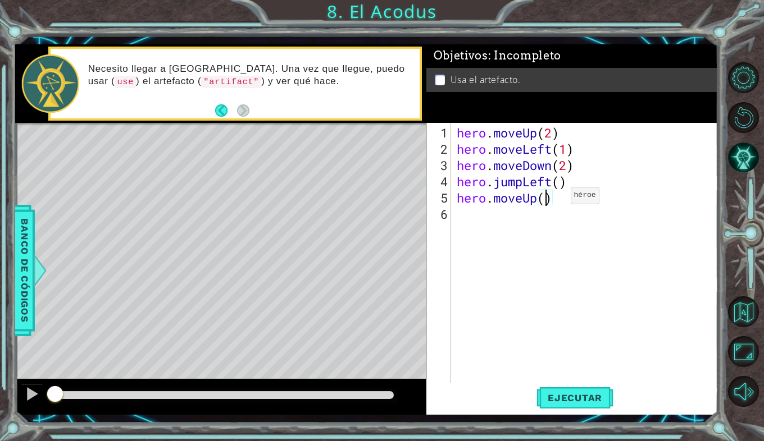
type textarea "hero.moveUp(2)"
click at [475, 225] on div "hero . moveUp ( 2 ) hero . moveLeft ( 1 ) hero . moveDown ( 2 ) hero . jumpLeft…" at bounding box center [587, 271] width 267 height 293
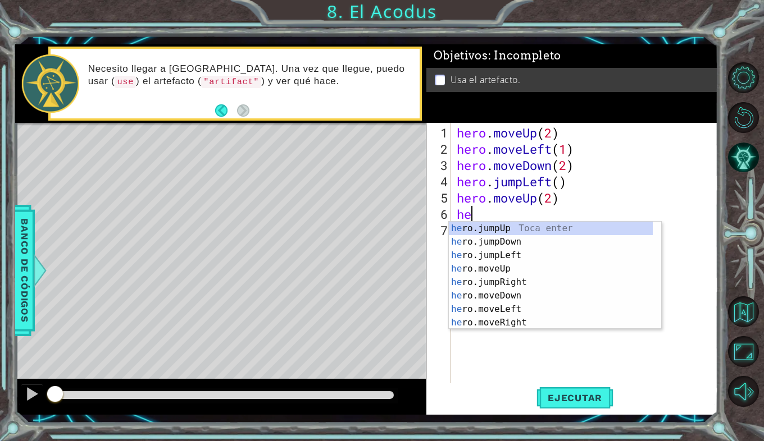
type textarea "her"
click at [500, 280] on div "her o.jumpUp Toca enter her o.jumpDown Toca enter her o.jumpLeft Toca enter her…" at bounding box center [551, 289] width 204 height 135
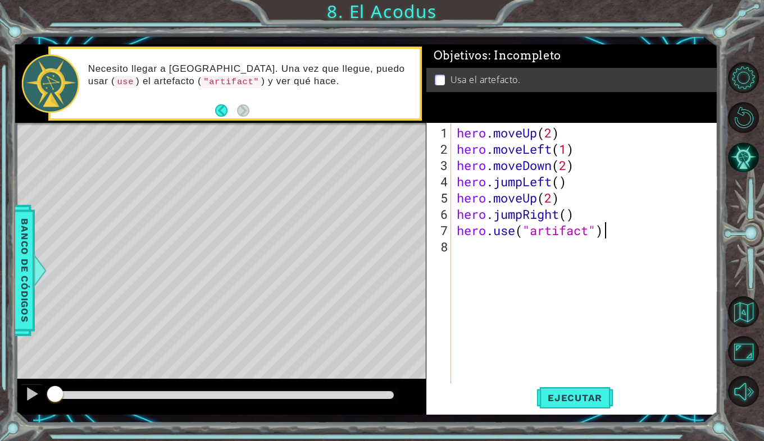
scroll to position [0, 6]
click at [587, 400] on span "Ejecutar" at bounding box center [574, 397] width 77 height 11
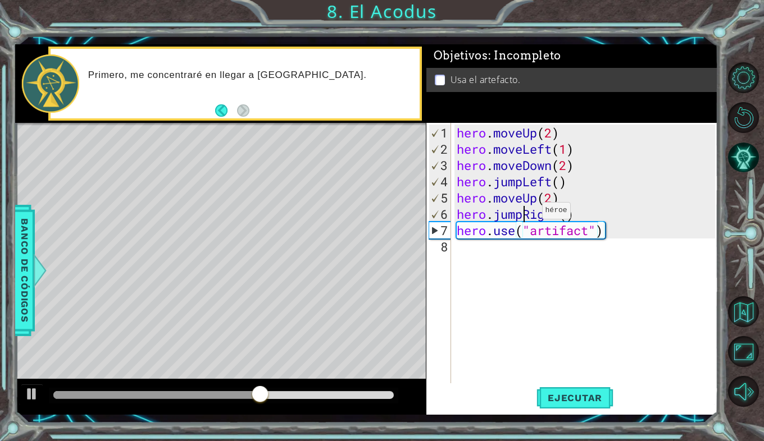
click at [524, 215] on div "hero . moveUp ( 2 ) hero . moveLeft ( 1 ) hero . moveDown ( 2 ) hero . jumpLeft…" at bounding box center [587, 271] width 267 height 293
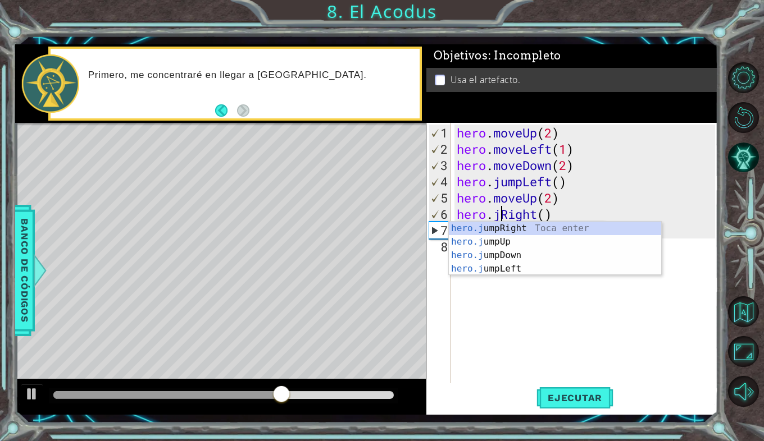
scroll to position [0, 3]
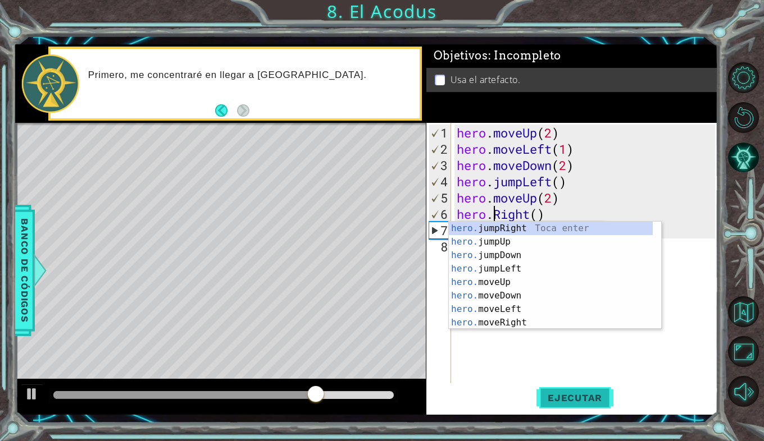
click at [571, 398] on span "Ejecutar" at bounding box center [574, 397] width 77 height 11
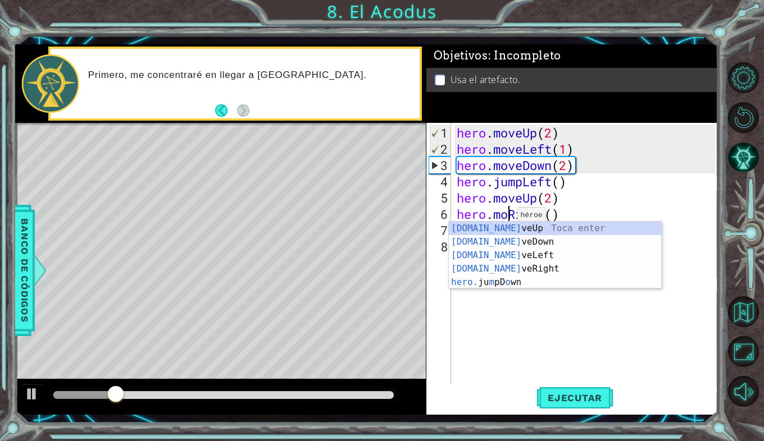
scroll to position [0, 3]
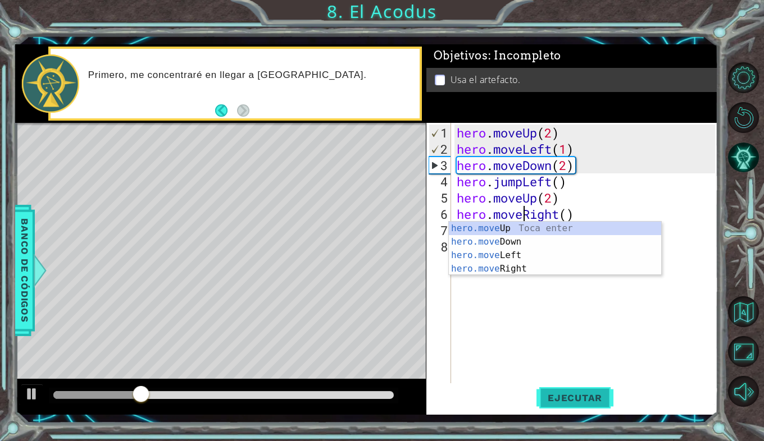
type textarea "hero.moveRight()"
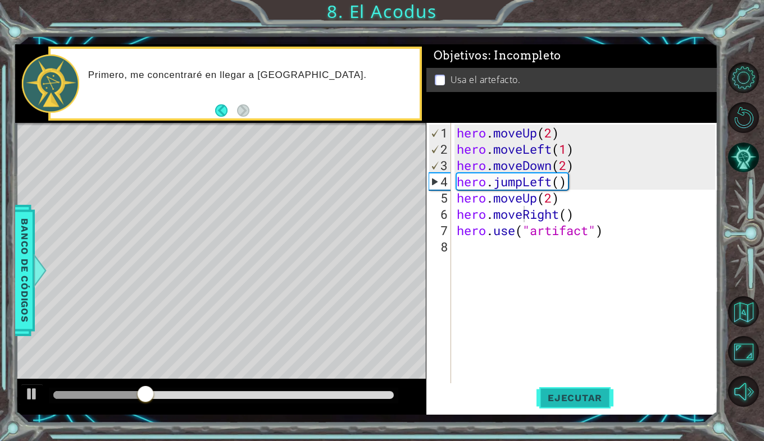
click at [568, 403] on span "Ejecutar" at bounding box center [574, 397] width 77 height 11
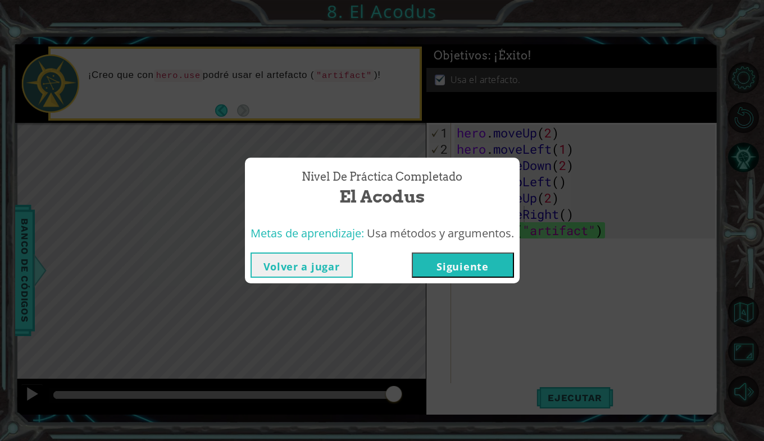
click at [468, 267] on button "Siguiente" at bounding box center [463, 265] width 102 height 25
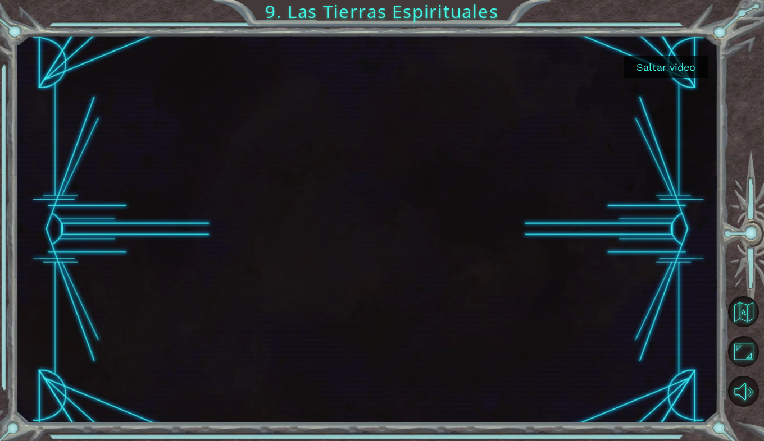
click at [679, 71] on button "Saltar video" at bounding box center [665, 67] width 84 height 22
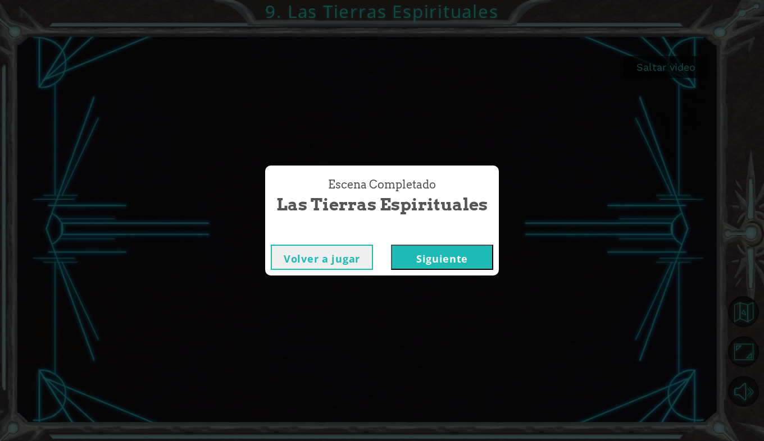
click at [437, 255] on button "Siguiente" at bounding box center [442, 257] width 102 height 25
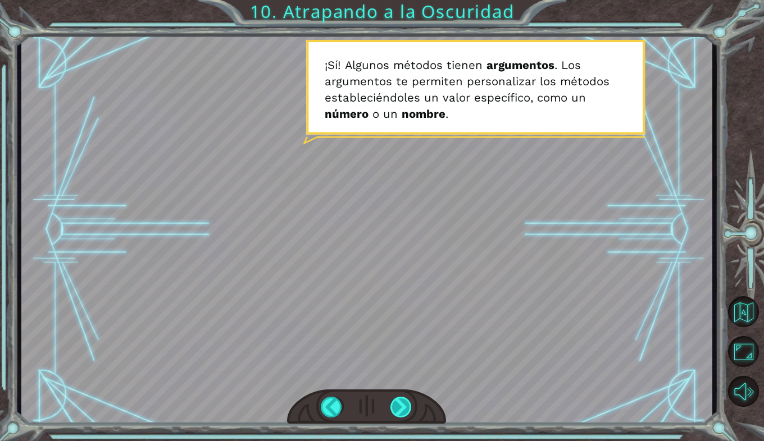
click at [406, 408] on div at bounding box center [401, 407] width 22 height 21
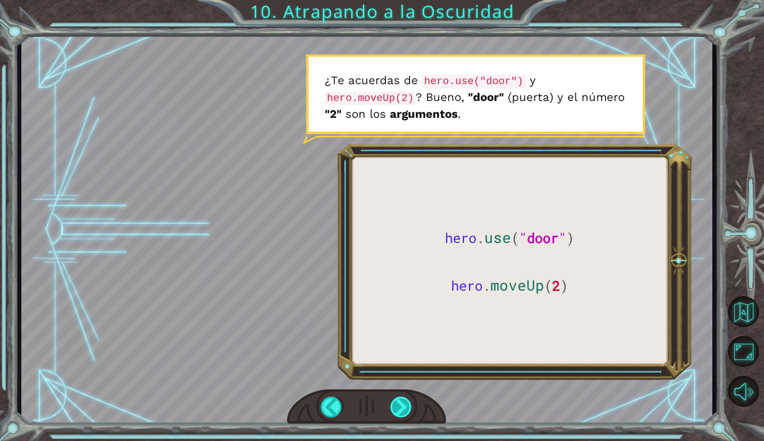
click at [405, 406] on div at bounding box center [401, 407] width 22 height 21
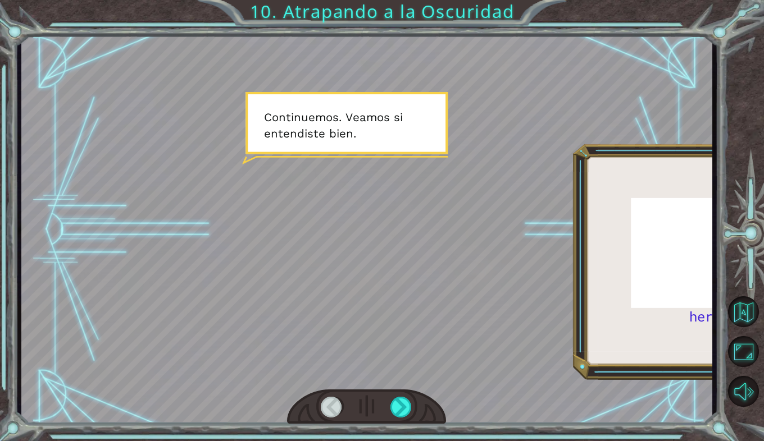
scroll to position [0, 252]
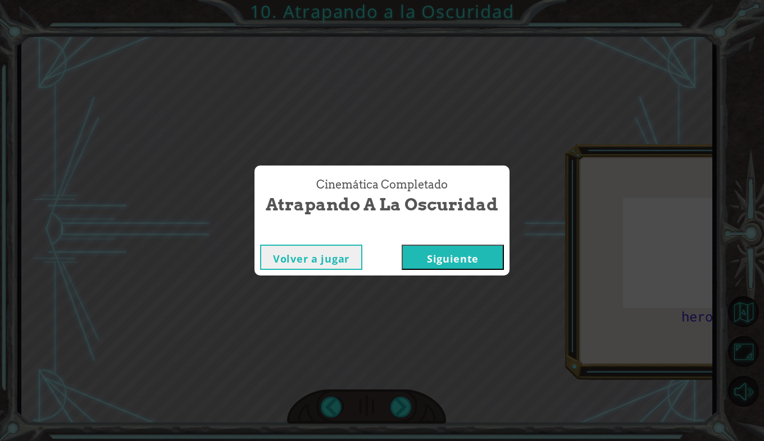
click at [455, 253] on button "Siguiente" at bounding box center [452, 257] width 102 height 25
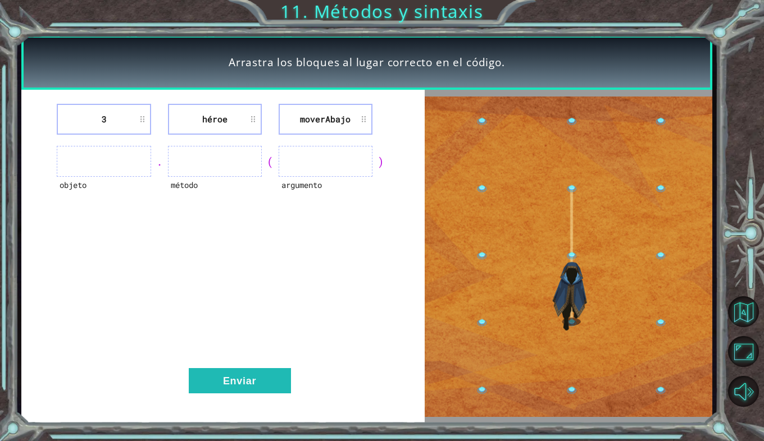
click at [108, 158] on ul at bounding box center [104, 161] width 94 height 31
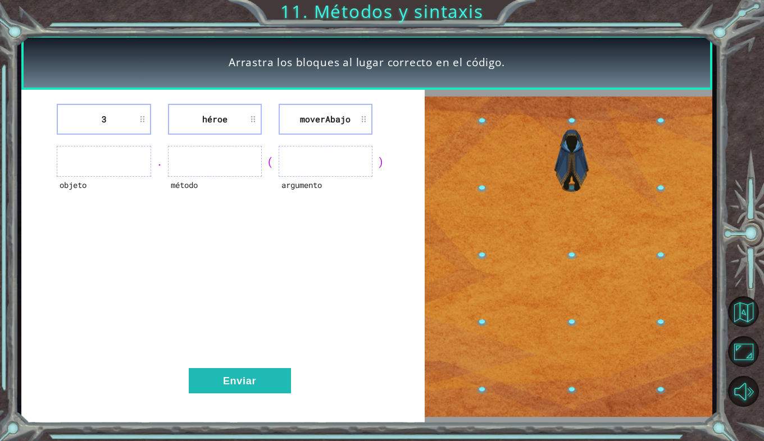
click at [134, 115] on li "3" at bounding box center [104, 119] width 94 height 31
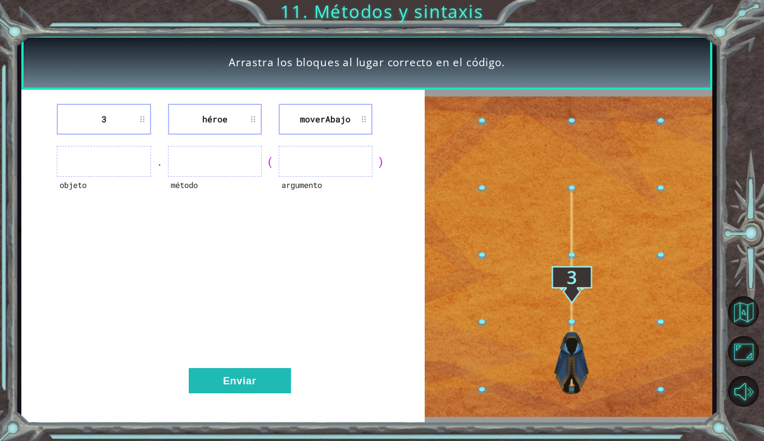
click at [245, 124] on li "héroe" at bounding box center [215, 119] width 94 height 31
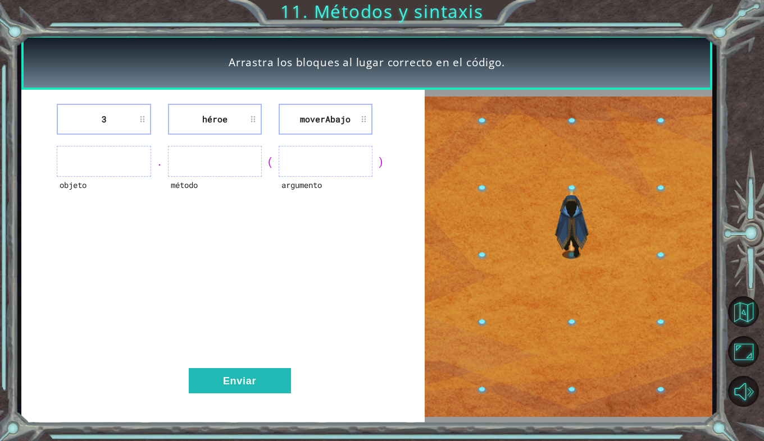
click at [328, 130] on li "moverAbajo" at bounding box center [325, 119] width 94 height 31
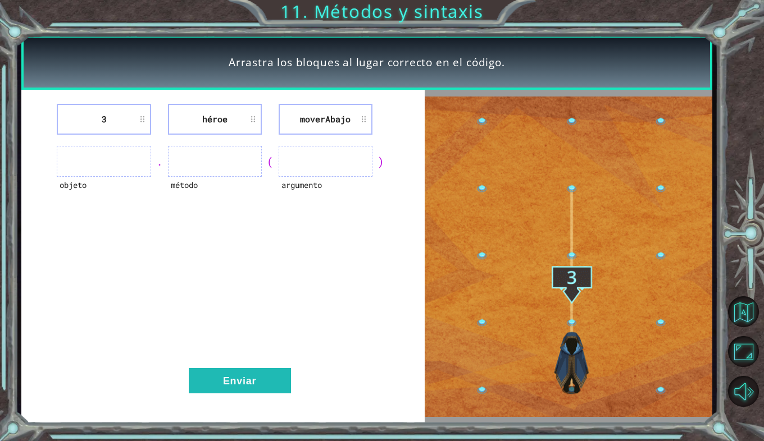
click at [134, 156] on ul at bounding box center [104, 161] width 94 height 31
drag, startPoint x: 237, startPoint y: 372, endPoint x: 208, endPoint y: 372, distance: 28.6
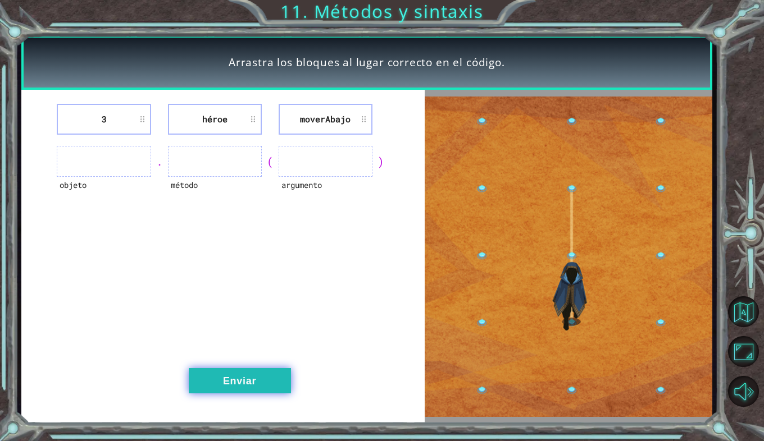
click at [208, 372] on button "Enviar" at bounding box center [240, 380] width 102 height 25
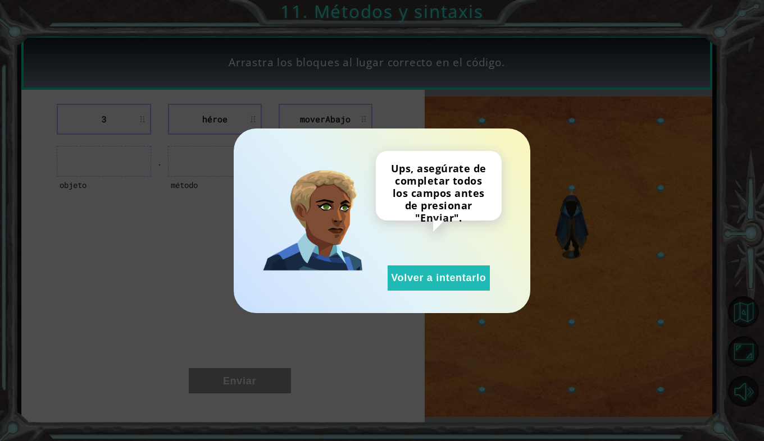
click at [210, 372] on div "Ups, asegúrate de completar todos los campos antes de presionar "Enviar". Volve…" at bounding box center [382, 220] width 764 height 441
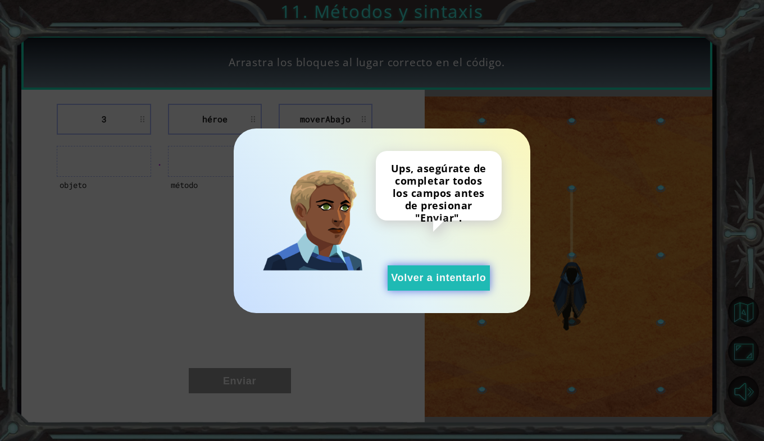
click at [448, 283] on button "Volver a intentarlo" at bounding box center [438, 278] width 102 height 25
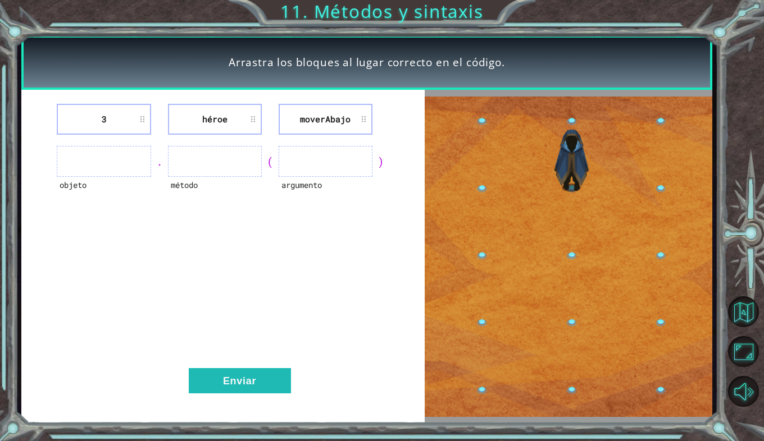
click at [127, 161] on ul at bounding box center [104, 161] width 94 height 31
click at [94, 160] on ul at bounding box center [104, 161] width 94 height 31
drag, startPoint x: 115, startPoint y: 177, endPoint x: 192, endPoint y: 164, distance: 78.6
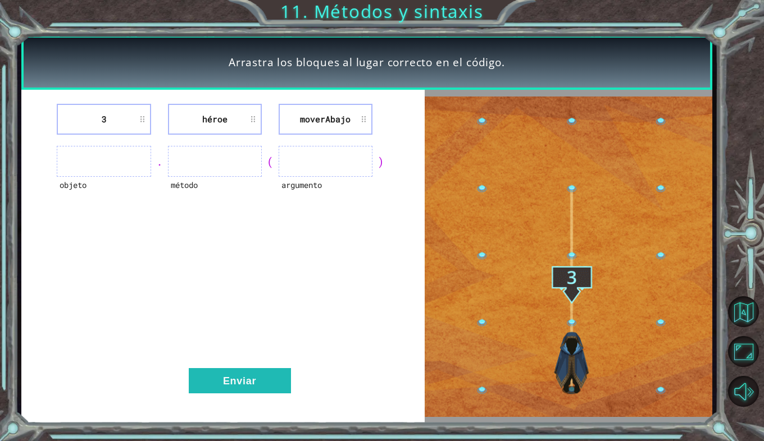
click at [192, 164] on ul at bounding box center [215, 161] width 94 height 31
click at [285, 156] on ul at bounding box center [325, 161] width 94 height 31
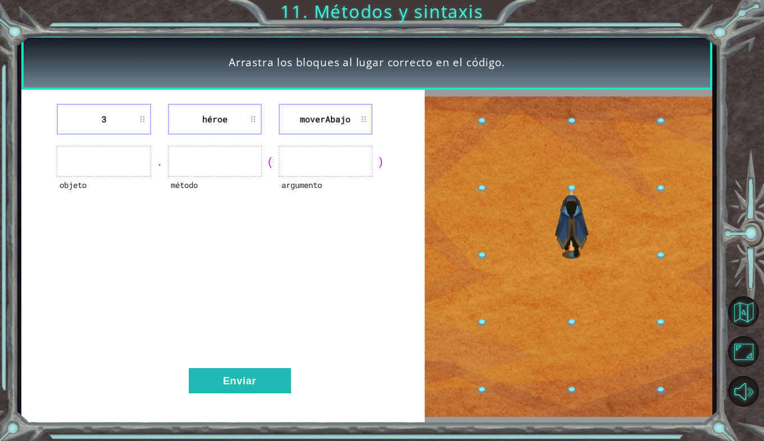
click at [71, 159] on ul at bounding box center [104, 161] width 94 height 31
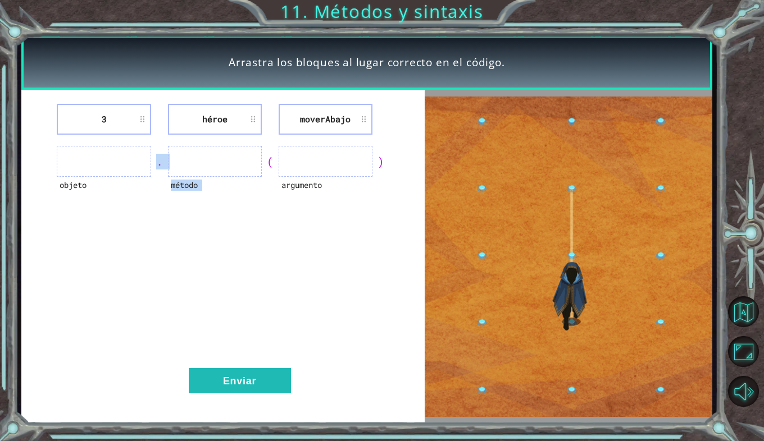
drag, startPoint x: 71, startPoint y: 159, endPoint x: 230, endPoint y: 257, distance: 187.0
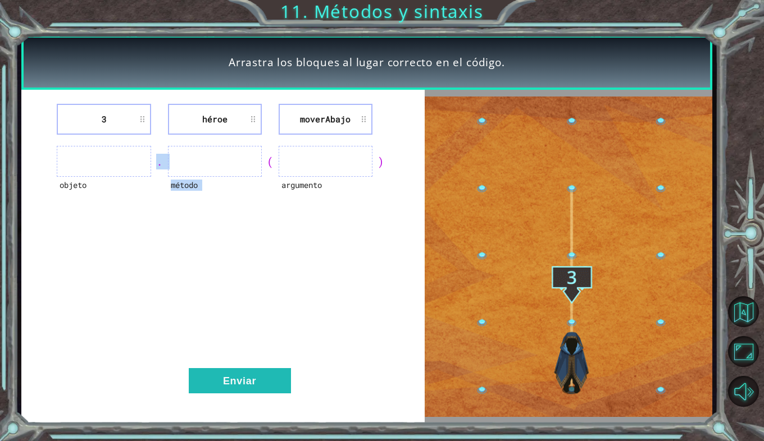
click at [230, 257] on div "3 héroe moverAbajo objeto . método ( argumento ) Enviar" at bounding box center [222, 256] width 403 height 333
click at [133, 118] on li "3" at bounding box center [104, 119] width 94 height 31
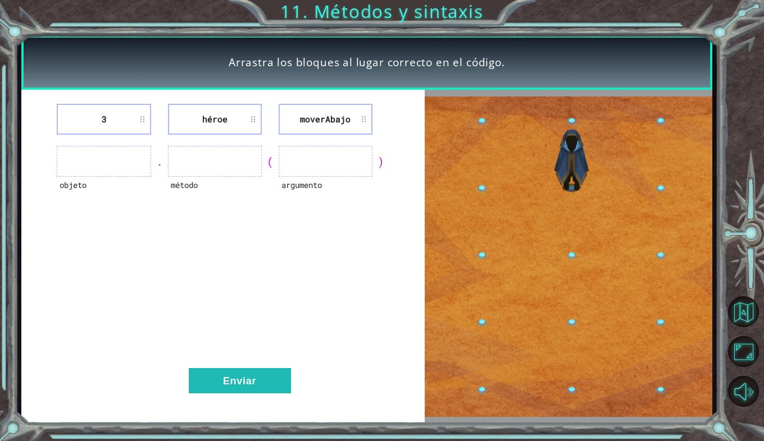
click at [143, 120] on li "3" at bounding box center [104, 119] width 94 height 31
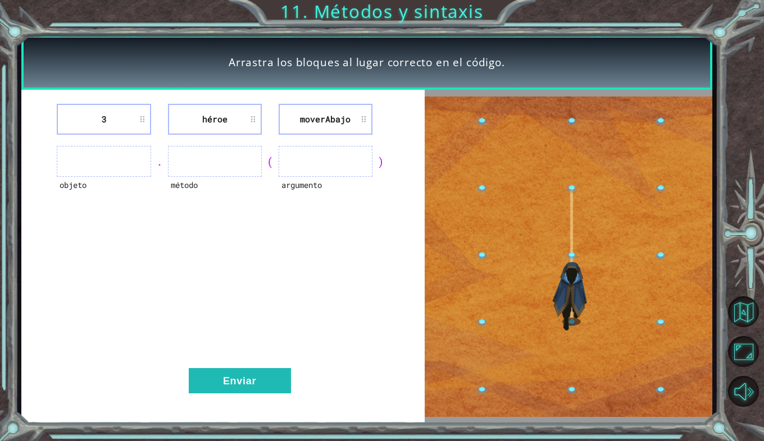
drag, startPoint x: 143, startPoint y: 120, endPoint x: 130, endPoint y: 119, distance: 12.4
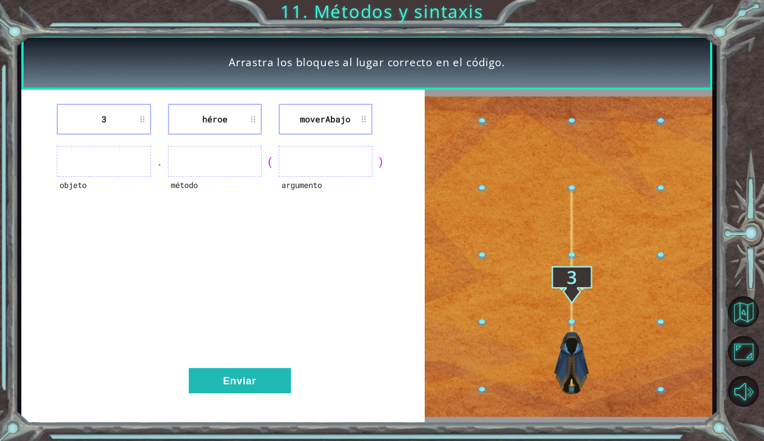
click at [130, 119] on li "3" at bounding box center [104, 119] width 94 height 31
click at [117, 119] on li "3" at bounding box center [104, 119] width 94 height 31
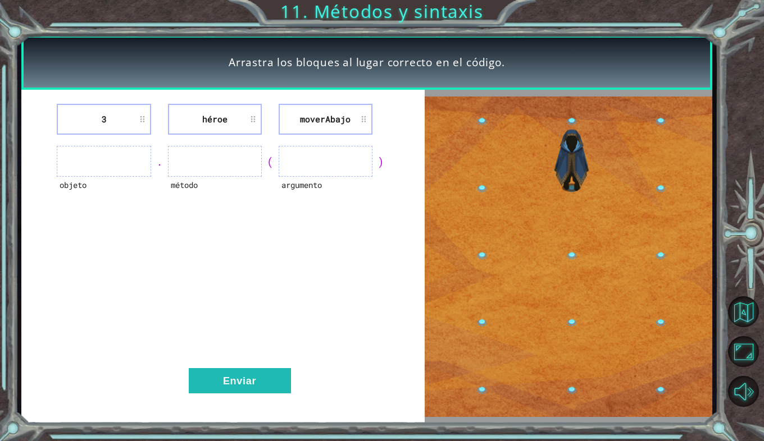
click at [117, 119] on li "3" at bounding box center [104, 119] width 94 height 31
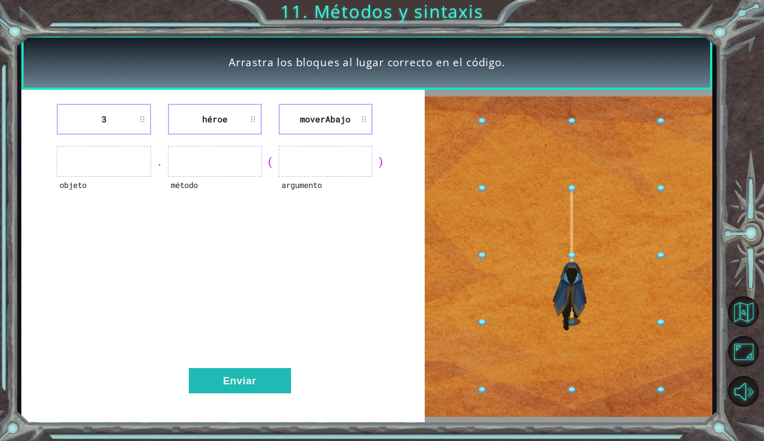
click at [117, 120] on li "3" at bounding box center [104, 119] width 94 height 31
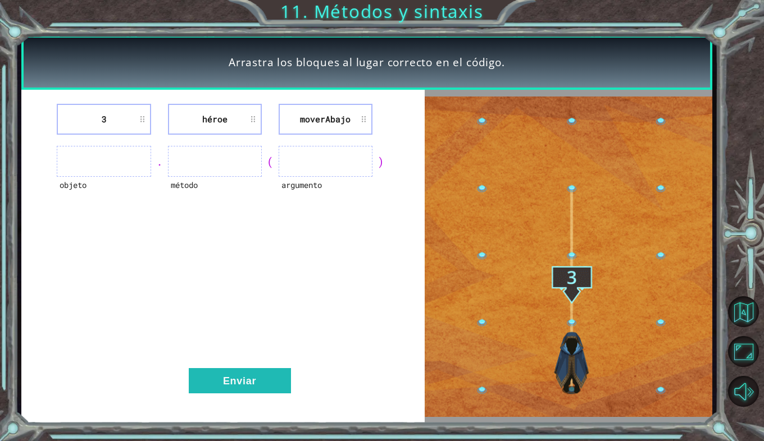
click at [117, 120] on li "3" at bounding box center [104, 119] width 94 height 31
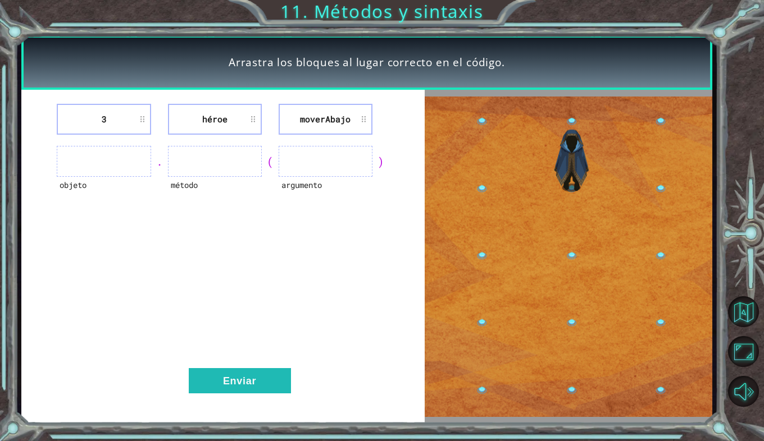
drag, startPoint x: 117, startPoint y: 120, endPoint x: 148, endPoint y: 127, distance: 32.4
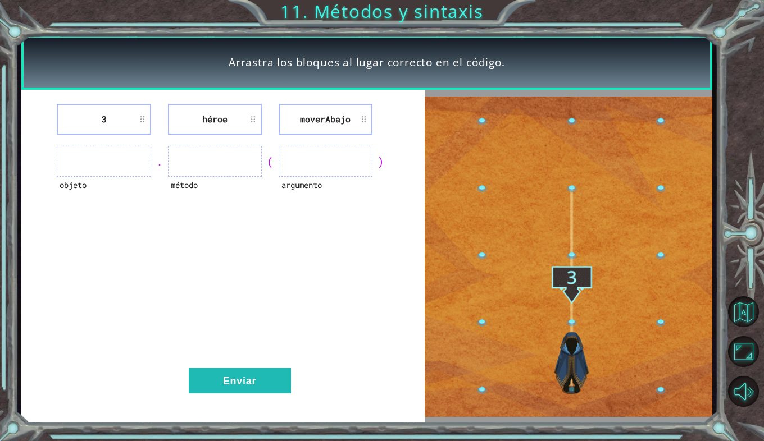
click at [148, 127] on li "3" at bounding box center [104, 119] width 94 height 31
click at [99, 161] on ul at bounding box center [104, 161] width 94 height 31
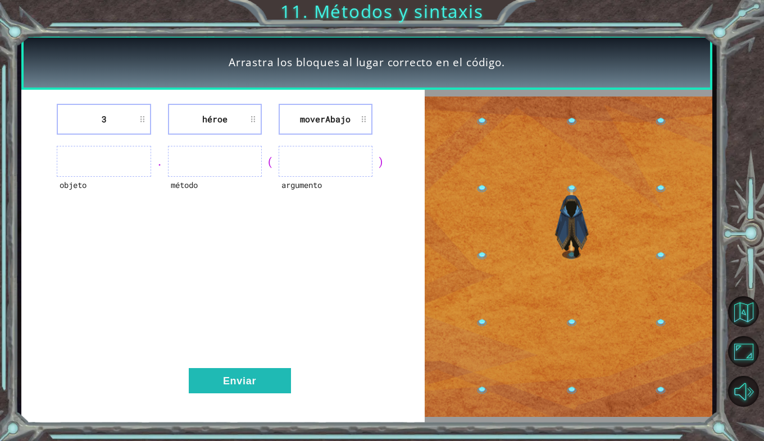
click at [99, 161] on ul at bounding box center [104, 161] width 94 height 31
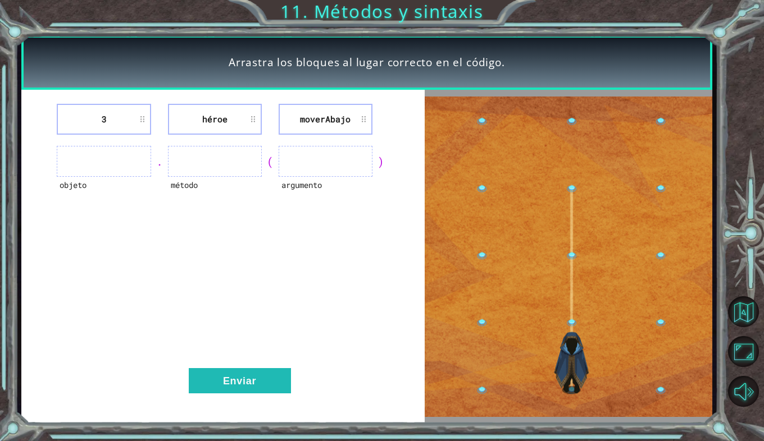
click at [99, 161] on ul at bounding box center [104, 161] width 94 height 31
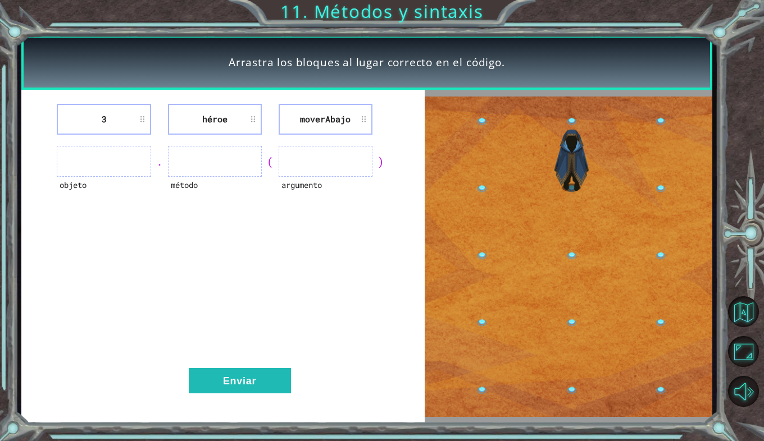
click at [66, 158] on ul at bounding box center [104, 161] width 94 height 31
click at [111, 162] on ul at bounding box center [104, 161] width 94 height 31
click at [202, 160] on ul at bounding box center [215, 161] width 94 height 31
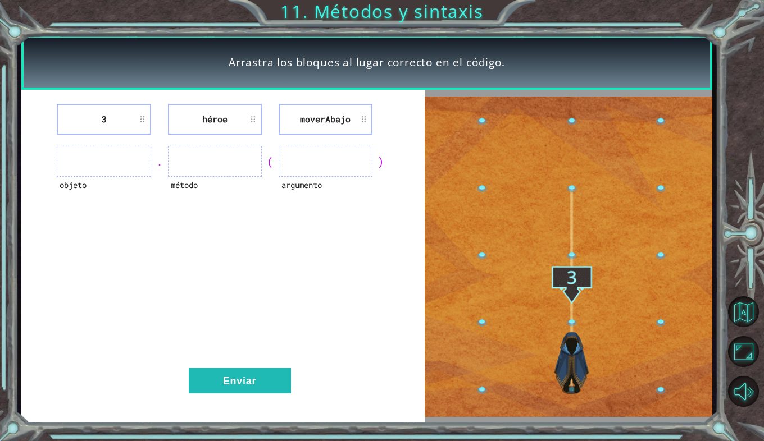
click at [298, 159] on ul at bounding box center [325, 161] width 94 height 31
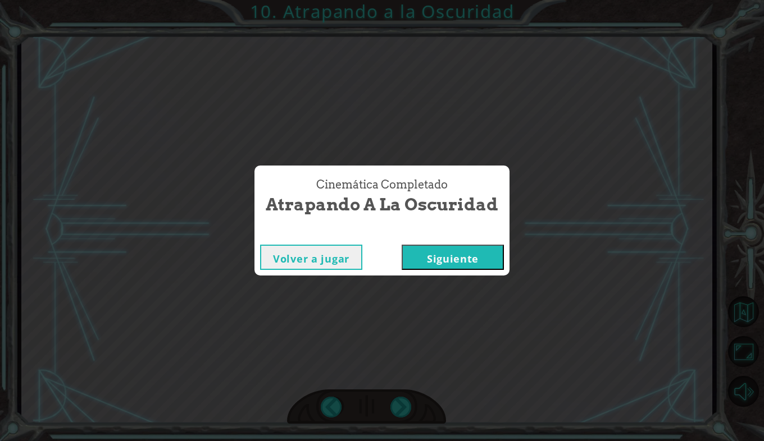
click at [491, 257] on button "Siguiente" at bounding box center [452, 257] width 102 height 25
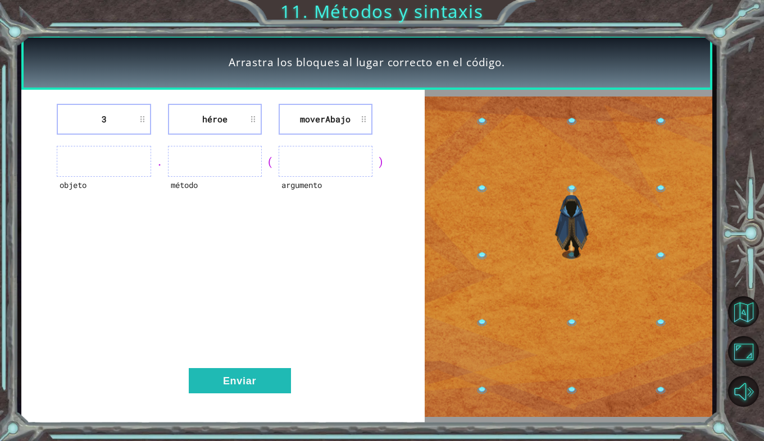
click at [88, 162] on ul at bounding box center [104, 161] width 94 height 31
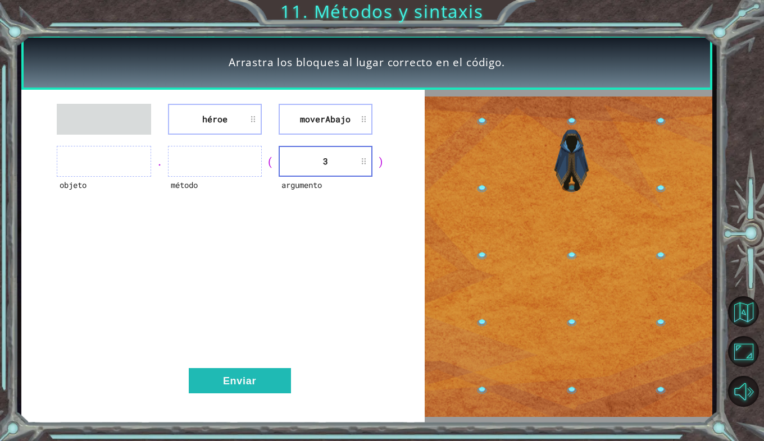
click at [188, 145] on div "héroe moverAbajo objeto . método ( argumento 3 ) Enviar" at bounding box center [222, 256] width 403 height 333
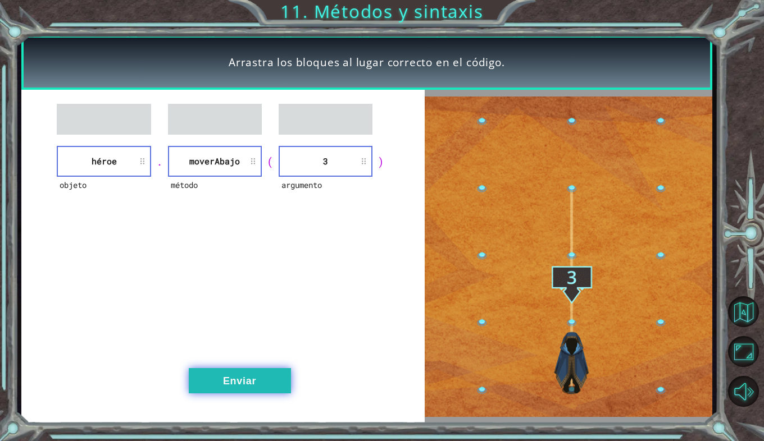
click at [266, 380] on button "Enviar" at bounding box center [240, 380] width 102 height 25
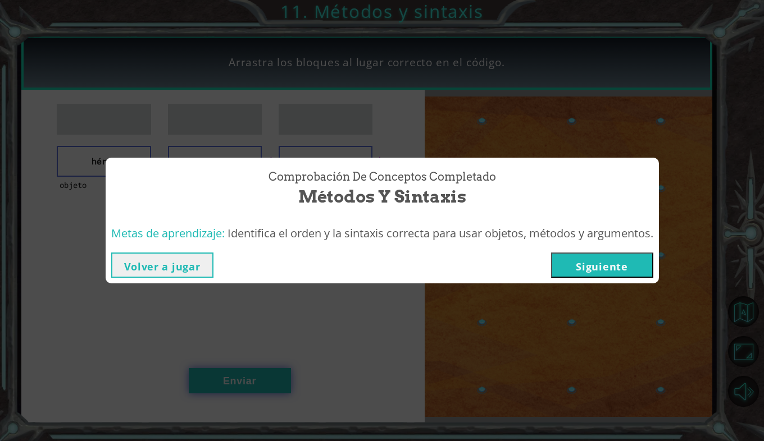
click at [597, 258] on button "Siguiente" at bounding box center [602, 265] width 102 height 25
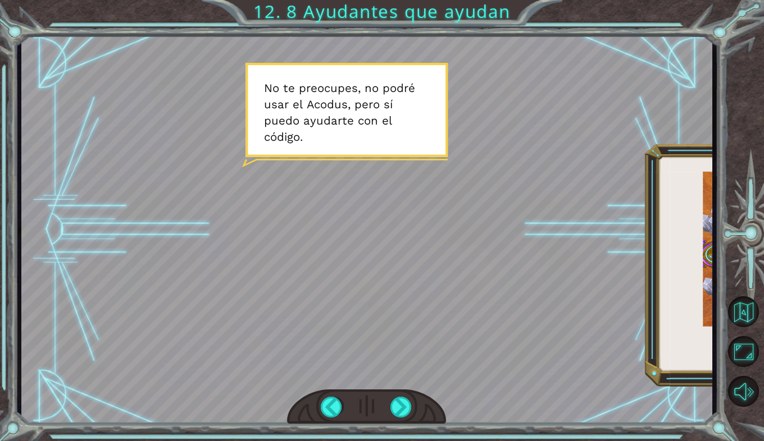
scroll to position [0, 180]
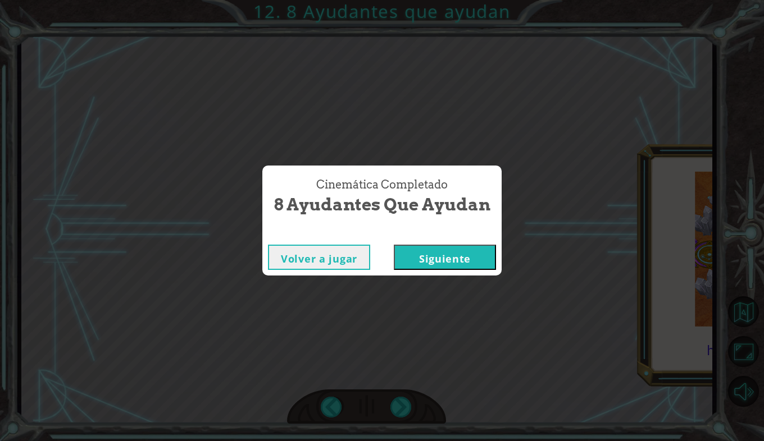
click at [474, 251] on button "Siguiente" at bounding box center [445, 257] width 102 height 25
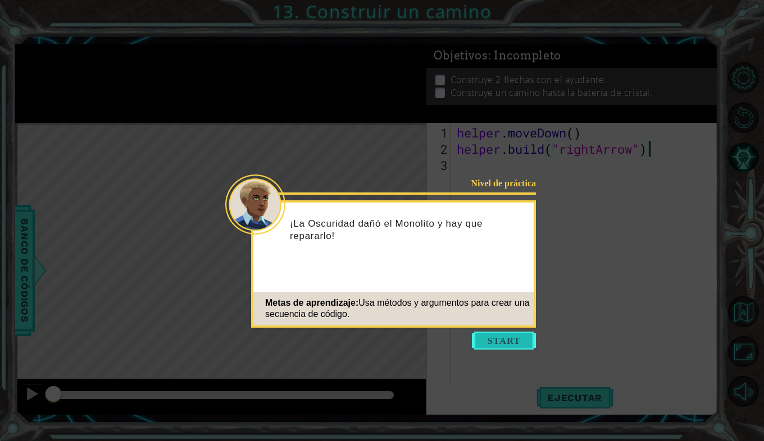
click at [523, 336] on button "Start" at bounding box center [504, 341] width 64 height 18
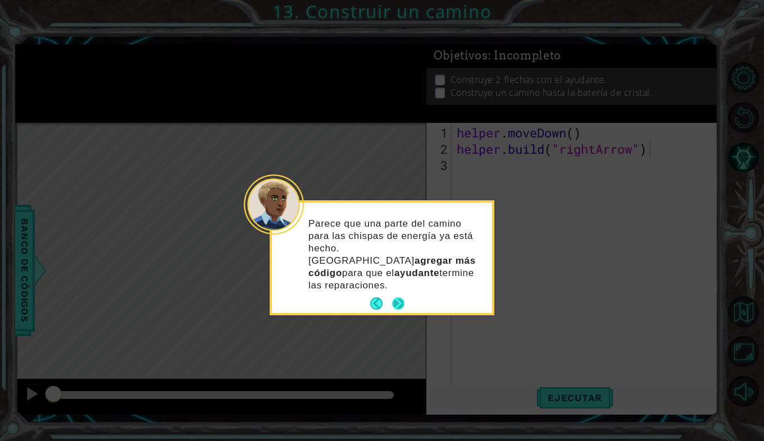
click at [403, 298] on button "Next" at bounding box center [398, 304] width 12 height 12
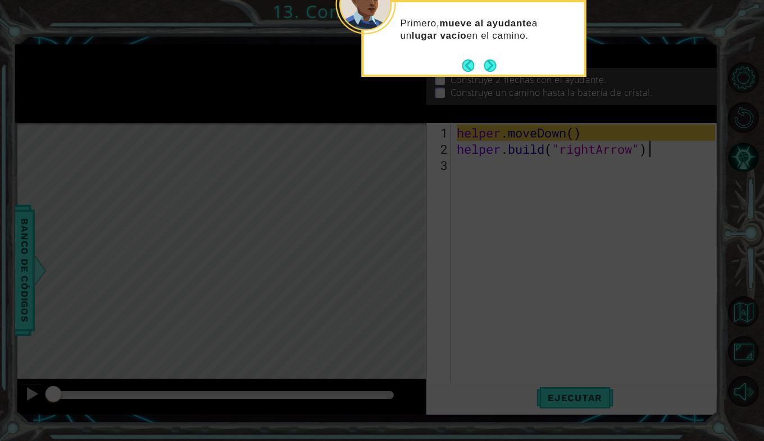
click at [488, 58] on footer at bounding box center [479, 65] width 34 height 17
click at [491, 62] on button "Next" at bounding box center [489, 66] width 12 height 12
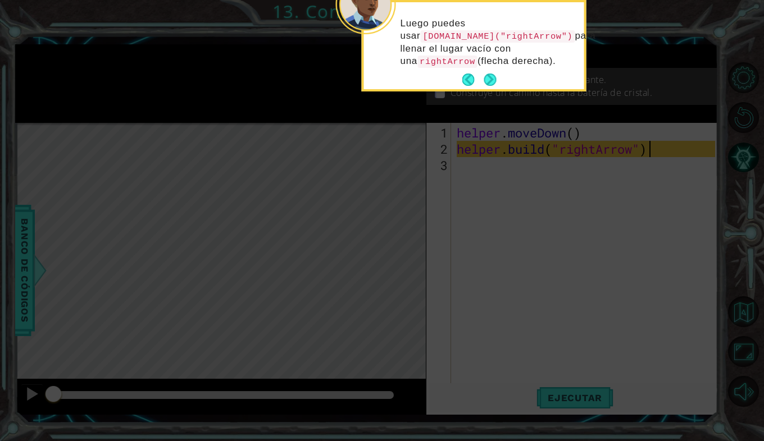
click at [490, 89] on div "Luego puedes usar helper.build("rightArrow") para llenar el lugar vacío con una…" at bounding box center [474, 46] width 225 height 92
click at [490, 80] on button "Next" at bounding box center [489, 80] width 12 height 12
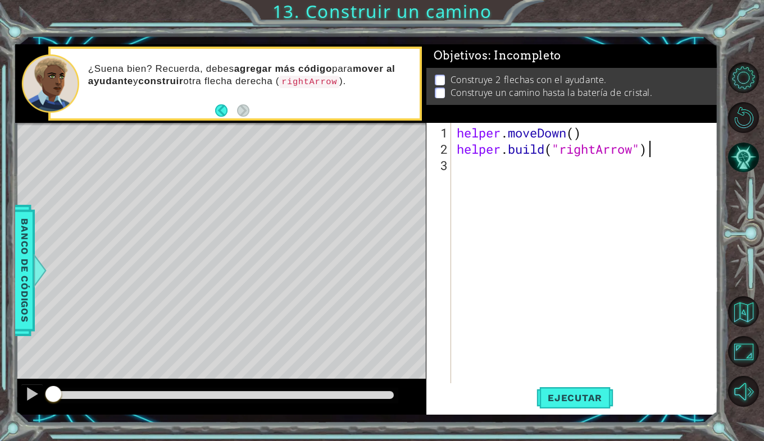
click at [472, 188] on div "helper . moveDown ( ) helper . build ( "rightArrow" )" at bounding box center [587, 271] width 267 height 293
click at [588, 410] on button "Ejecutar" at bounding box center [574, 397] width 77 height 29
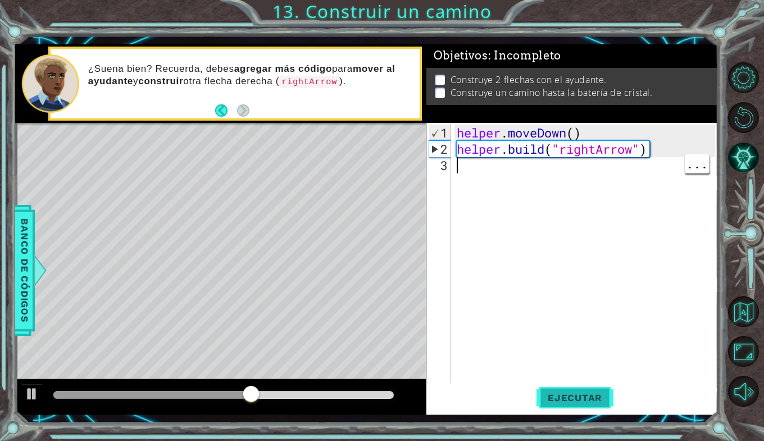
click at [590, 404] on button "Ejecutar" at bounding box center [574, 397] width 77 height 29
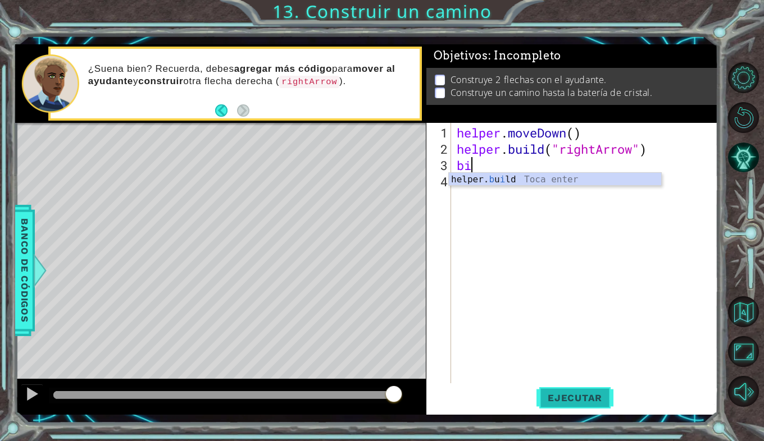
scroll to position [0, 1]
click at [519, 183] on div "helper. b u il d Toca enter" at bounding box center [555, 193] width 212 height 40
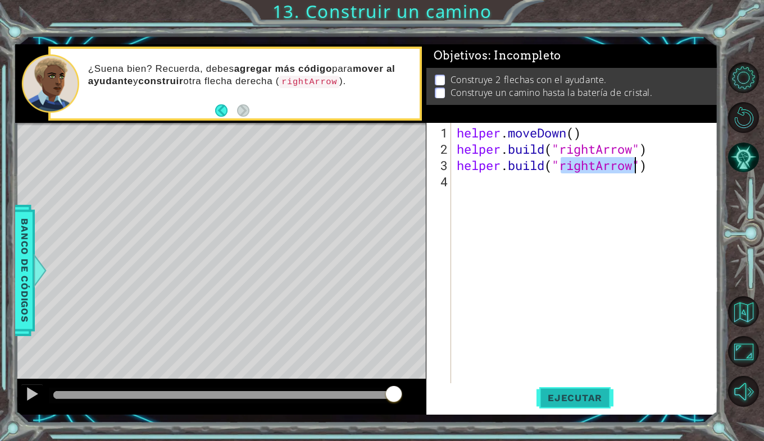
click at [556, 397] on span "Ejecutar" at bounding box center [574, 397] width 77 height 11
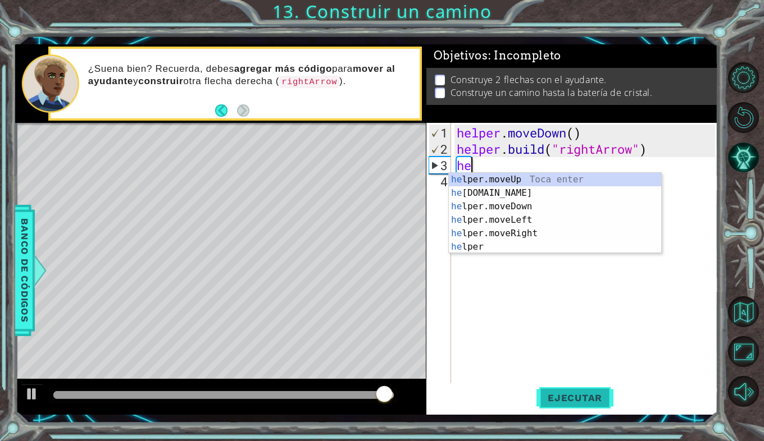
scroll to position [0, 0]
type textarea "h"
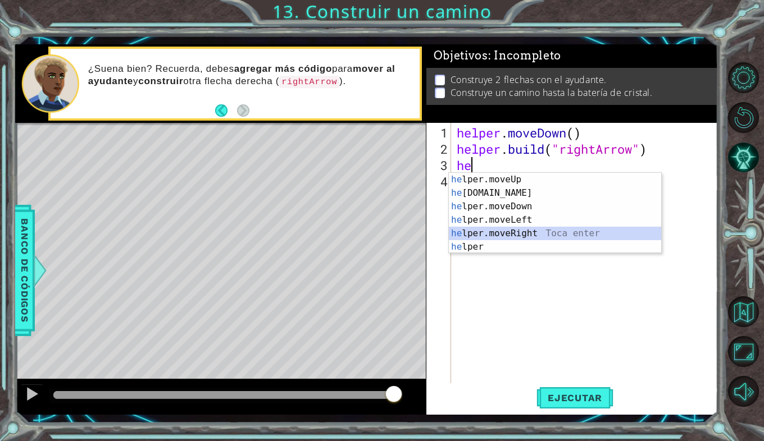
click at [509, 232] on div "he lper.moveUp Toca enter he lper.build Toca enter he lper.moveDown Toca enter …" at bounding box center [555, 227] width 212 height 108
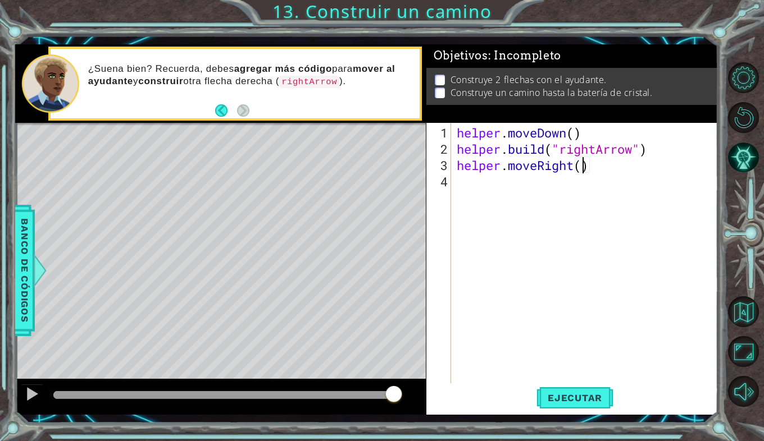
scroll to position [0, 6]
type textarea "helper.moveRight(3)"
click at [565, 400] on span "Ejecutar" at bounding box center [574, 397] width 77 height 11
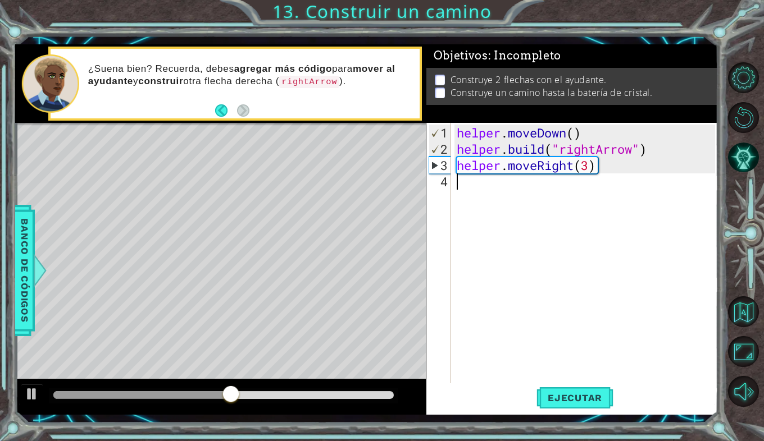
click at [468, 193] on div "helper . moveDown ( ) helper . build ( "rightArrow" ) helper . moveRight ( 3 )" at bounding box center [587, 271] width 267 height 293
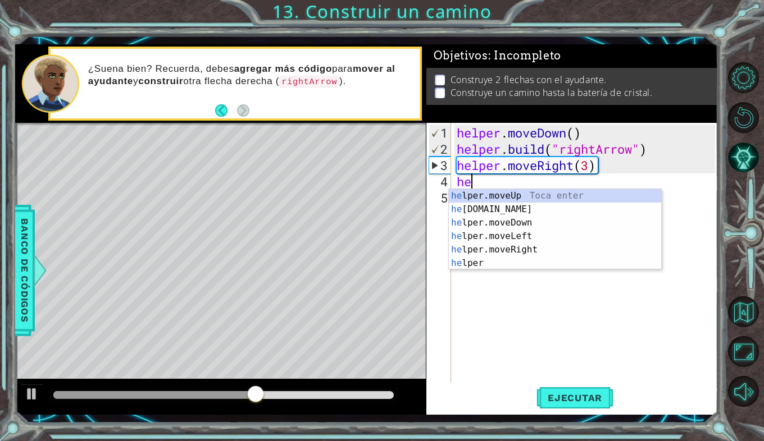
scroll to position [0, 1]
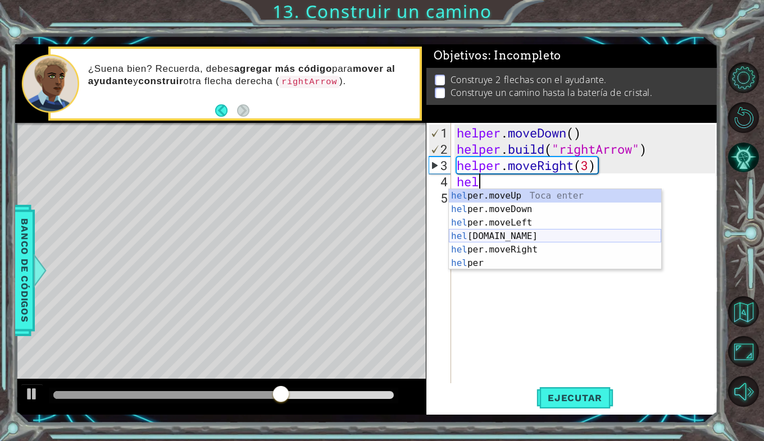
click at [480, 235] on div "hel per.moveUp Toca enter hel per.moveDown Toca enter hel per.moveLeft Toca ent…" at bounding box center [555, 243] width 212 height 108
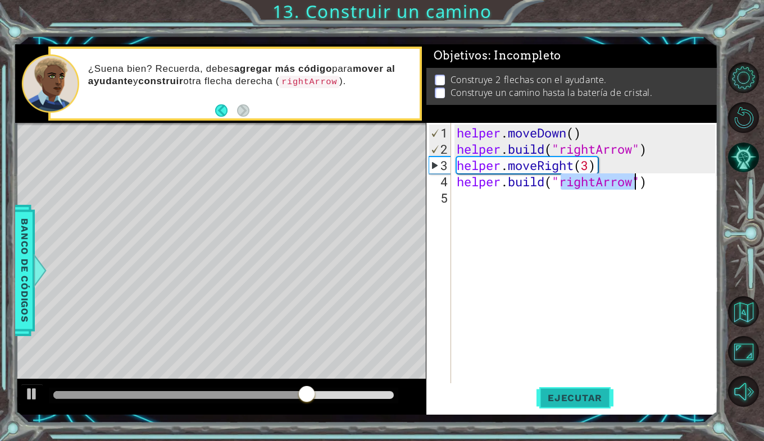
type textarea "helper.build("rightArrow")"
click at [566, 390] on button "Ejecutar" at bounding box center [574, 397] width 77 height 29
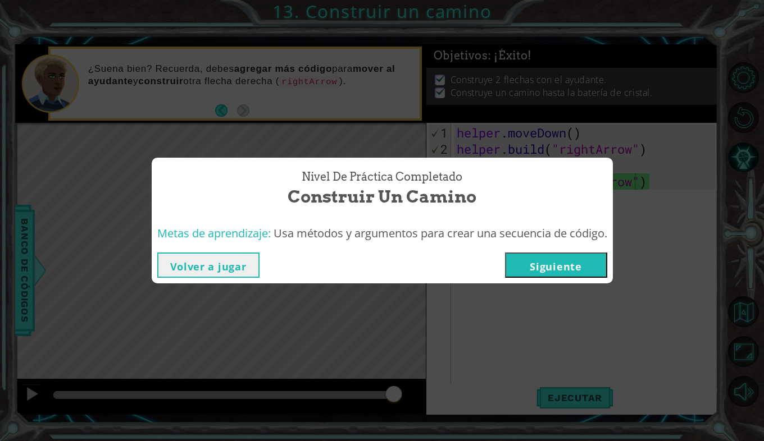
click at [568, 266] on button "Siguiente" at bounding box center [556, 265] width 102 height 25
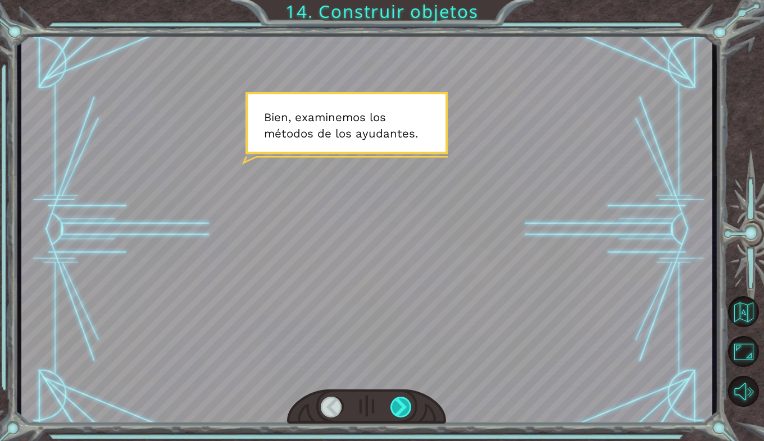
click at [401, 405] on div at bounding box center [401, 407] width 22 height 21
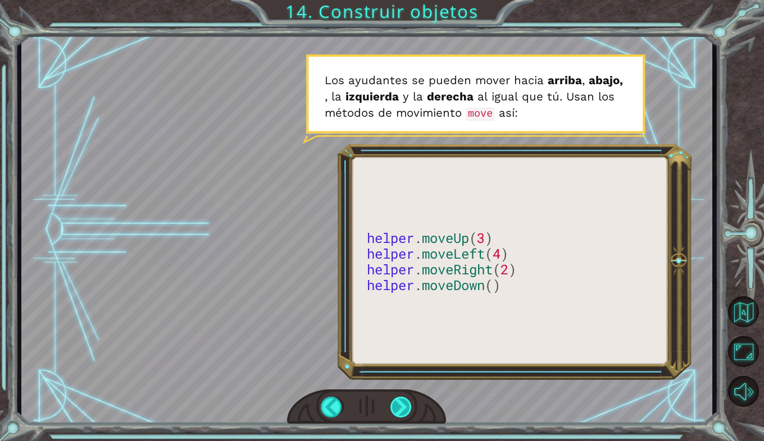
click at [402, 403] on div at bounding box center [401, 407] width 22 height 21
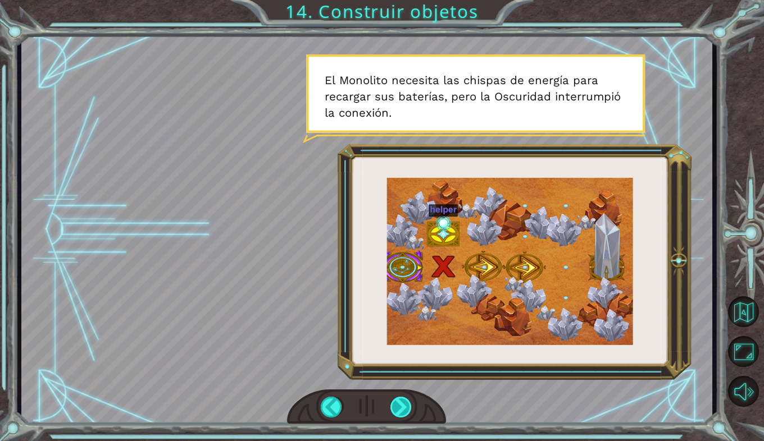
click at [400, 409] on div at bounding box center [401, 407] width 22 height 21
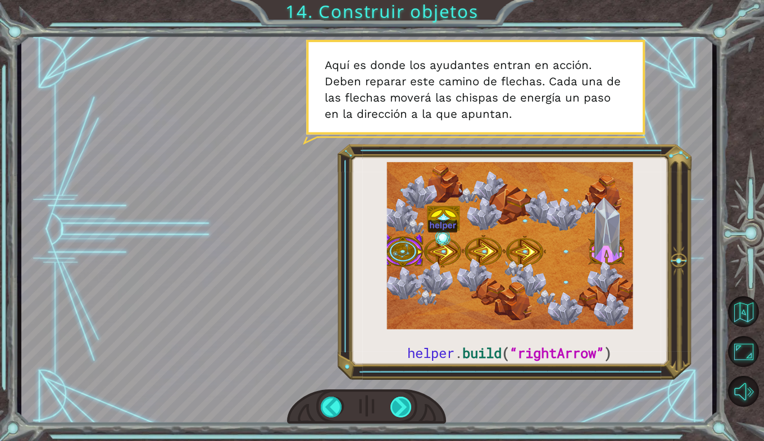
click at [397, 408] on div at bounding box center [401, 407] width 22 height 21
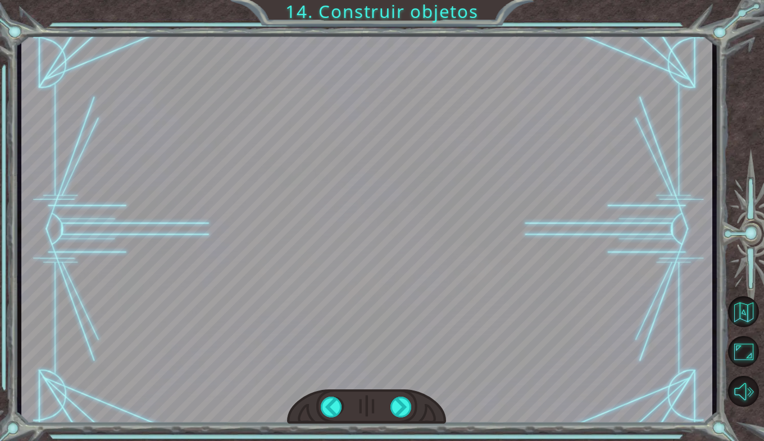
scroll to position [0, 154]
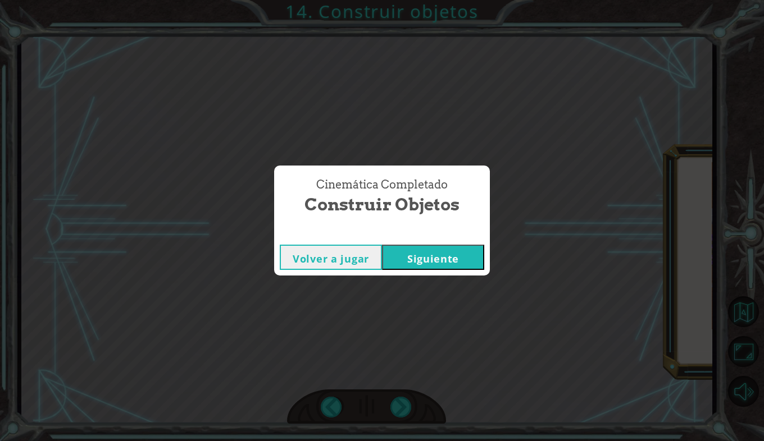
click at [436, 257] on button "Siguiente" at bounding box center [433, 257] width 102 height 25
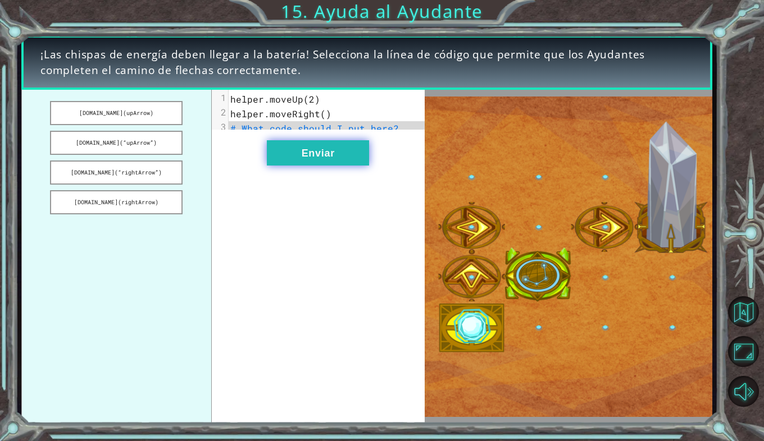
click at [309, 165] on button "Enviar" at bounding box center [318, 152] width 102 height 25
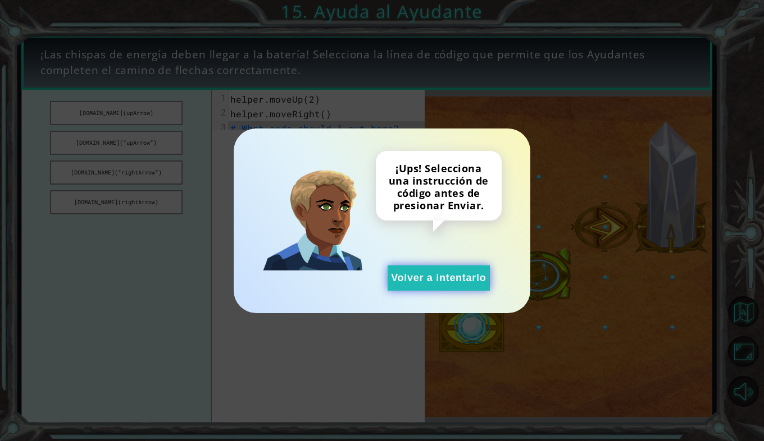
click at [419, 275] on button "Volver a intentarlo" at bounding box center [438, 278] width 102 height 25
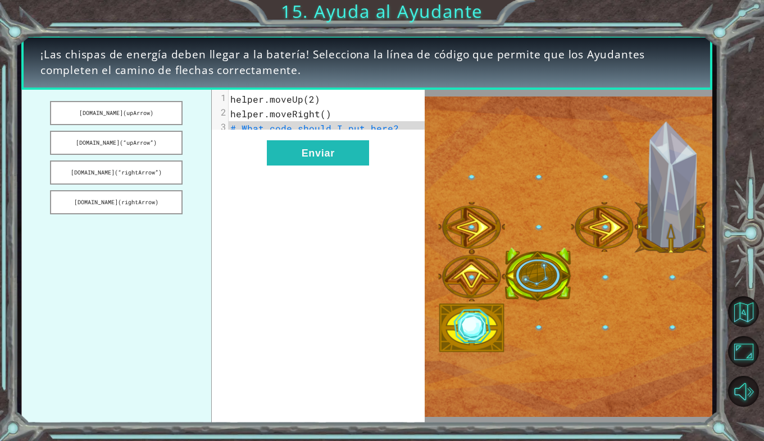
click at [240, 118] on span "helper.moveRight()" at bounding box center [280, 114] width 101 height 12
drag, startPoint x: 120, startPoint y: 108, endPoint x: 134, endPoint y: 112, distance: 14.6
click at [134, 112] on button "helper.build(upArrow)" at bounding box center [116, 113] width 132 height 24
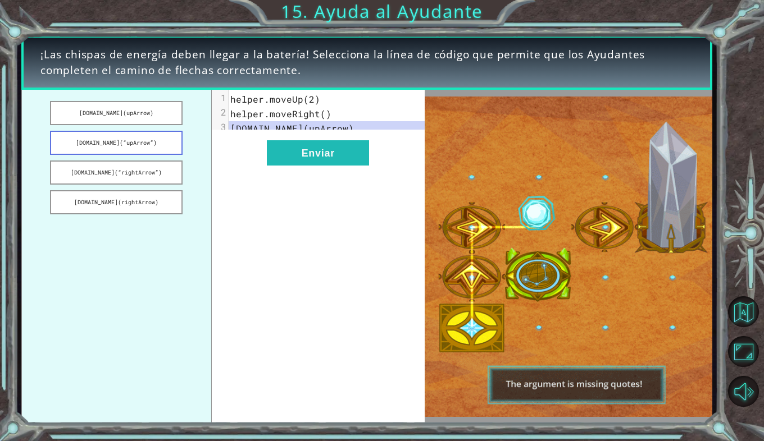
click at [143, 149] on button "helper.build(“upArrow”)" at bounding box center [116, 143] width 132 height 24
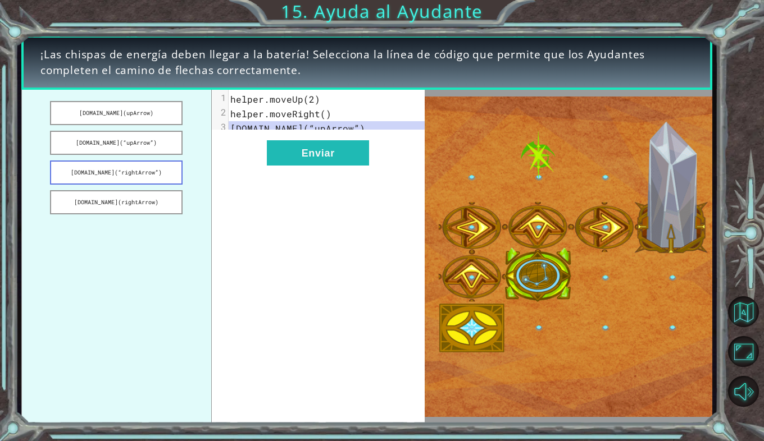
click at [147, 171] on button "helper.build(“rightArrow”)" at bounding box center [116, 173] width 132 height 24
click at [161, 141] on button "helper.build(“upArrow”)" at bounding box center [116, 143] width 132 height 24
click at [165, 167] on button "helper.build(“rightArrow”)" at bounding box center [116, 173] width 132 height 24
click at [162, 205] on button "helper.build(rightArrow)" at bounding box center [116, 202] width 132 height 24
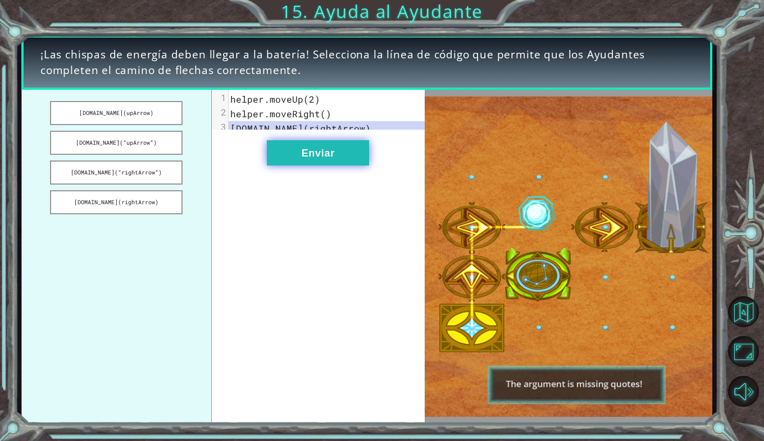
click at [295, 150] on button "Enviar" at bounding box center [318, 152] width 102 height 25
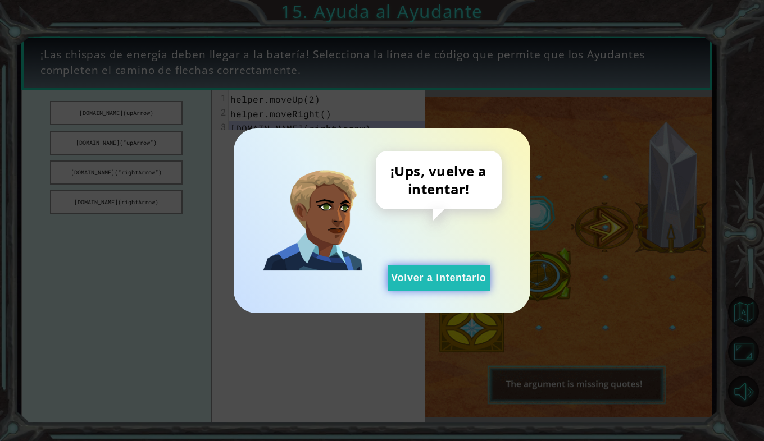
click at [390, 269] on button "Volver a intentarlo" at bounding box center [438, 278] width 102 height 25
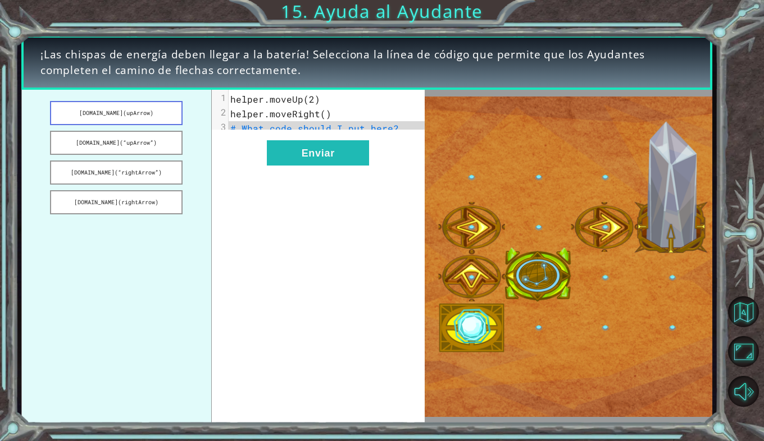
click at [124, 115] on button "helper.build(upArrow)" at bounding box center [116, 113] width 132 height 24
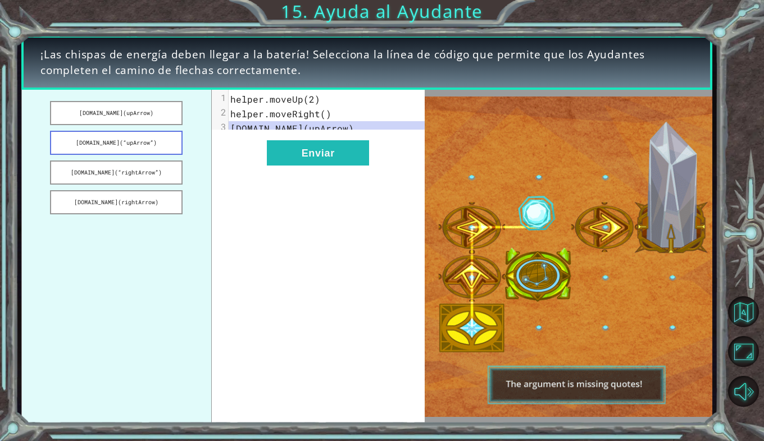
click at [131, 144] on button "helper.build(“upArrow”)" at bounding box center [116, 143] width 132 height 24
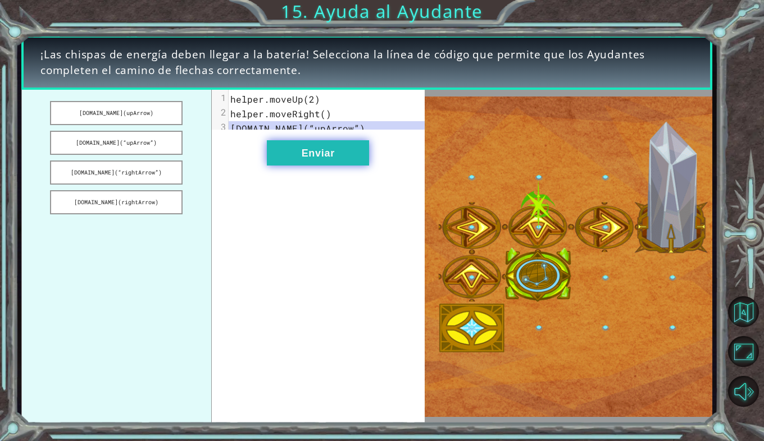
click at [281, 164] on button "Enviar" at bounding box center [318, 152] width 102 height 25
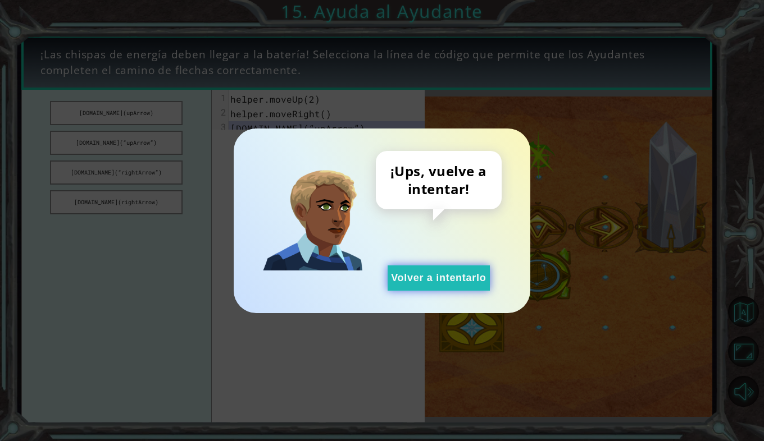
click at [467, 275] on button "Volver a intentarlo" at bounding box center [438, 278] width 102 height 25
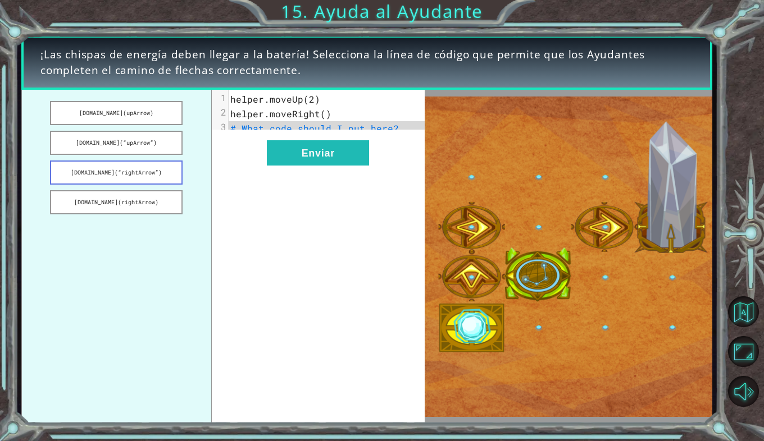
click at [134, 173] on button "helper.build(“rightArrow”)" at bounding box center [116, 173] width 132 height 24
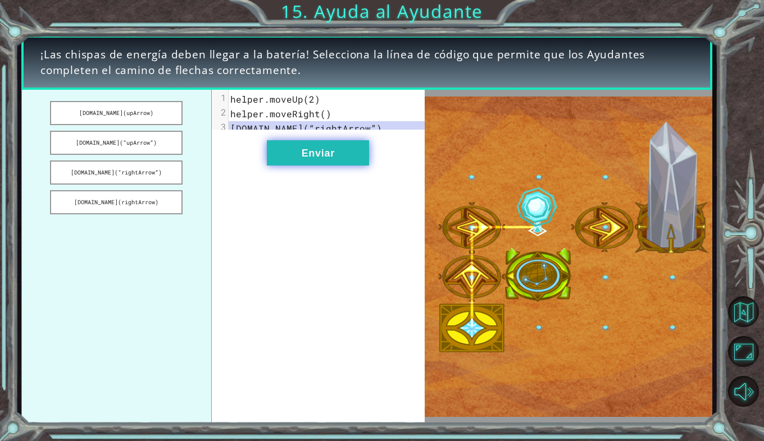
click at [298, 166] on button "Enviar" at bounding box center [318, 152] width 102 height 25
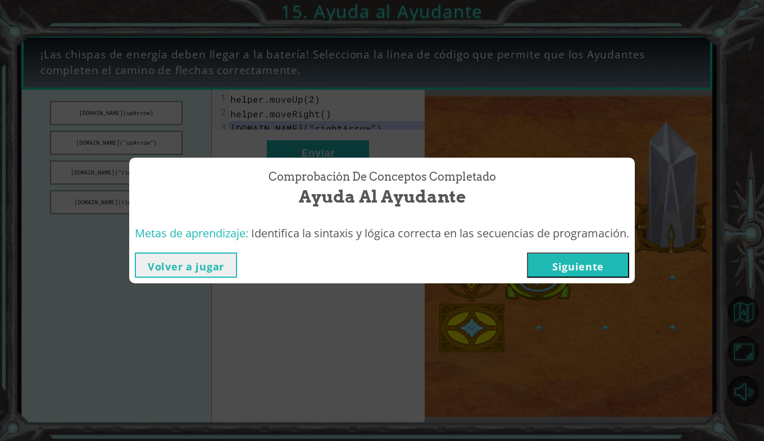
click at [573, 272] on button "Siguiente" at bounding box center [578, 265] width 102 height 25
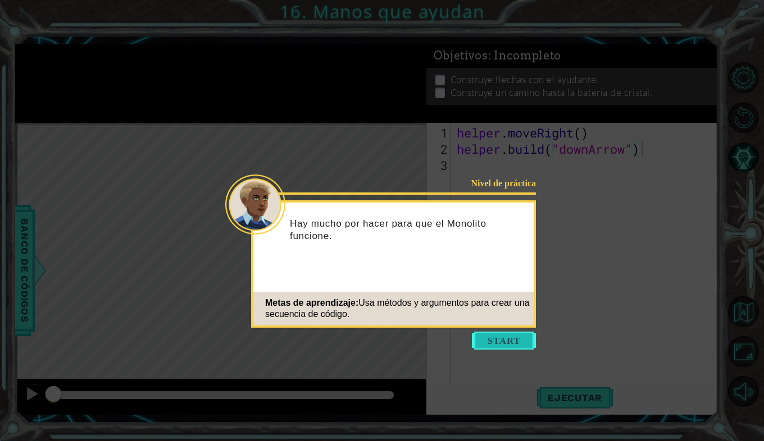
click at [514, 340] on button "Start" at bounding box center [504, 341] width 64 height 18
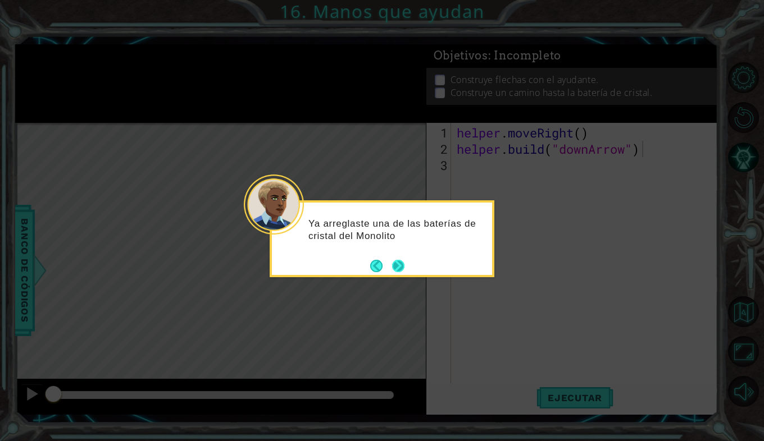
click at [394, 261] on button "Next" at bounding box center [398, 265] width 13 height 13
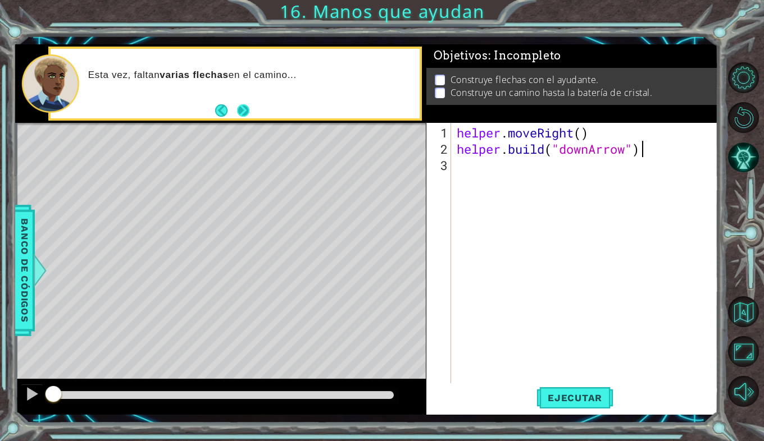
click at [233, 111] on button "Back" at bounding box center [226, 110] width 22 height 12
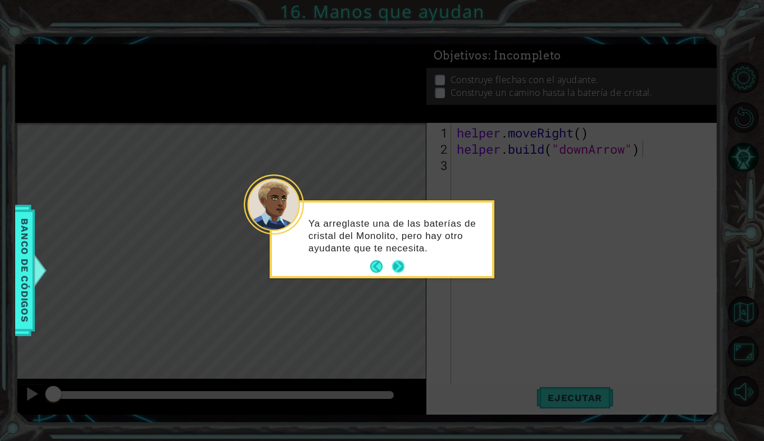
click at [395, 263] on button "Next" at bounding box center [398, 267] width 12 height 12
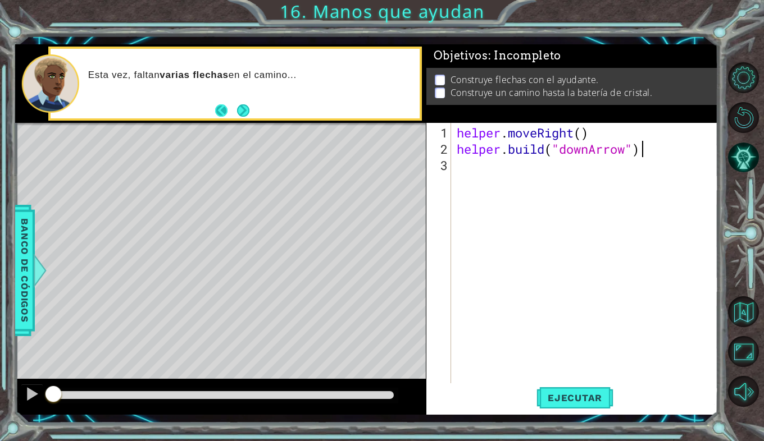
click at [231, 106] on button "Back" at bounding box center [226, 110] width 22 height 12
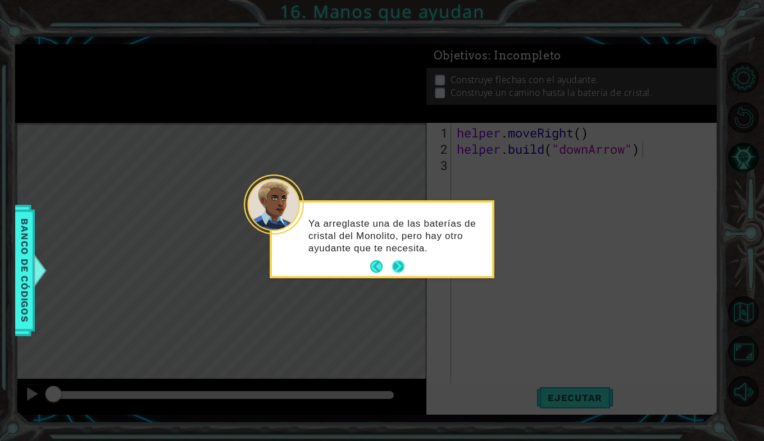
click at [392, 264] on button "Next" at bounding box center [398, 267] width 12 height 12
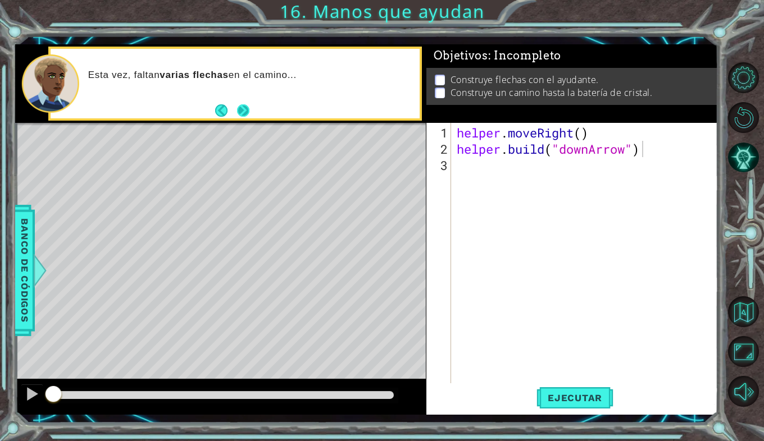
click at [237, 105] on button "Next" at bounding box center [243, 110] width 12 height 12
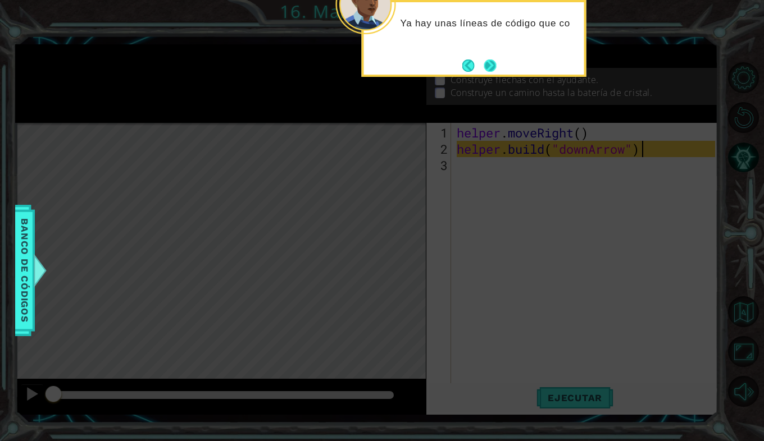
click at [483, 67] on button "Next" at bounding box center [489, 66] width 12 height 12
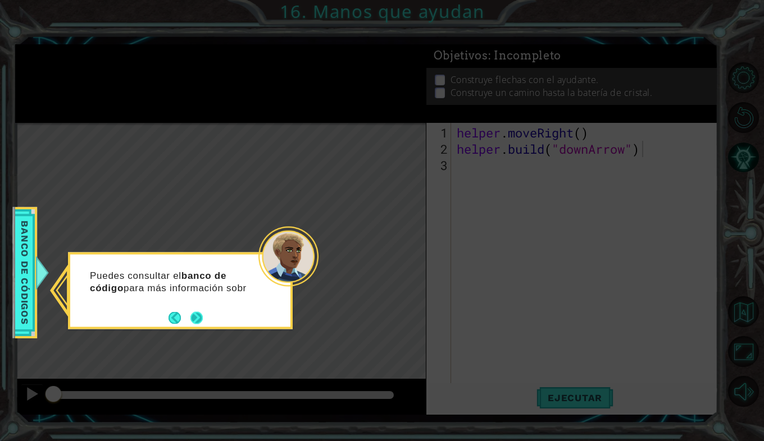
click at [202, 312] on button "Next" at bounding box center [196, 318] width 12 height 12
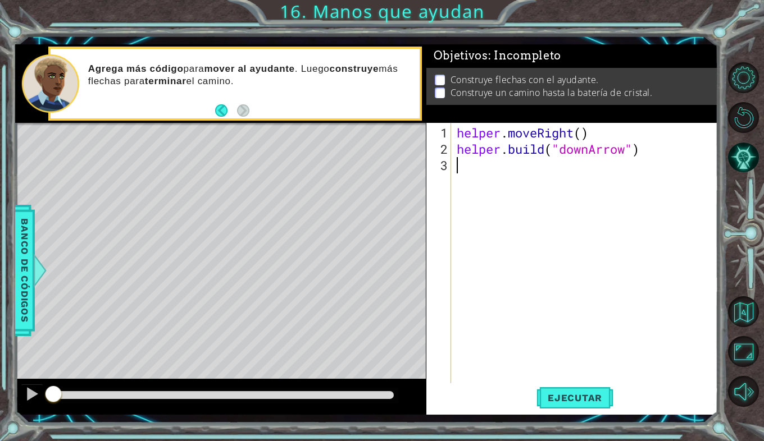
click at [465, 164] on div "helper . moveRight ( ) helper . build ( "downArrow" )" at bounding box center [587, 271] width 267 height 293
click at [554, 396] on span "Ejecutar" at bounding box center [574, 397] width 77 height 11
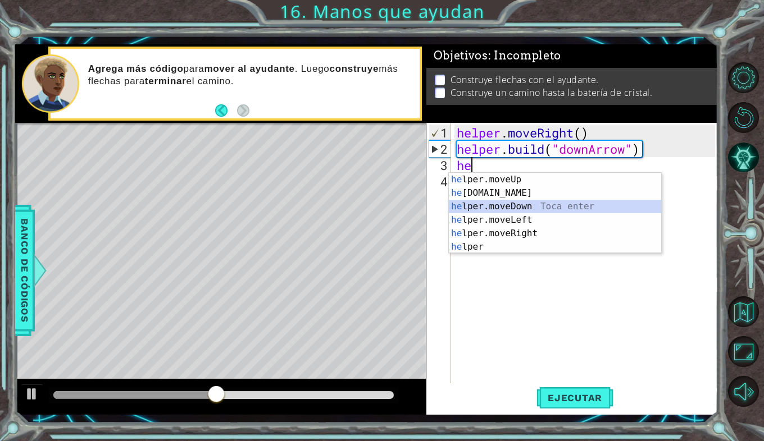
click at [500, 209] on div "he lper.moveUp Toca enter he lper.build Toca enter he lper.moveDown Toca enter …" at bounding box center [555, 227] width 212 height 108
type textarea "helper.moveDown(1)"
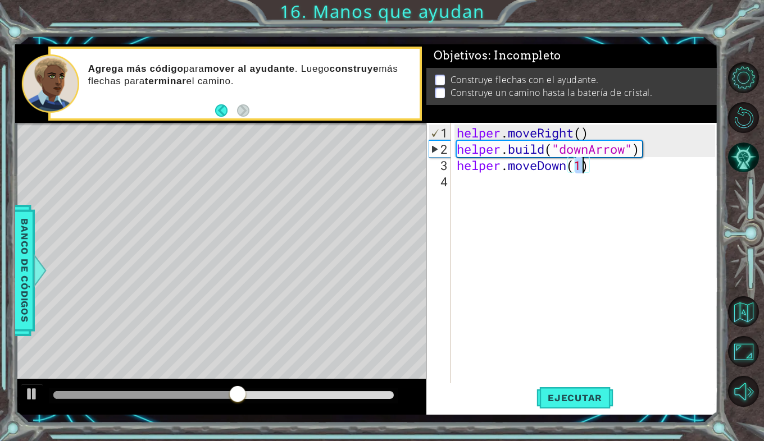
click at [473, 184] on div "helper . moveRight ( ) helper . build ( "downArrow" ) helper . moveDown ( 1 )" at bounding box center [587, 271] width 267 height 293
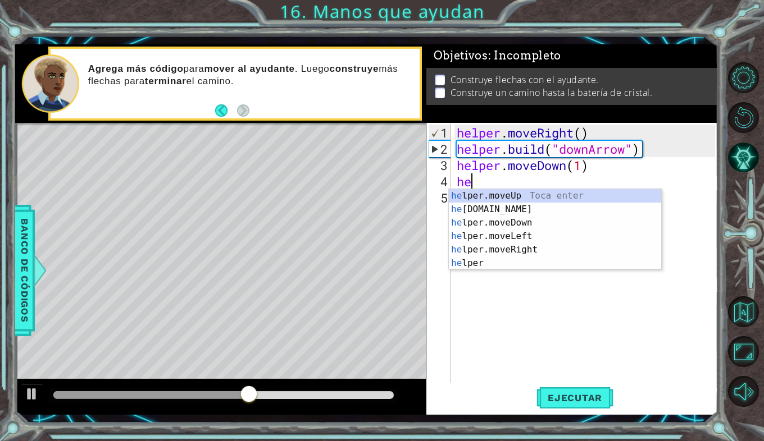
scroll to position [0, 1]
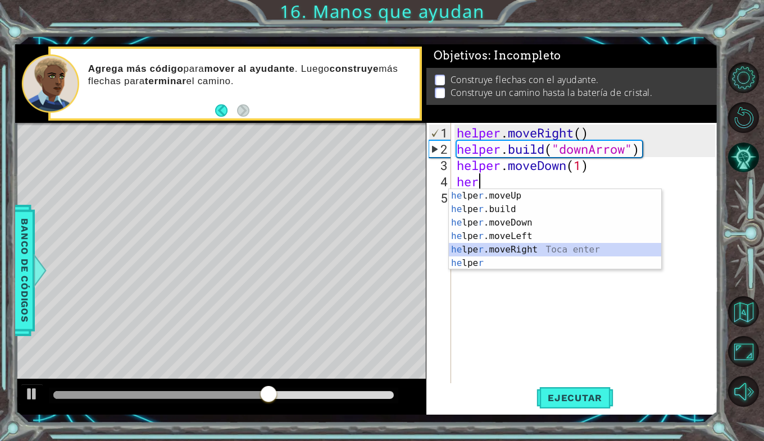
click at [495, 247] on div "he lpe r .moveUp Toca enter he lpe r .build Toca enter he lpe r .moveDown Toca …" at bounding box center [555, 243] width 212 height 108
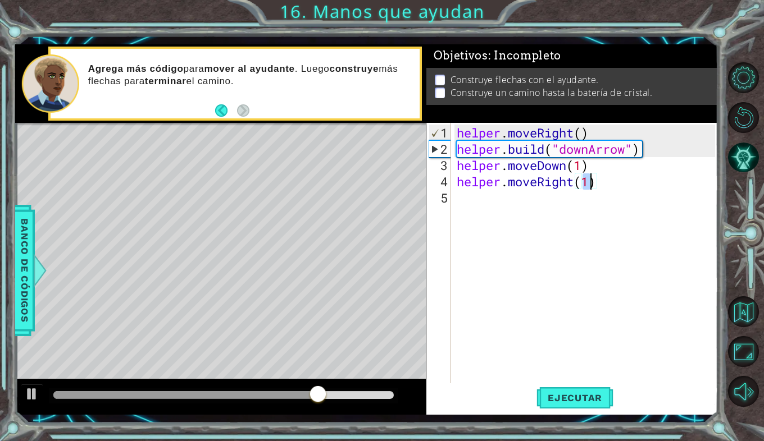
click at [606, 186] on div "helper . moveRight ( ) helper . build ( "downArrow" ) helper . moveDown ( 1 ) h…" at bounding box center [587, 271] width 267 height 293
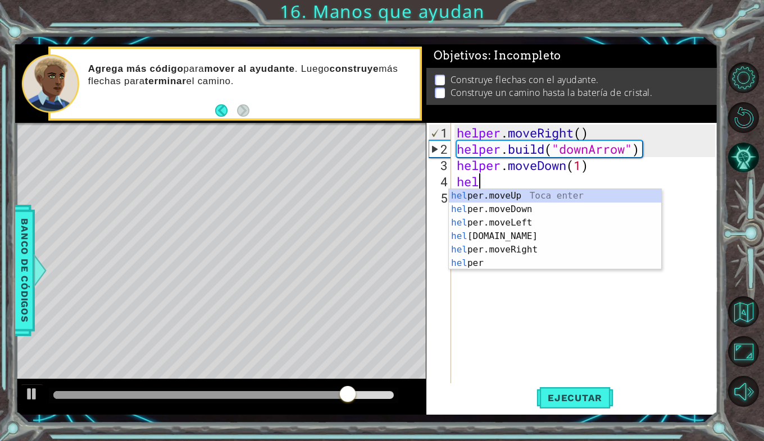
scroll to position [0, 0]
type textarea "h"
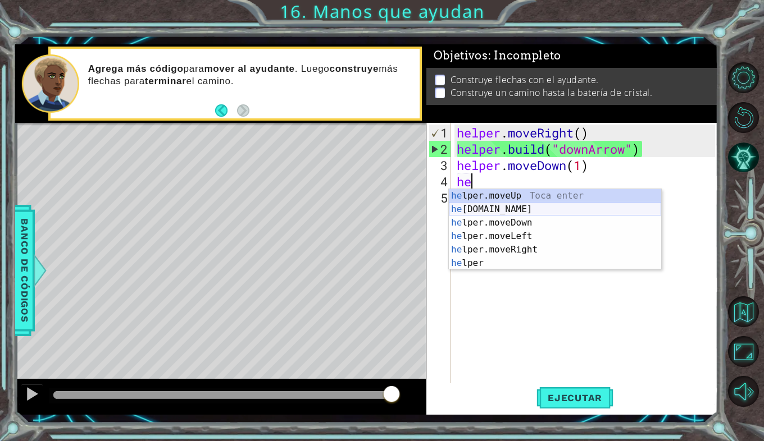
click at [493, 205] on div "he lper.moveUp Toca enter he lper.build Toca enter he lper.moveDown Toca enter …" at bounding box center [555, 243] width 212 height 108
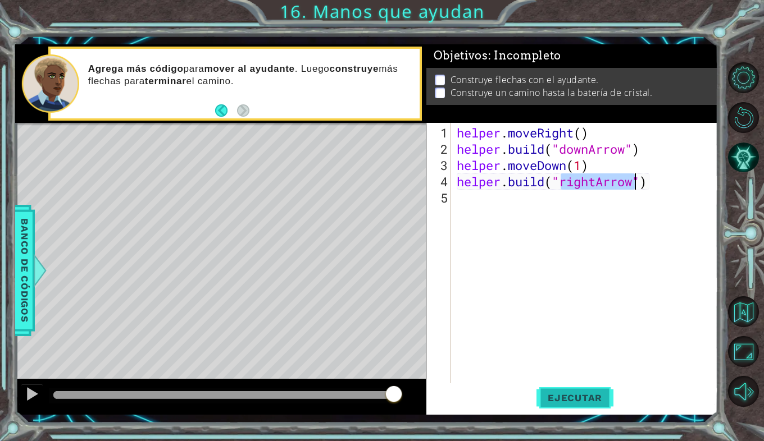
type textarea "helper.build("rightArrow")"
click at [568, 402] on span "Ejecutar" at bounding box center [574, 397] width 77 height 11
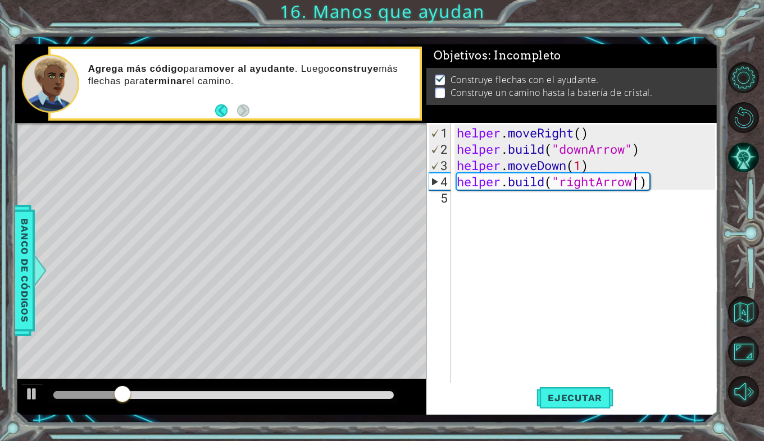
click at [466, 208] on div "helper . moveRight ( ) helper . build ( "downArrow" ) helper . moveDown ( 1 ) h…" at bounding box center [587, 271] width 267 height 293
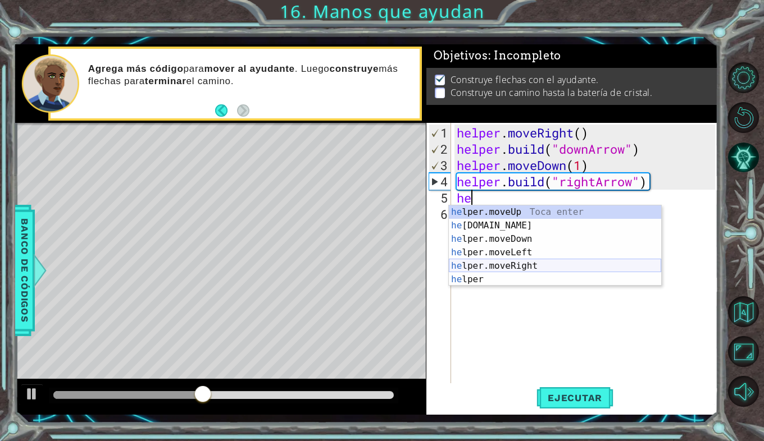
click at [490, 266] on div "he lper.moveUp Toca enter he lper.build Toca enter he lper.moveDown Toca enter …" at bounding box center [555, 259] width 212 height 108
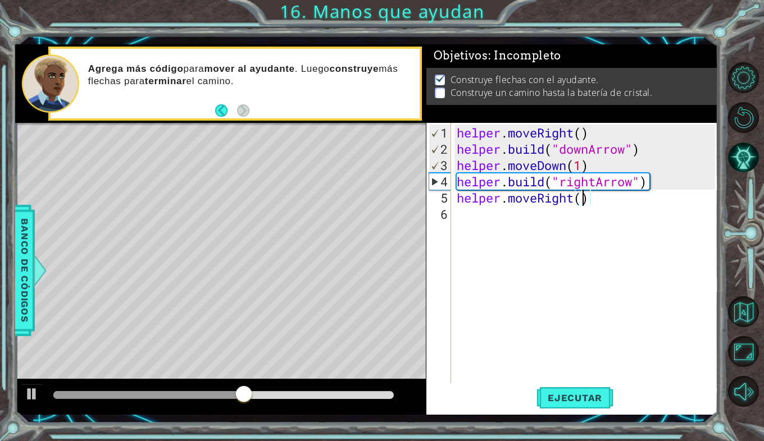
type textarea "helper.moveRight(1)"
click at [482, 217] on div "helper . moveRight ( ) helper . build ( "downArrow" ) helper . moveDown ( 1 ) h…" at bounding box center [587, 271] width 267 height 293
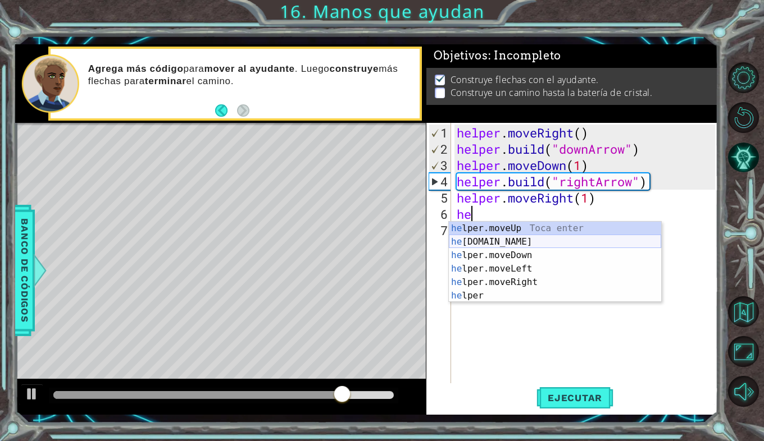
click at [501, 242] on div "he lper.moveUp Toca enter he lper.build Toca enter he lper.moveDown Toca enter …" at bounding box center [555, 276] width 212 height 108
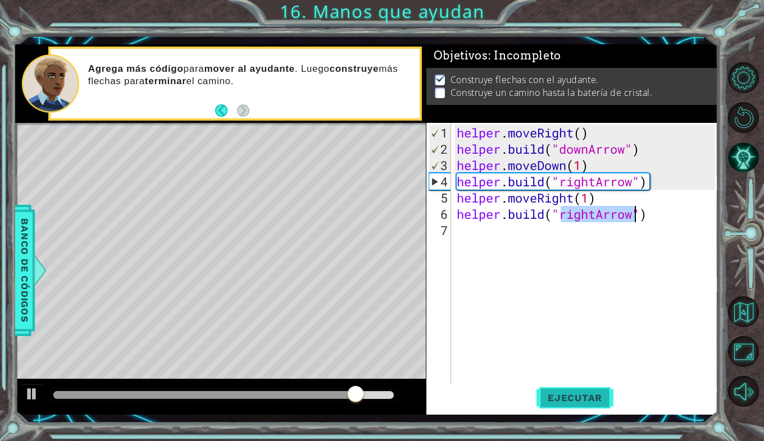
type textarea "helper.build("rightArrow")"
click at [576, 400] on span "Ejecutar" at bounding box center [574, 397] width 77 height 11
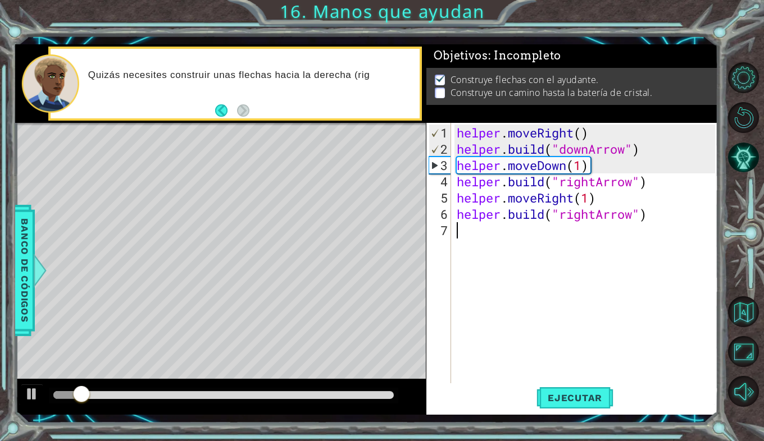
click at [463, 241] on div "helper . moveRight ( ) helper . build ( "downArrow" ) helper . moveDown ( 1 ) h…" at bounding box center [587, 271] width 267 height 293
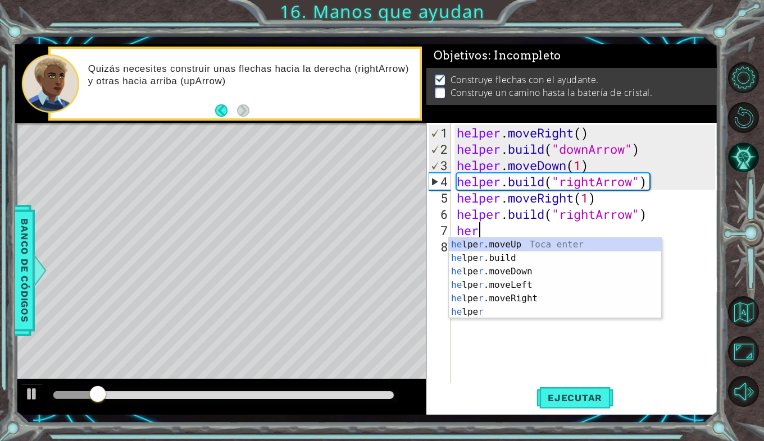
scroll to position [0, 1]
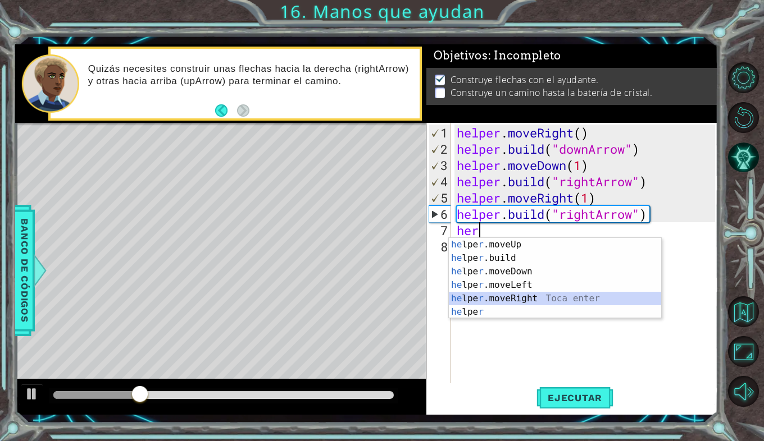
click at [473, 296] on div "he lpe r .moveUp Toca enter he lpe r .build Toca enter he lpe r .moveDown Toca …" at bounding box center [555, 292] width 212 height 108
type textarea "helper.moveRight(1)"
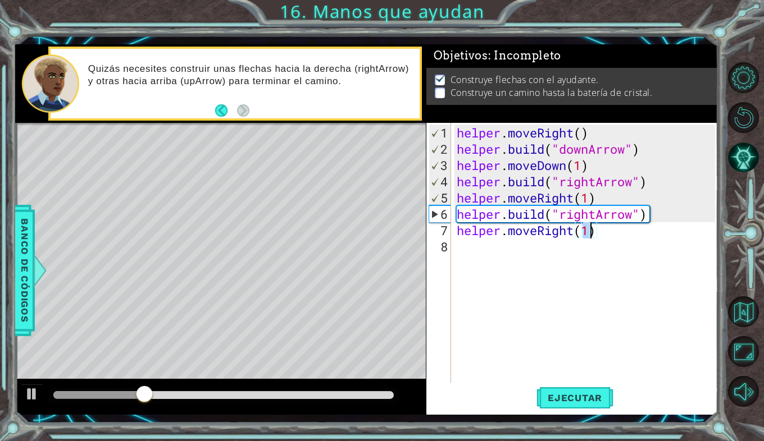
click at [469, 252] on div "helper . moveRight ( ) helper . build ( "downArrow" ) helper . moveDown ( 1 ) h…" at bounding box center [587, 271] width 267 height 293
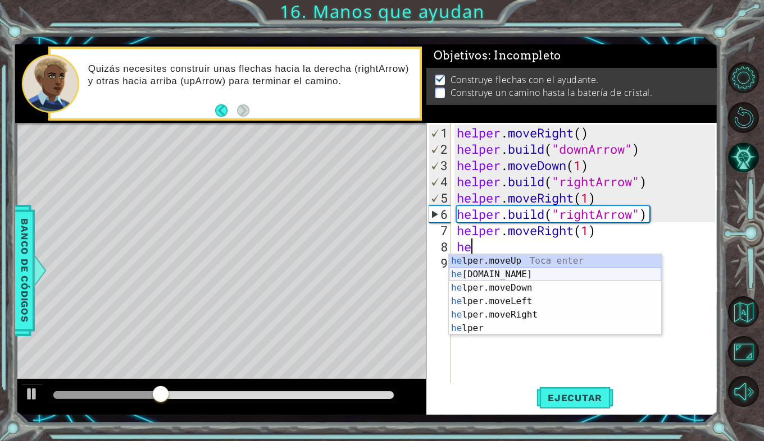
click at [495, 271] on div "he lper.moveUp Toca enter he lper.build Toca enter he lper.moveDown Toca enter …" at bounding box center [555, 308] width 212 height 108
type textarea "helper.build("rightArrow")"
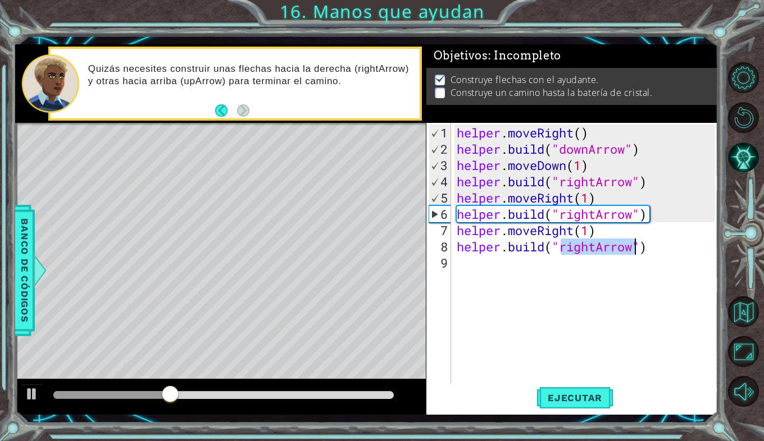
click at [459, 275] on div "helper . moveRight ( ) helper . build ( "downArrow" ) helper . moveDown ( 1 ) h…" at bounding box center [587, 271] width 267 height 293
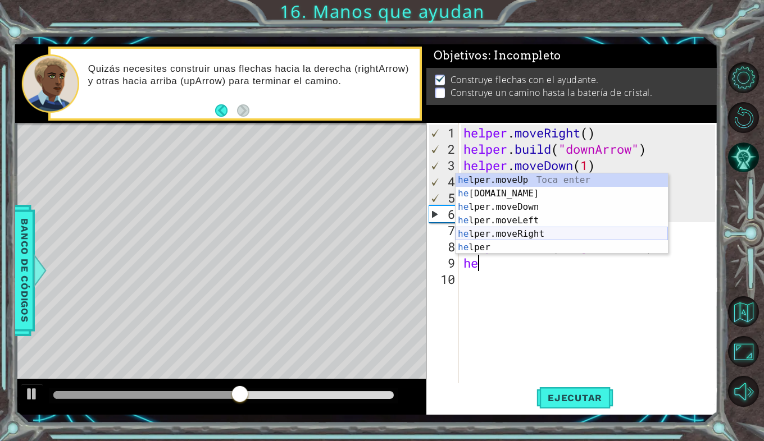
click at [511, 233] on div "he lper.moveUp Toca enter he lper.build Toca enter he lper.moveDown Toca enter …" at bounding box center [561, 227] width 212 height 108
type textarea "helper.moveRight(1)"
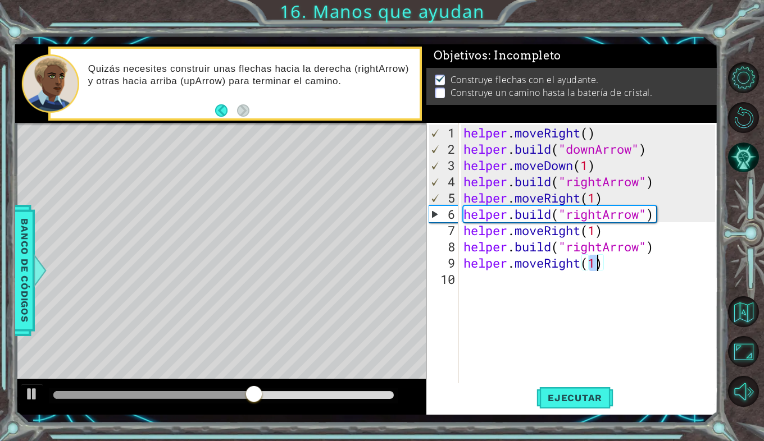
click at [461, 289] on div "helper . moveRight ( ) helper . build ( "downArrow" ) helper . moveDown ( 1 ) h…" at bounding box center [588, 253] width 254 height 261
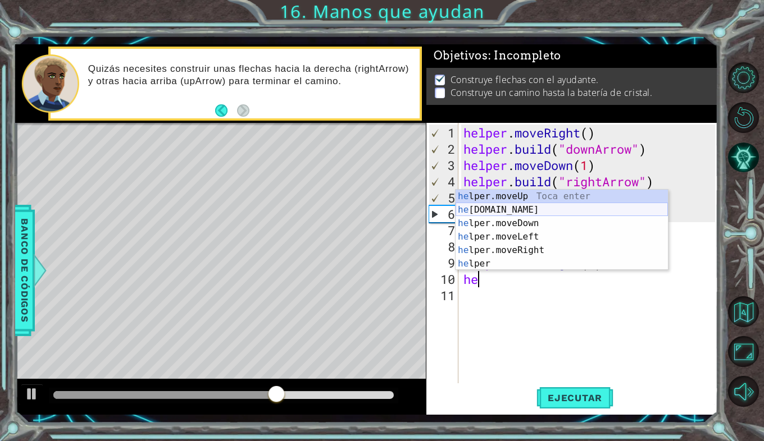
click at [500, 204] on div "he lper.moveUp Toca enter he lper.build Toca enter he lper.moveDown Toca enter …" at bounding box center [561, 244] width 212 height 108
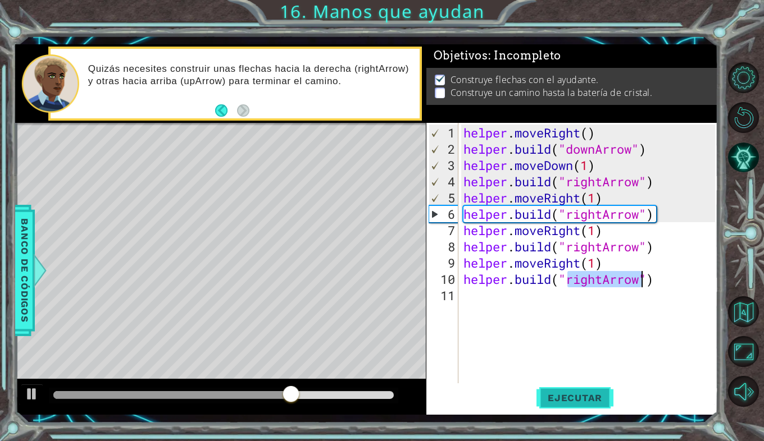
type textarea "helper.build("rightArrow")"
click at [576, 391] on button "Ejecutar" at bounding box center [574, 397] width 77 height 29
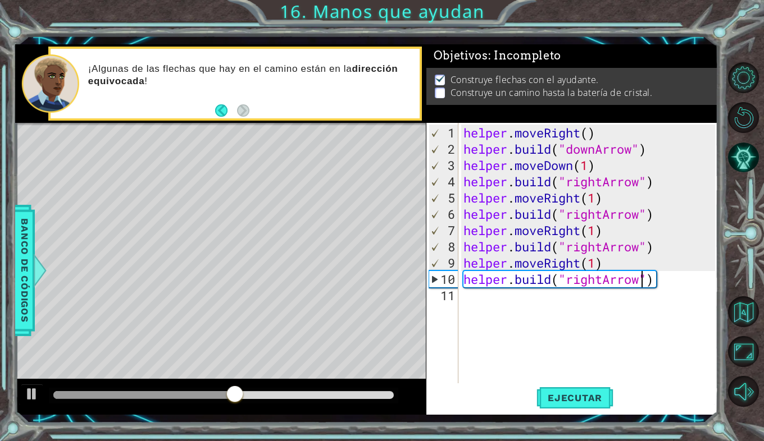
click at [476, 299] on div "helper . moveRight ( ) helper . build ( "downArrow" ) helper . moveDown ( 1 ) h…" at bounding box center [591, 271] width 260 height 293
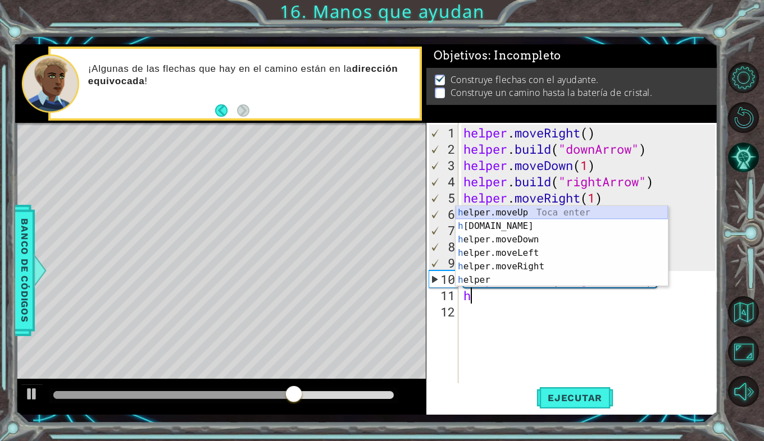
click at [502, 211] on div "h elper.moveUp Toca enter h elper.build Toca enter h elper.moveDown Toca enter …" at bounding box center [561, 260] width 212 height 108
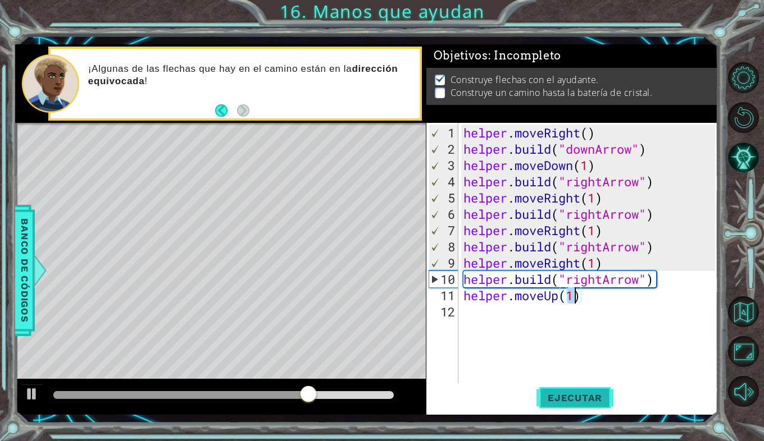
type textarea "helper.moveUp(1)"
click at [556, 397] on span "Ejecutar" at bounding box center [574, 397] width 77 height 11
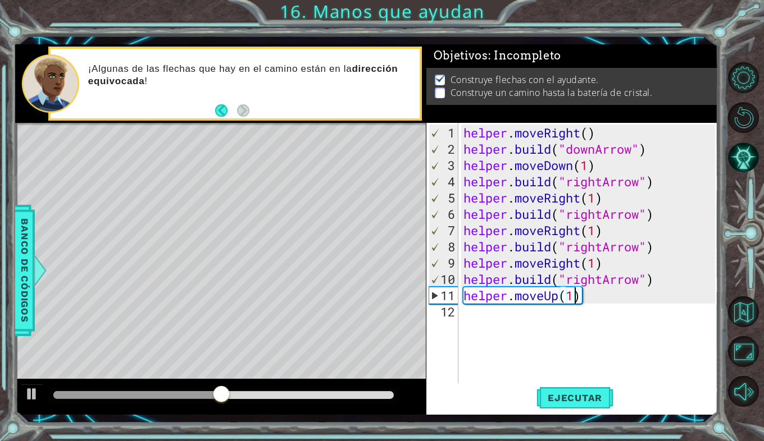
click at [599, 311] on div "helper . moveRight ( ) helper . build ( "downArrow" ) helper . moveDown ( 1 ) h…" at bounding box center [591, 271] width 260 height 293
click at [588, 296] on div "helper . moveRight ( ) helper . build ( "downArrow" ) helper . moveDown ( 1 ) h…" at bounding box center [591, 271] width 260 height 293
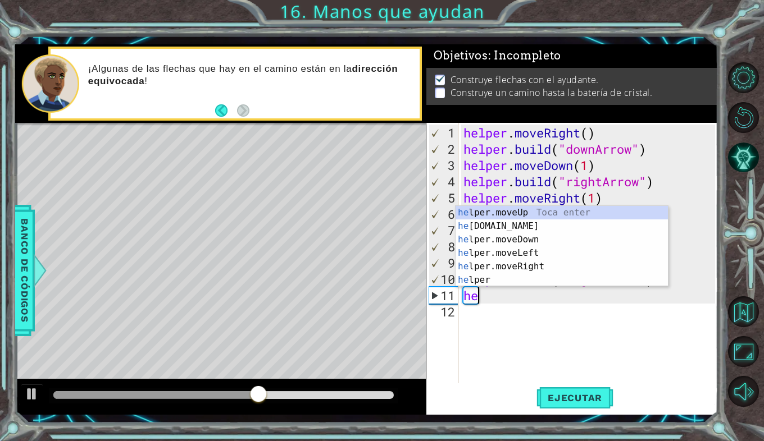
type textarea "h"
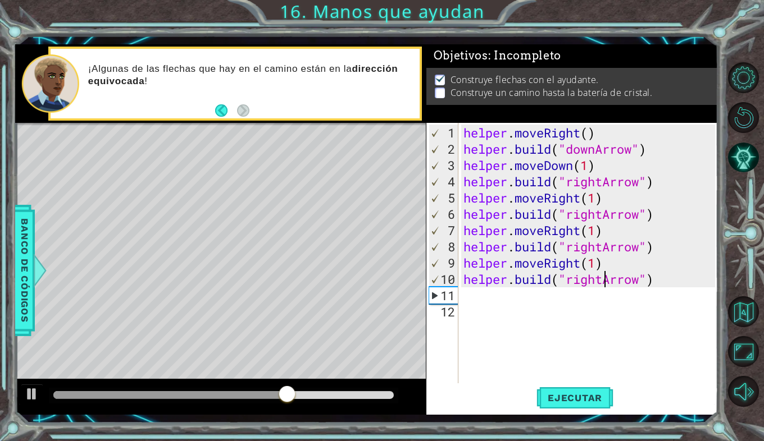
click at [601, 281] on div "helper . moveRight ( ) helper . build ( "downArrow" ) helper . moveDown ( 1 ) h…" at bounding box center [591, 271] width 260 height 293
click at [599, 397] on span "Ejecutar" at bounding box center [574, 397] width 77 height 11
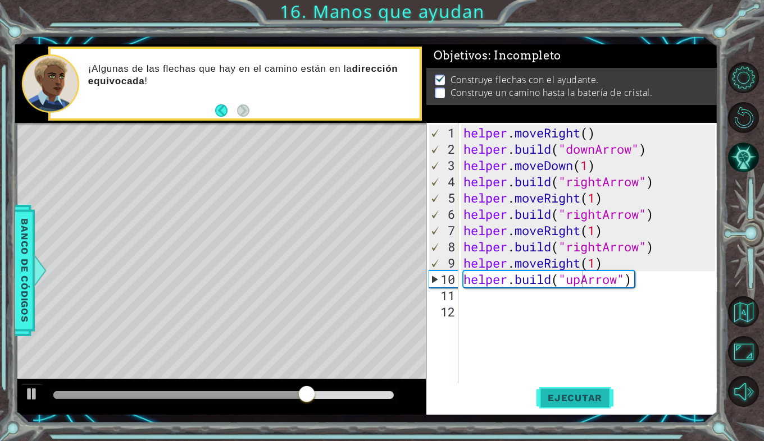
click at [571, 397] on span "Ejecutar" at bounding box center [574, 397] width 77 height 11
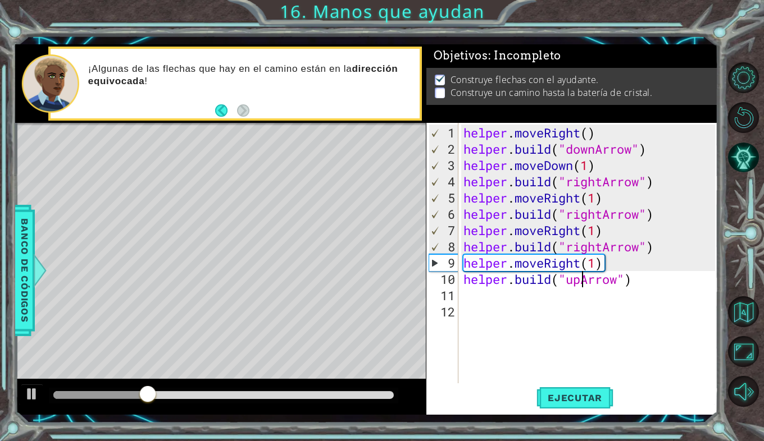
click at [602, 249] on div "helper . moveRight ( ) helper . build ( "downArrow" ) helper . moveDown ( 1 ) h…" at bounding box center [591, 271] width 260 height 293
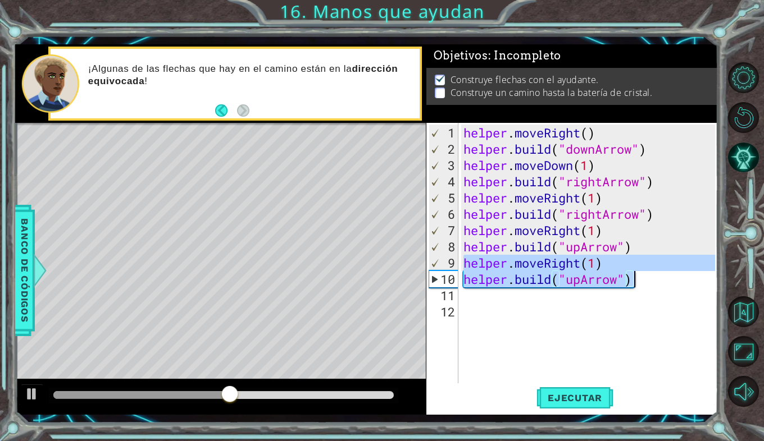
drag, startPoint x: 463, startPoint y: 261, endPoint x: 651, endPoint y: 285, distance: 189.1
click at [651, 285] on div "helper . moveRight ( ) helper . build ( "downArrow" ) helper . moveDown ( 1 ) h…" at bounding box center [591, 271] width 260 height 293
type textarea "helper.moveRight(1) helper.build("upArrow")"
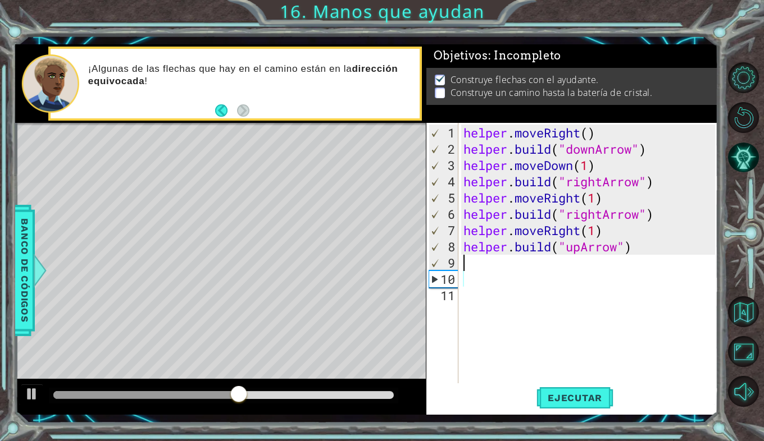
scroll to position [0, 0]
click at [575, 405] on button "Ejecutar" at bounding box center [574, 397] width 77 height 29
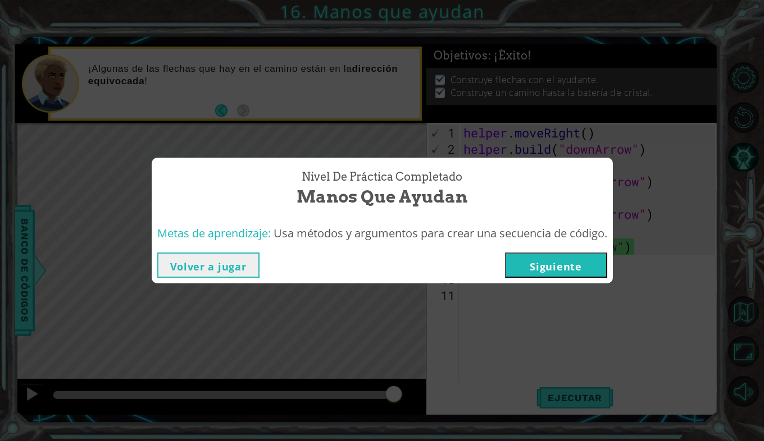
click at [542, 271] on button "Siguiente" at bounding box center [556, 265] width 102 height 25
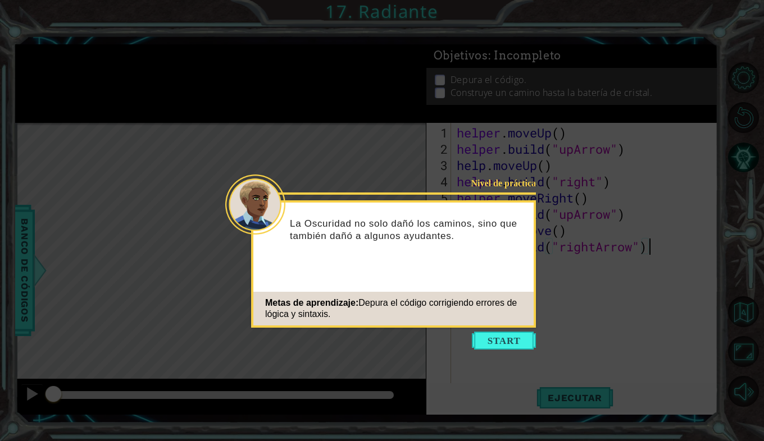
click at [502, 351] on icon at bounding box center [382, 220] width 764 height 441
click at [501, 345] on button "Start" at bounding box center [504, 341] width 64 height 18
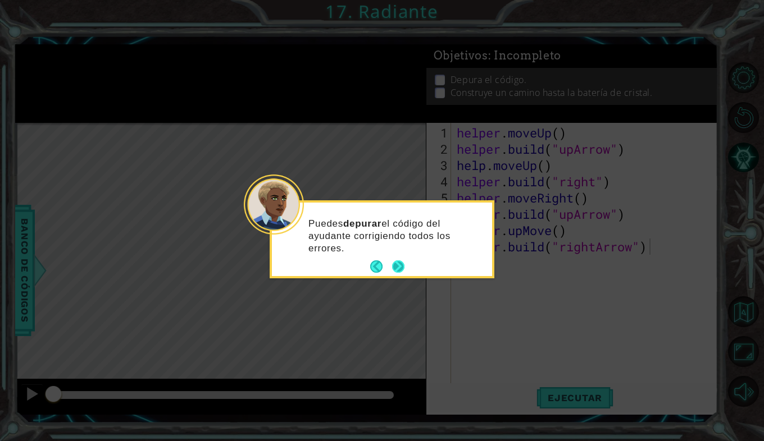
click at [397, 261] on button "Next" at bounding box center [398, 267] width 13 height 13
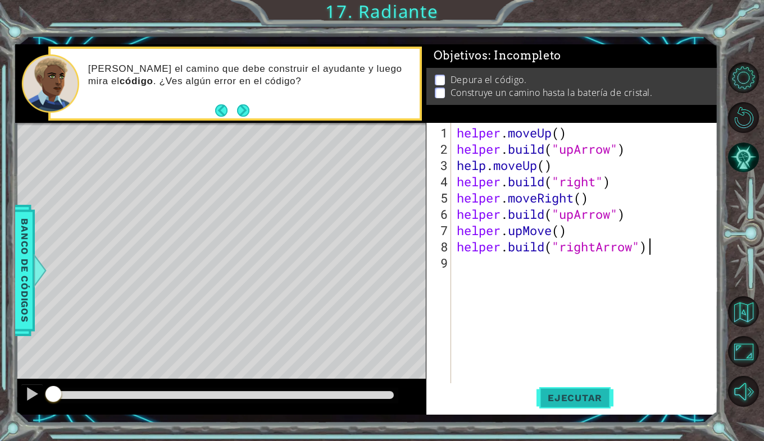
click at [561, 390] on button "Ejecutar" at bounding box center [574, 397] width 77 height 29
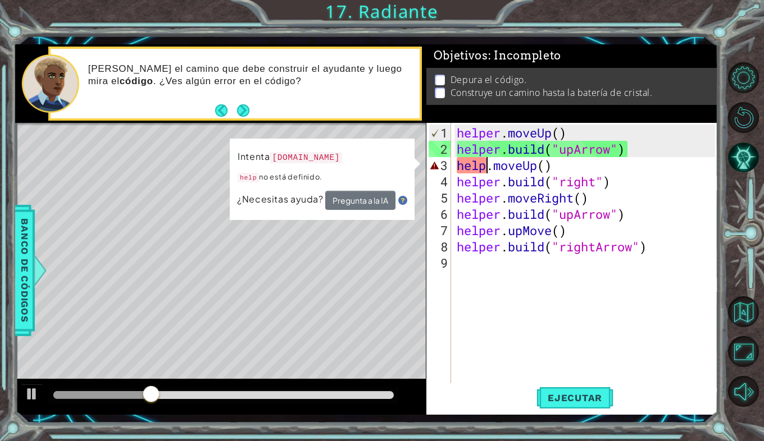
click at [486, 166] on div "helper . moveUp ( ) helper . build ( "upArrow" ) help . moveUp ( ) helper . bui…" at bounding box center [587, 271] width 267 height 293
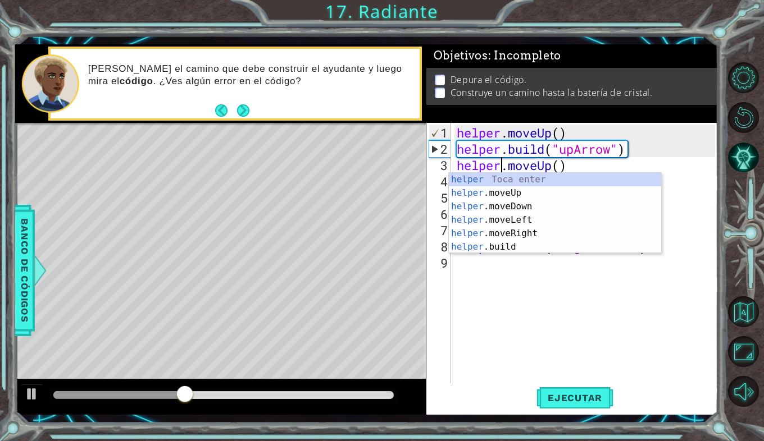
scroll to position [0, 2]
click at [547, 154] on div "helper . moveUp ( ) helper . build ( "upArrow" ) helper . moveUp ( ) helper . b…" at bounding box center [587, 271] width 267 height 293
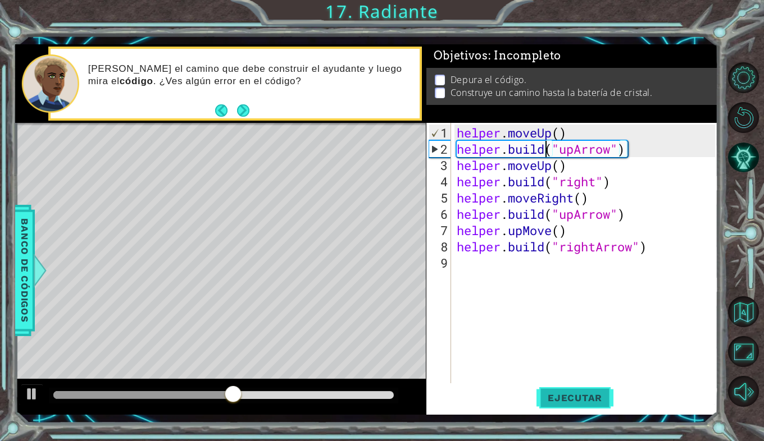
click at [573, 402] on span "Ejecutar" at bounding box center [574, 397] width 77 height 11
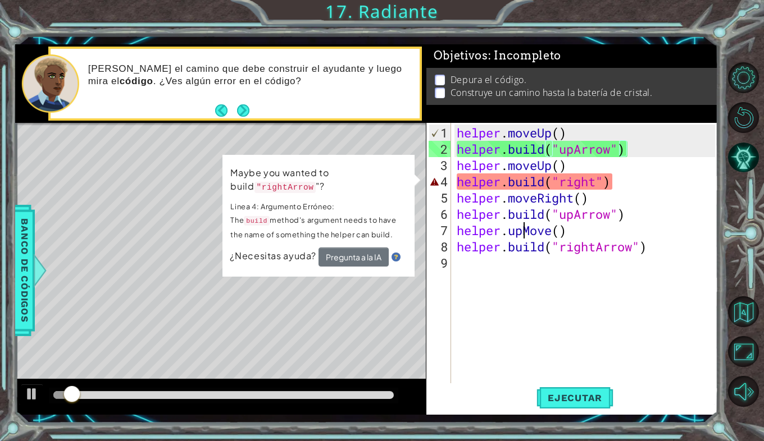
click at [522, 229] on div "helper . moveUp ( ) helper . build ( "upArrow" ) helper . moveUp ( ) helper . b…" at bounding box center [587, 271] width 267 height 293
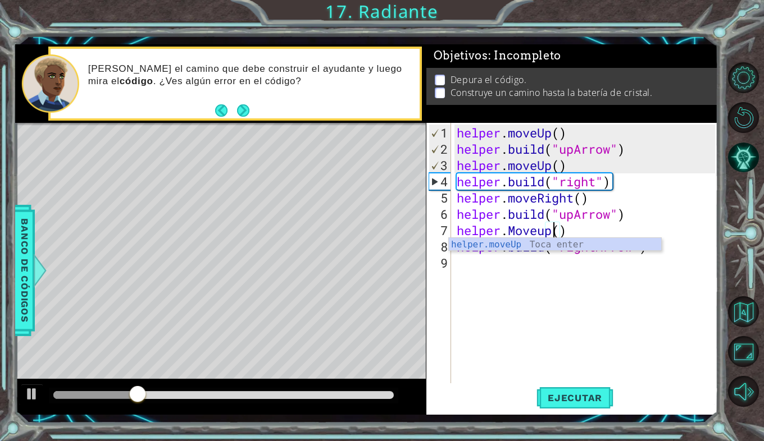
scroll to position [0, 4]
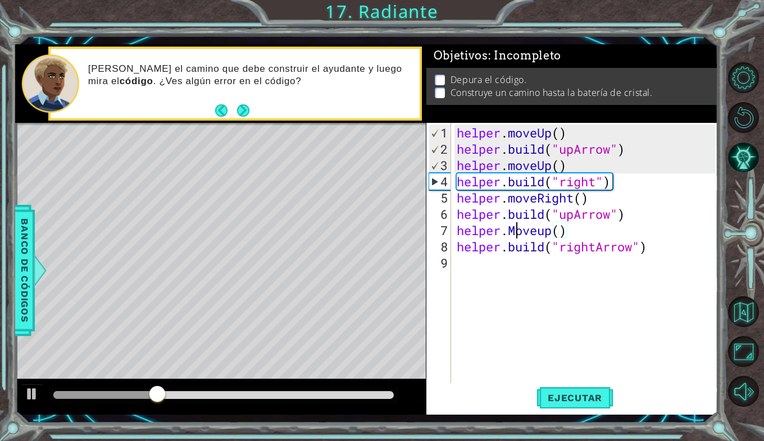
click at [515, 229] on div "helper . moveUp ( ) helper . build ( "upArrow" ) helper . moveUp ( ) helper . b…" at bounding box center [587, 271] width 267 height 293
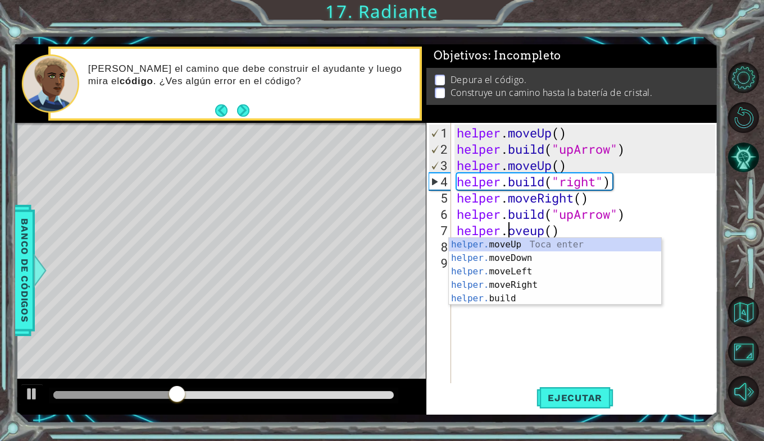
scroll to position [0, 3]
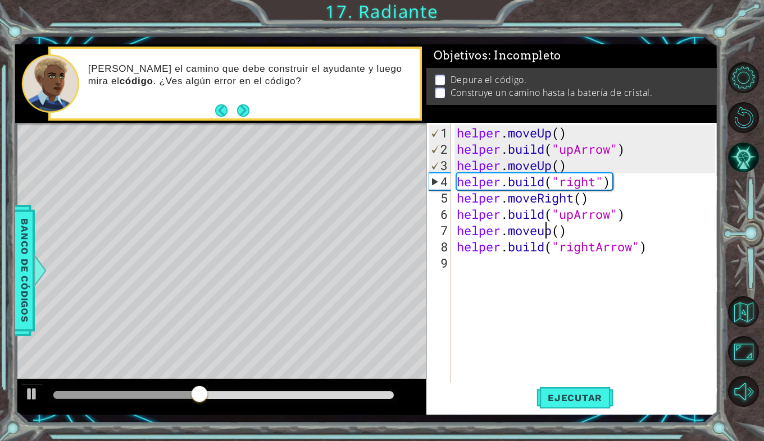
click at [547, 230] on div "helper . moveUp ( ) helper . build ( "upArrow" ) helper . moveUp ( ) helper . b…" at bounding box center [587, 271] width 267 height 293
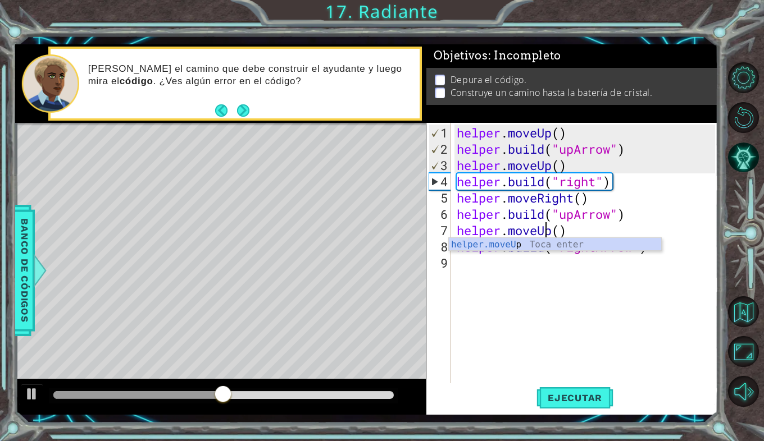
scroll to position [0, 4]
click at [596, 182] on div "helper . moveUp ( ) helper . build ( "upArrow" ) helper . moveUp ( ) helper . b…" at bounding box center [587, 271] width 267 height 293
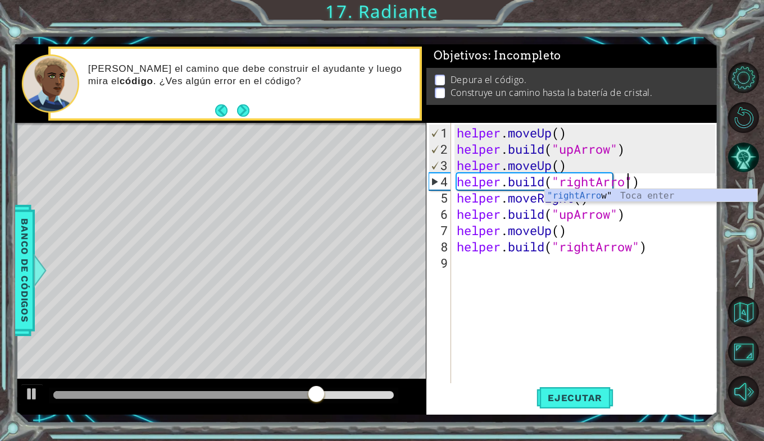
scroll to position [0, 8]
type textarea "helper.build("rightArrow")"
click at [566, 395] on span "Ejecutar" at bounding box center [574, 397] width 77 height 11
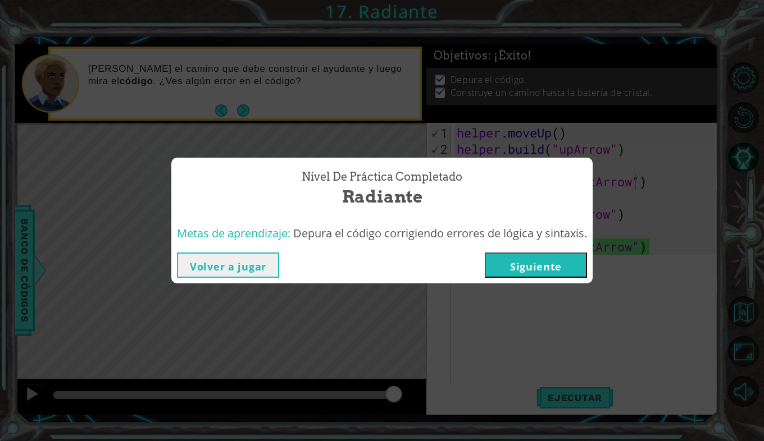
click at [514, 256] on button "Siguiente" at bounding box center [536, 265] width 102 height 25
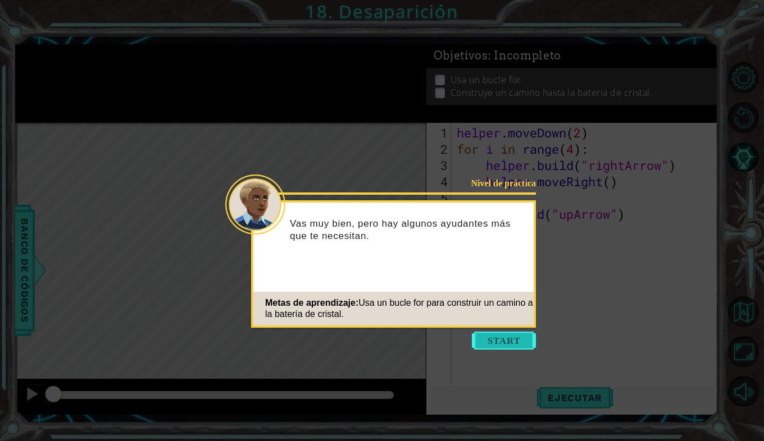
click at [508, 336] on button "Start" at bounding box center [504, 341] width 64 height 18
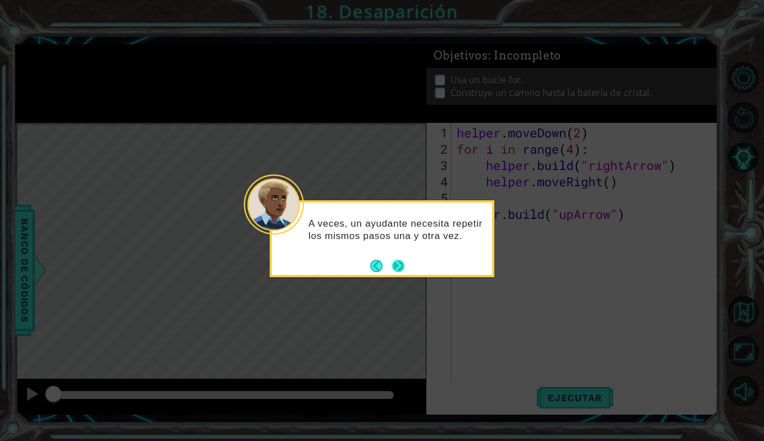
click at [401, 266] on button "Next" at bounding box center [398, 266] width 12 height 12
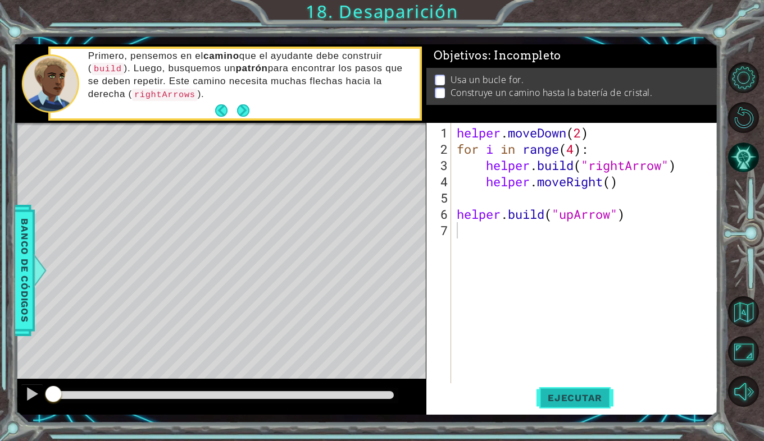
click at [575, 398] on span "Ejecutar" at bounding box center [574, 397] width 77 height 11
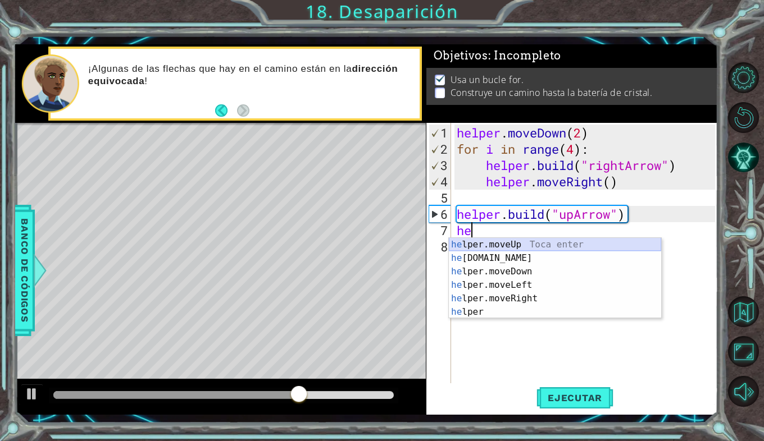
click at [500, 243] on div "he lper.moveUp Toca enter he lper.build Toca enter he lper.moveDown Toca enter …" at bounding box center [555, 292] width 212 height 108
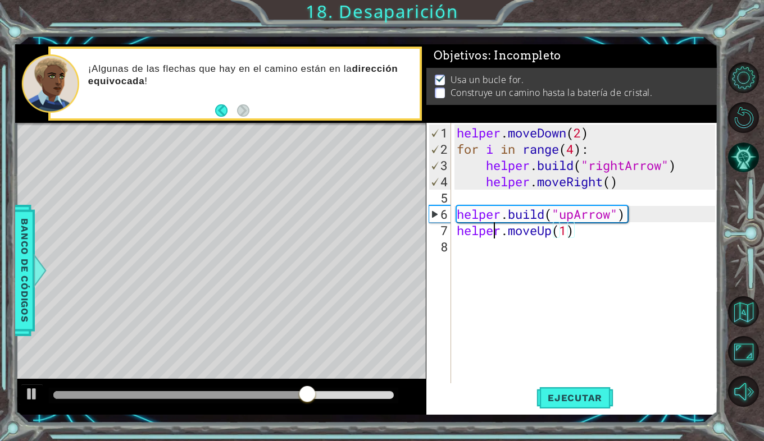
click at [490, 248] on div "helper . moveDown ( 2 ) for i in range ( 4 ) : helper . build ( "rightArrow" ) …" at bounding box center [587, 271] width 267 height 293
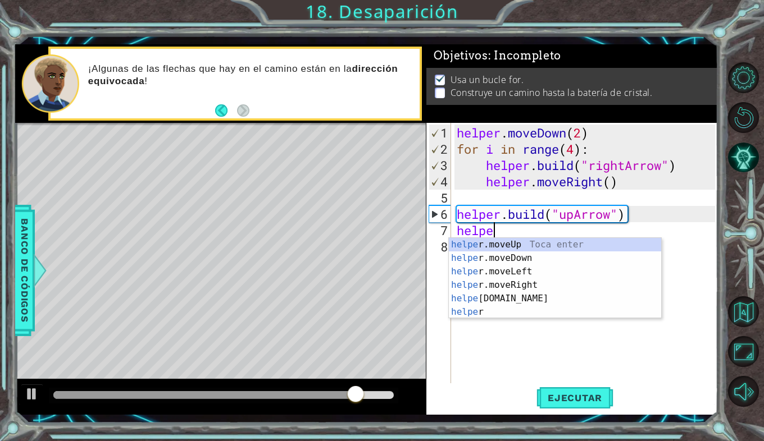
scroll to position [0, 1]
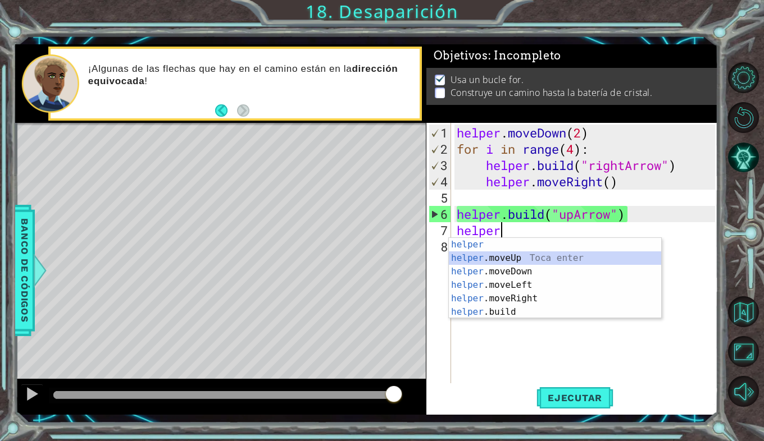
click at [507, 260] on div "helper Toca enter helper .moveUp Toca enter helper .moveDown Toca enter helper …" at bounding box center [555, 292] width 212 height 108
type textarea "helper.moveUp(1)"
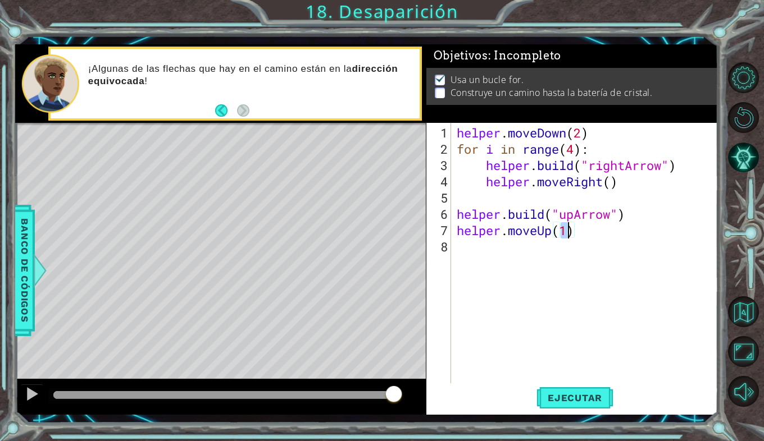
click at [472, 249] on div "helper . moveDown ( 2 ) for i in range ( 4 ) : helper . build ( "rightArrow" ) …" at bounding box center [587, 271] width 267 height 293
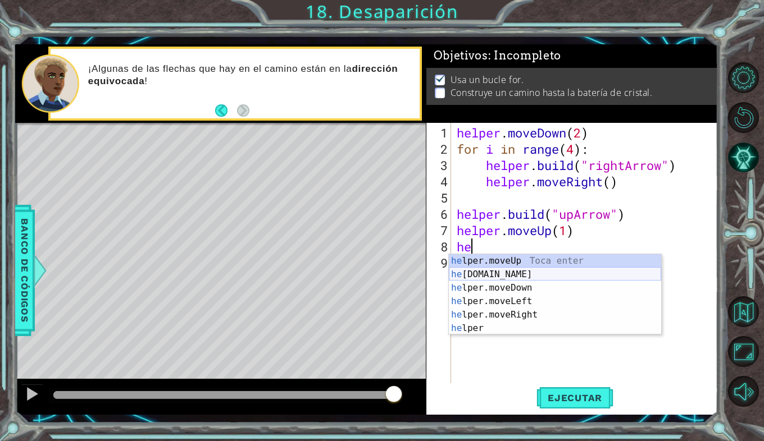
click at [496, 269] on div "he lper.moveUp Toca enter he lper.build Toca enter he lper.moveDown Toca enter …" at bounding box center [555, 308] width 212 height 108
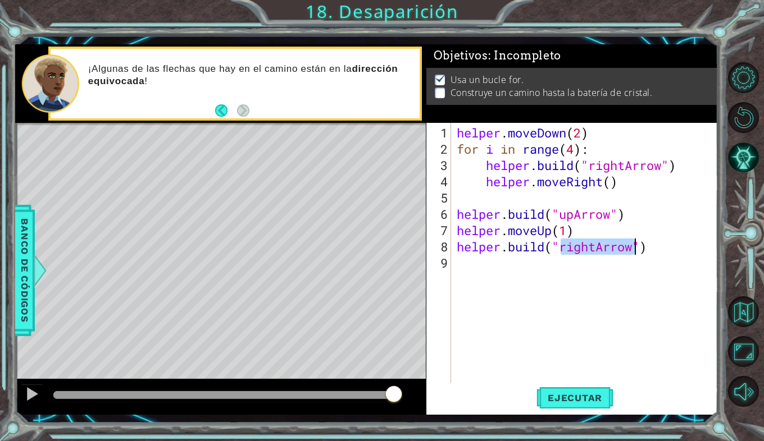
click at [593, 245] on div "helper . moveDown ( 2 ) for i in range ( 4 ) : helper . build ( "rightArrow" ) …" at bounding box center [584, 253] width 261 height 261
click at [596, 245] on div "helper . moveDown ( 2 ) for i in range ( 4 ) : helper . build ( "rightArrow" ) …" at bounding box center [587, 271] width 267 height 293
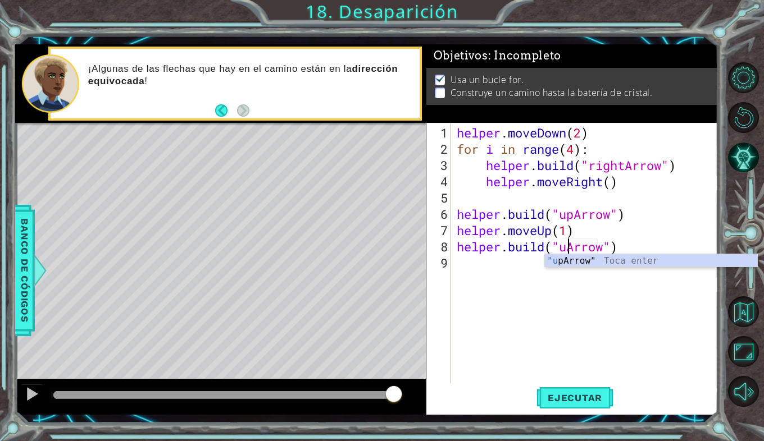
scroll to position [0, 5]
type textarea "helper.build("upArrow")"
click at [586, 399] on span "Ejecutar" at bounding box center [574, 397] width 77 height 11
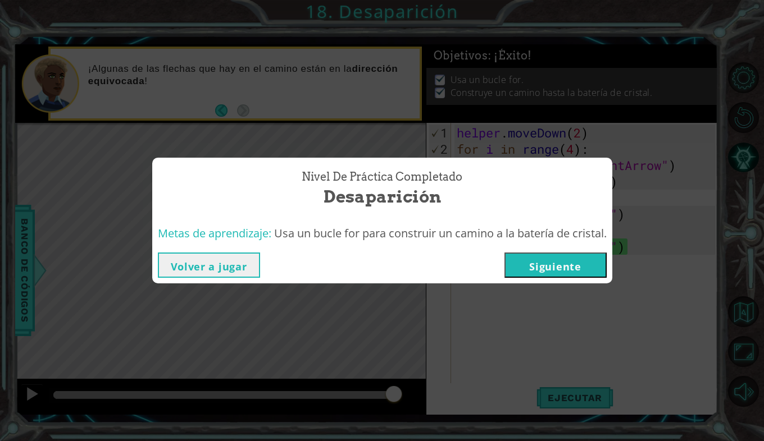
click at [536, 266] on button "Siguiente" at bounding box center [555, 265] width 102 height 25
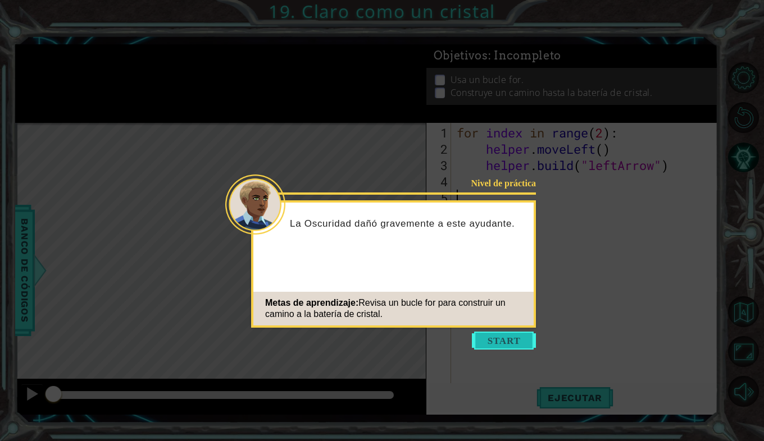
click at [495, 339] on button "Start" at bounding box center [504, 341] width 64 height 18
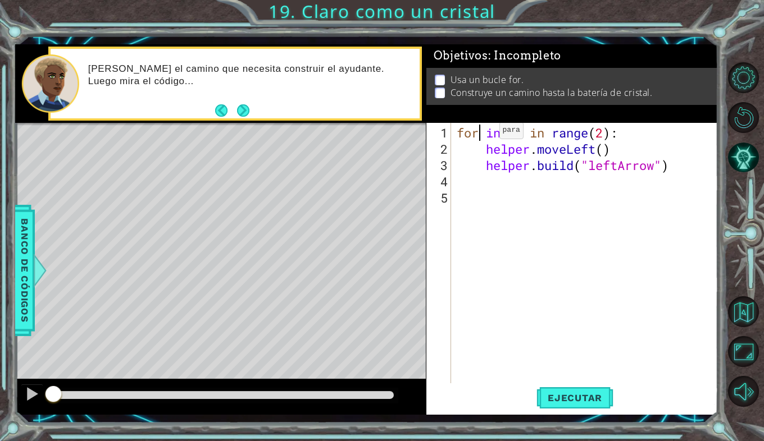
click at [482, 135] on div "for index in range ( 2 ) : helper . moveLeft ( ) helper . build ( "leftArrow" )" at bounding box center [587, 271] width 267 height 293
click at [248, 111] on button "Next" at bounding box center [243, 110] width 12 height 12
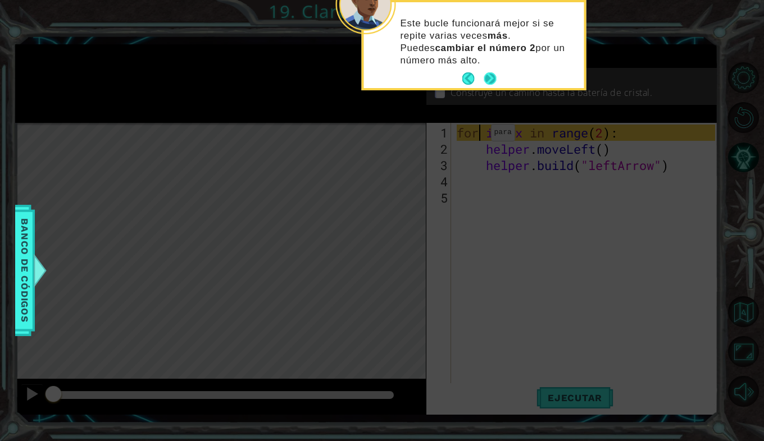
click at [494, 78] on button "Next" at bounding box center [490, 78] width 12 height 12
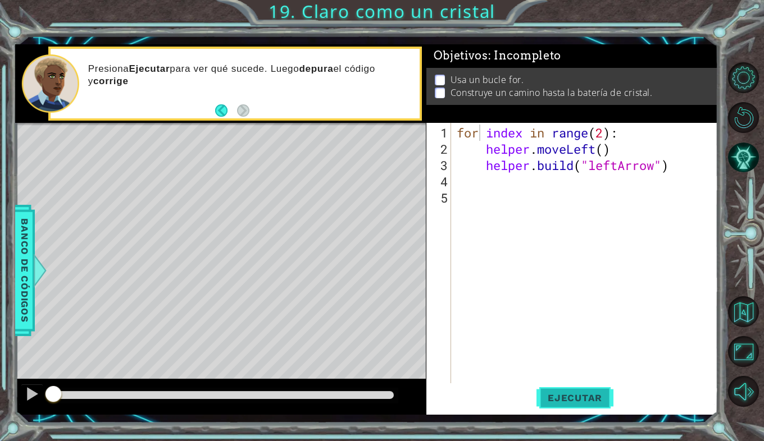
click at [572, 408] on button "Ejecutar" at bounding box center [574, 397] width 77 height 29
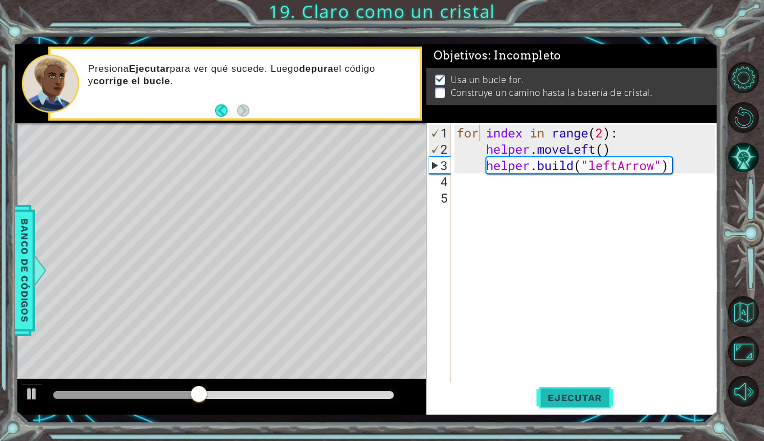
click at [553, 400] on span "Ejecutar" at bounding box center [574, 397] width 77 height 11
click at [606, 132] on div "for index in range ( 2 ) : helper . moveLeft ( ) helper . build ( "leftArrow" )" at bounding box center [587, 271] width 267 height 293
type textarea "for index in range(4):"
click at [568, 388] on button "Ejecutar" at bounding box center [574, 397] width 77 height 29
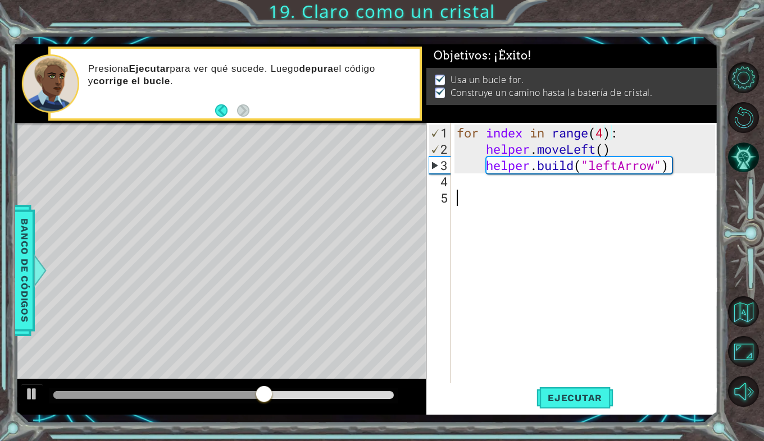
click at [486, 189] on div "for index in range ( 4 ) : helper . moveLeft ( ) helper . build ( "leftArrow" )" at bounding box center [587, 271] width 267 height 293
click at [499, 185] on div "for index in range ( 4 ) : helper . moveLeft ( ) helper . build ( "leftArrow" )" at bounding box center [587, 271] width 267 height 293
type textarea "h"
click at [519, 293] on div "for index in range ( 4 ) : helper . moveLeft ( ) helper . build ( "leftArrow" )…" at bounding box center [587, 271] width 267 height 293
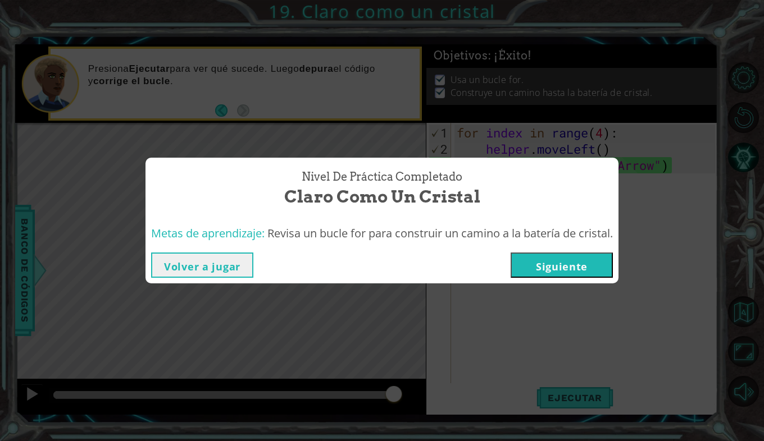
click at [555, 262] on button "Siguiente" at bounding box center [561, 265] width 102 height 25
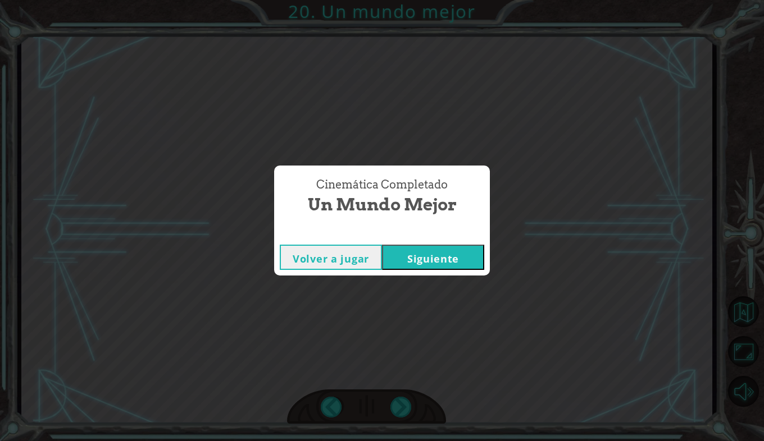
click at [417, 255] on button "Siguiente" at bounding box center [433, 257] width 102 height 25
